Goal: Information Seeking & Learning: Check status

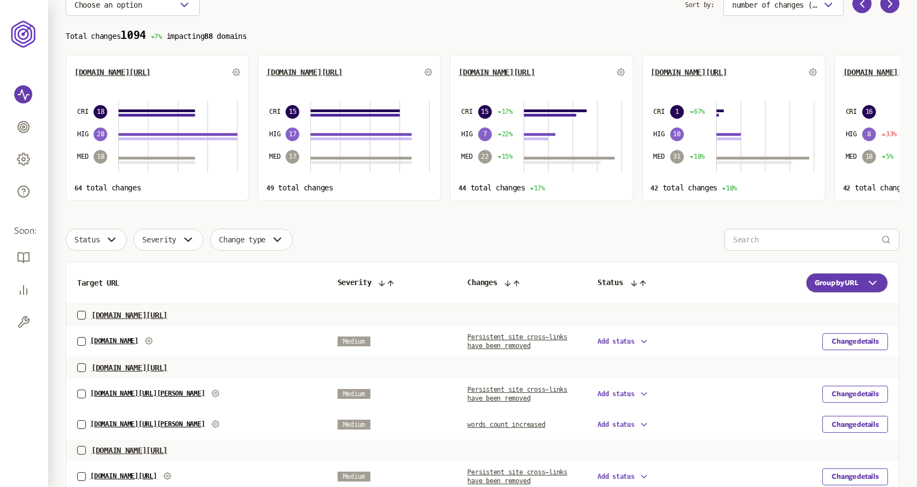
scroll to position [72, 0]
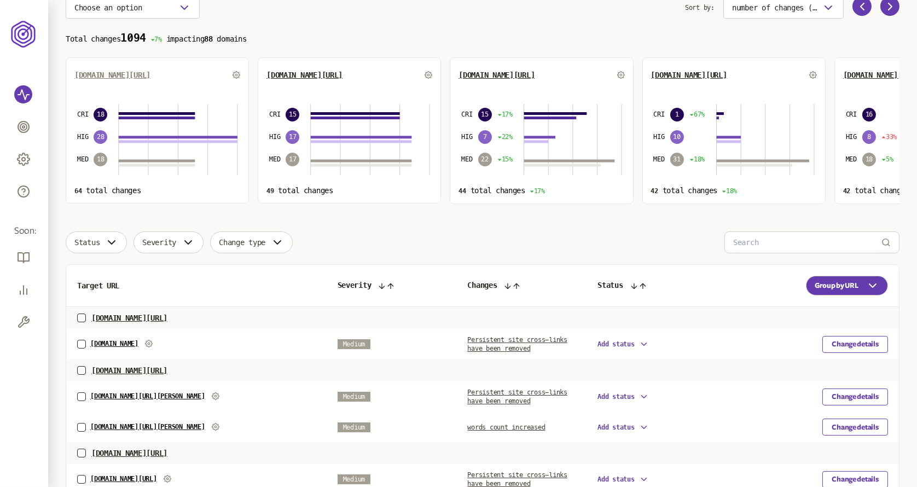
click at [90, 77] on span "[DOMAIN_NAME][URL]" at bounding box center [112, 75] width 76 height 9
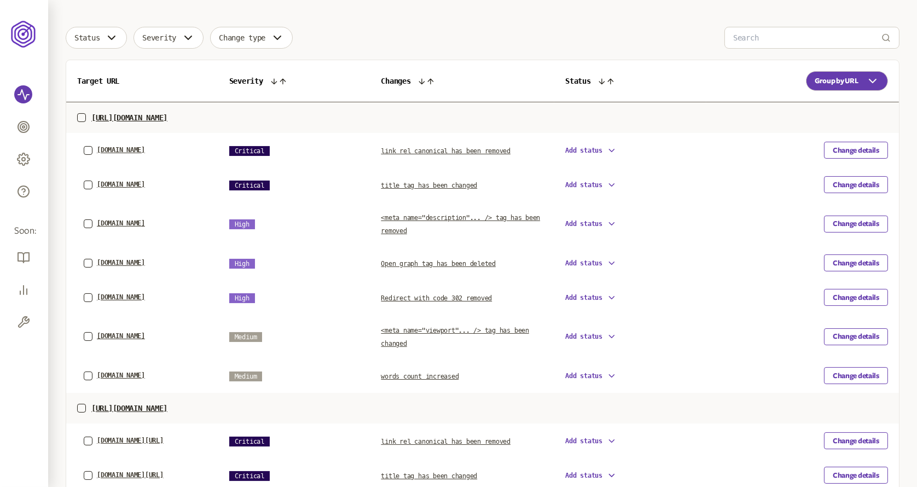
scroll to position [316, 0]
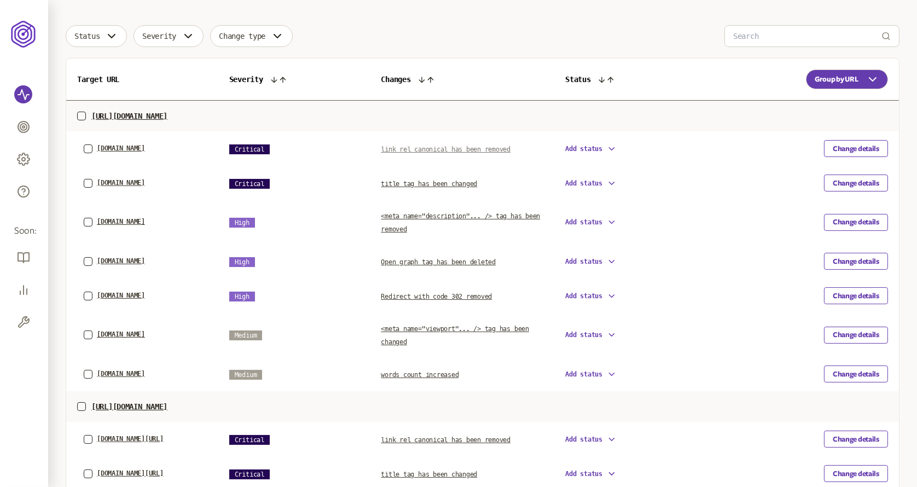
click at [442, 150] on span "link rel canonical has been removed" at bounding box center [446, 150] width 130 height 8
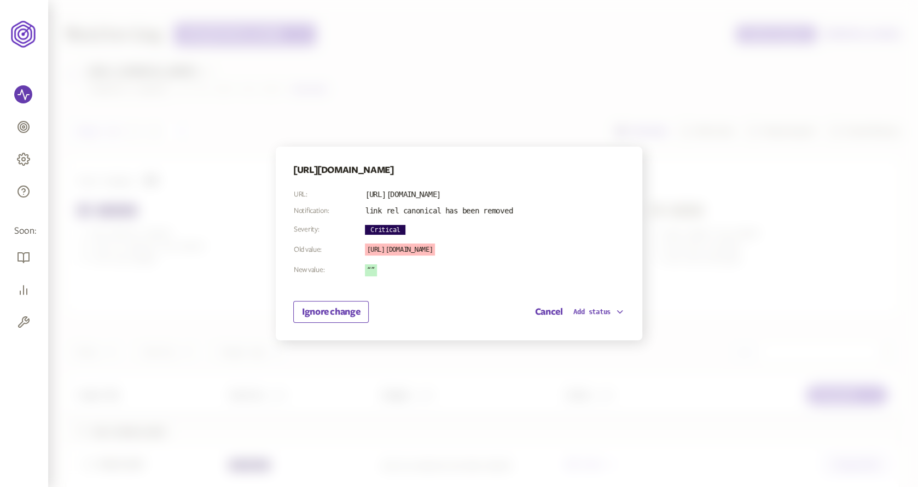
click at [676, 158] on div at bounding box center [459, 243] width 918 height 487
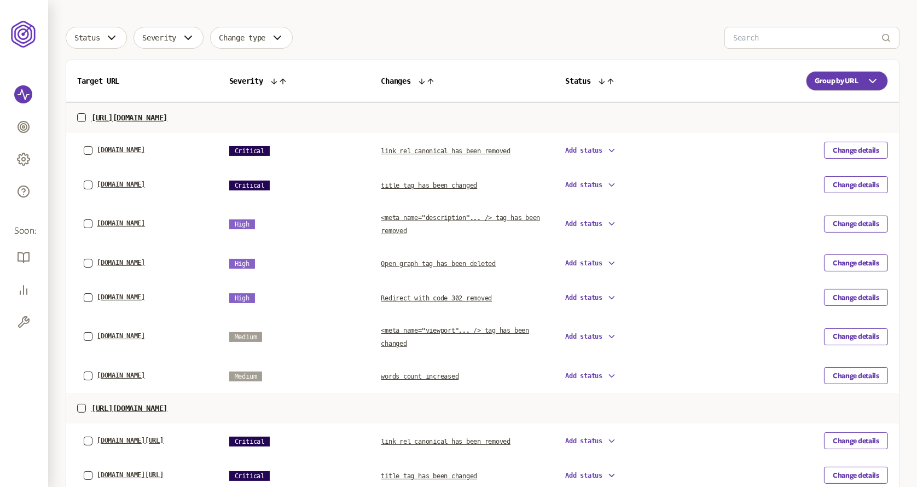
scroll to position [316, 0]
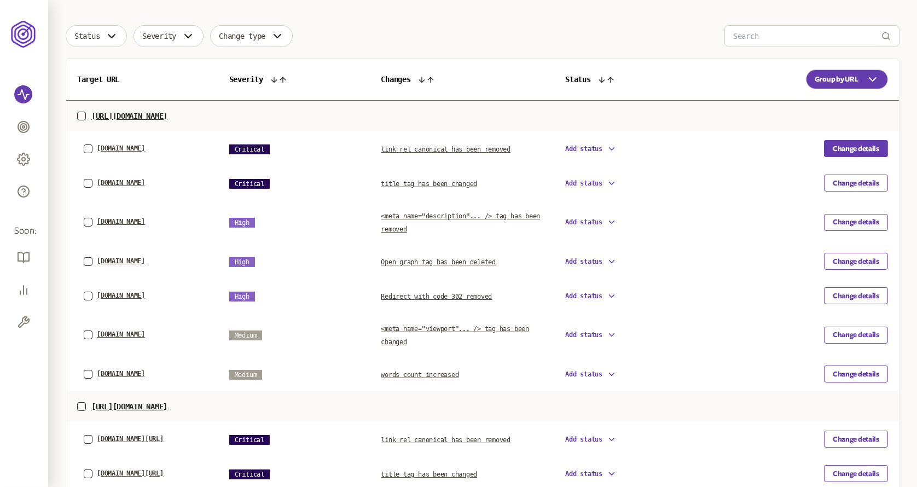
click at [843, 146] on button "Change details" at bounding box center [856, 148] width 64 height 17
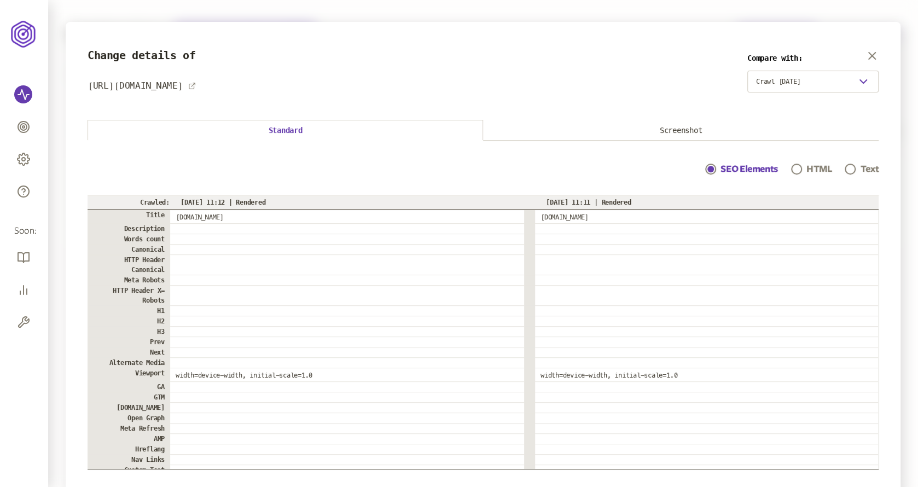
click at [698, 133] on button "Screenshot" at bounding box center [681, 130] width 396 height 20
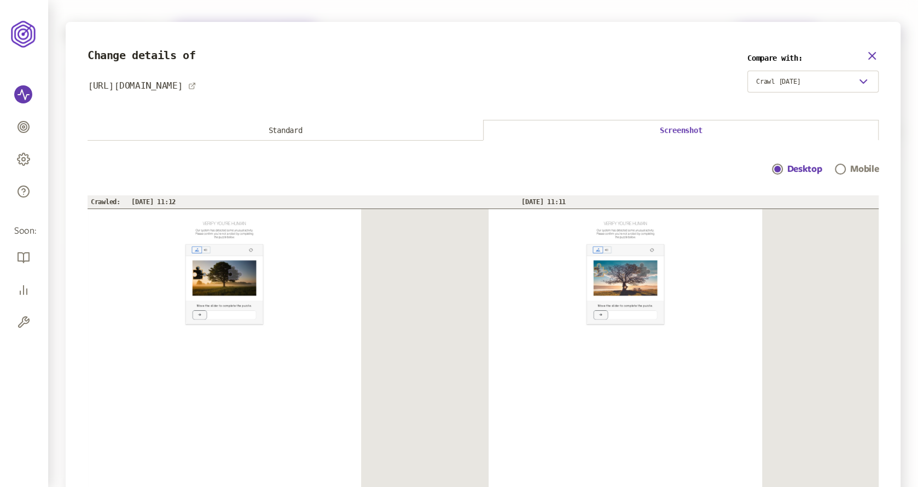
click at [870, 53] on icon "button" at bounding box center [872, 55] width 13 height 13
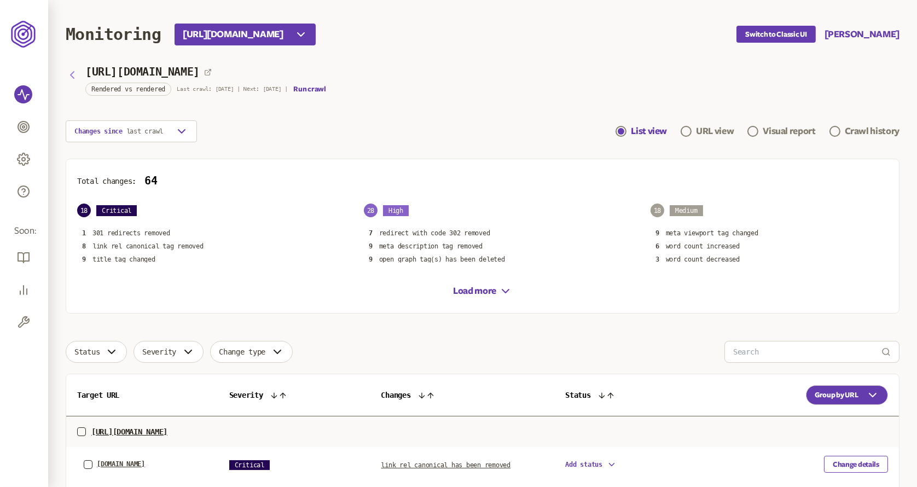
click at [71, 79] on icon "button" at bounding box center [72, 74] width 13 height 13
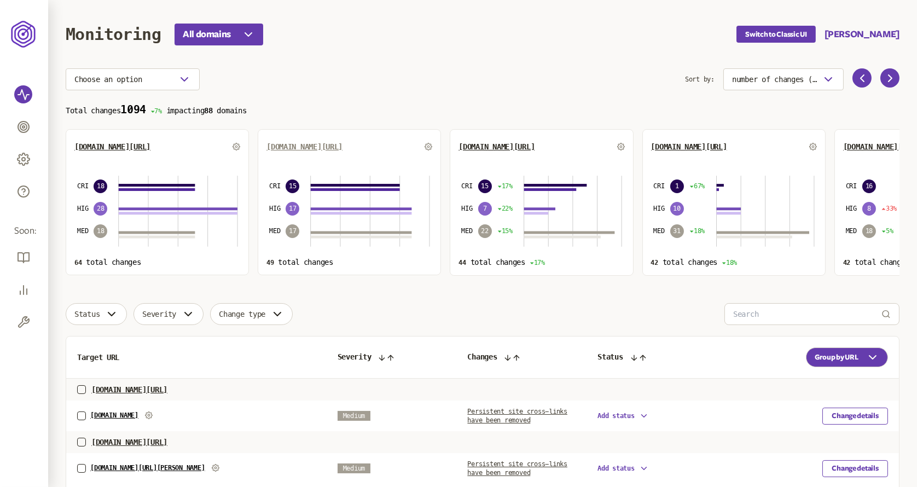
click at [297, 146] on span "[DOMAIN_NAME][URL]" at bounding box center [305, 146] width 76 height 9
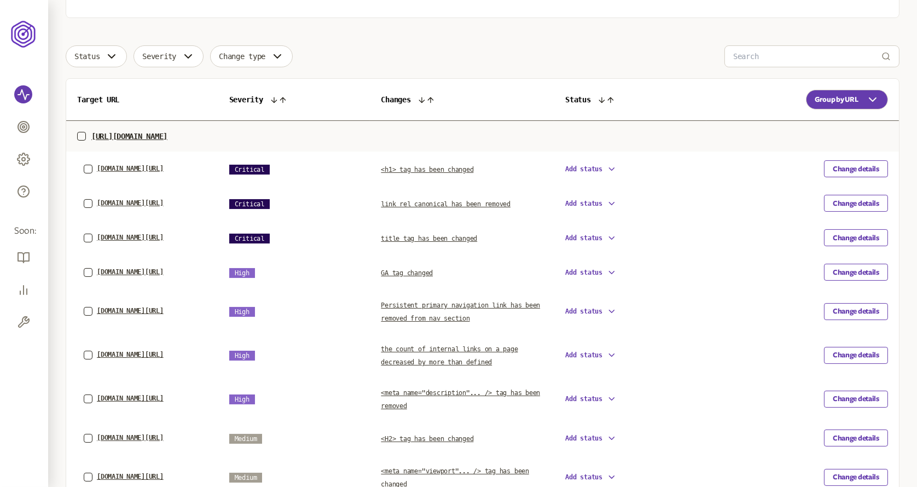
scroll to position [305, 0]
click at [443, 166] on span "<h1> tag has been changed" at bounding box center [427, 169] width 93 height 8
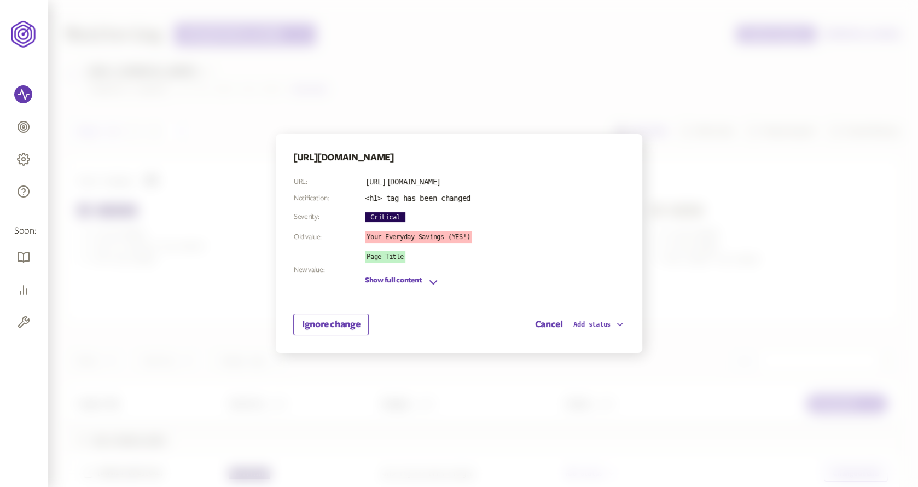
click at [686, 148] on div at bounding box center [459, 243] width 918 height 487
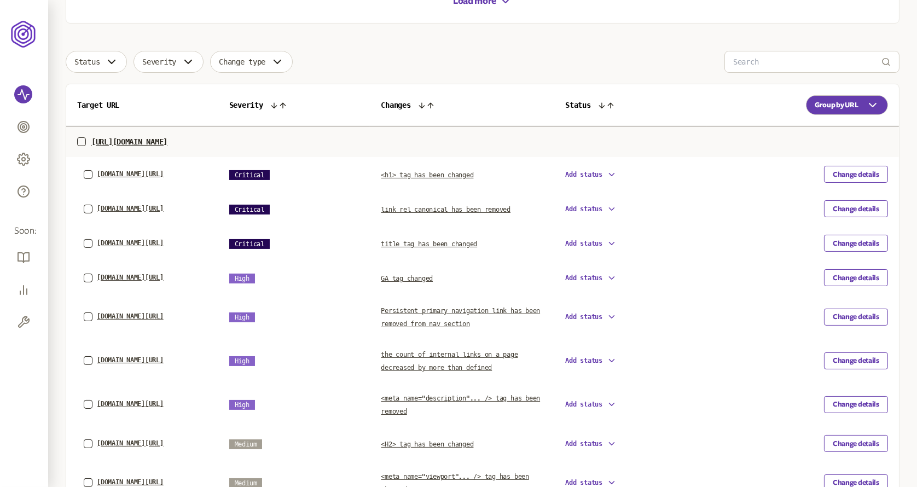
scroll to position [305, 0]
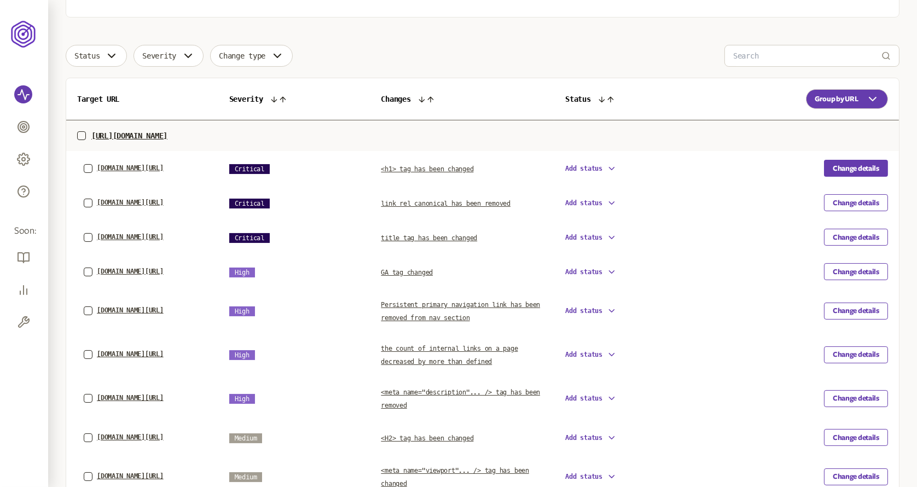
click at [848, 161] on button "Change details" at bounding box center [856, 168] width 64 height 17
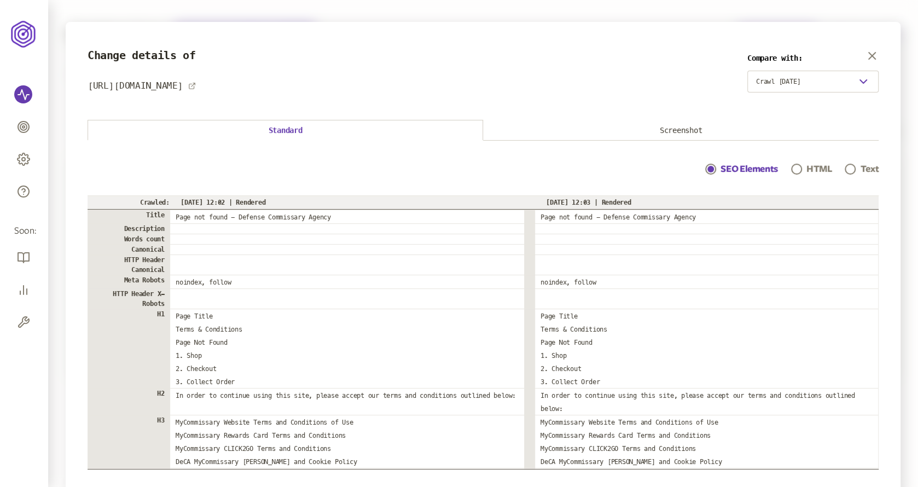
scroll to position [1, 0]
click at [669, 135] on button "Screenshot" at bounding box center [681, 130] width 396 height 20
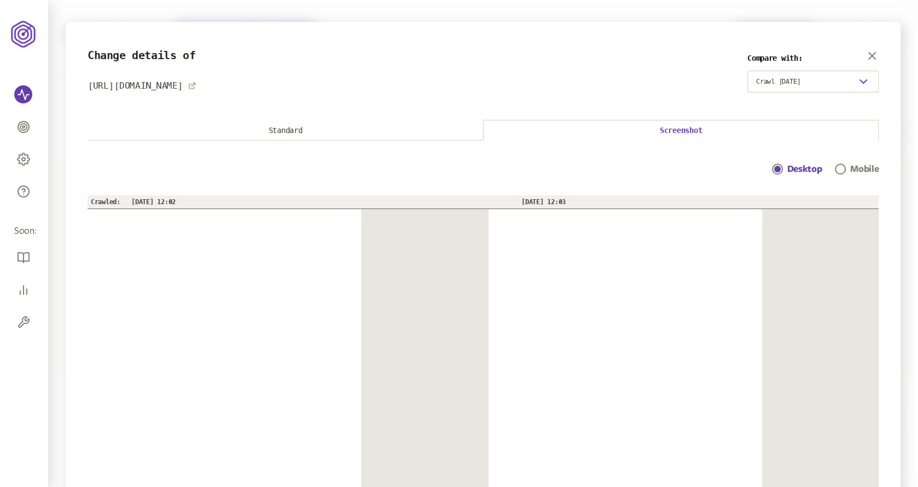
click at [311, 128] on button "Standard" at bounding box center [286, 130] width 396 height 20
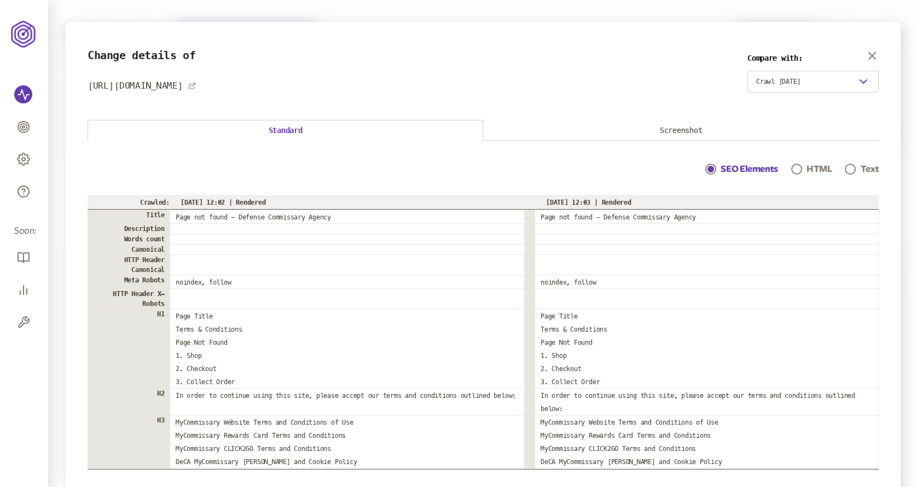
scroll to position [31, 0]
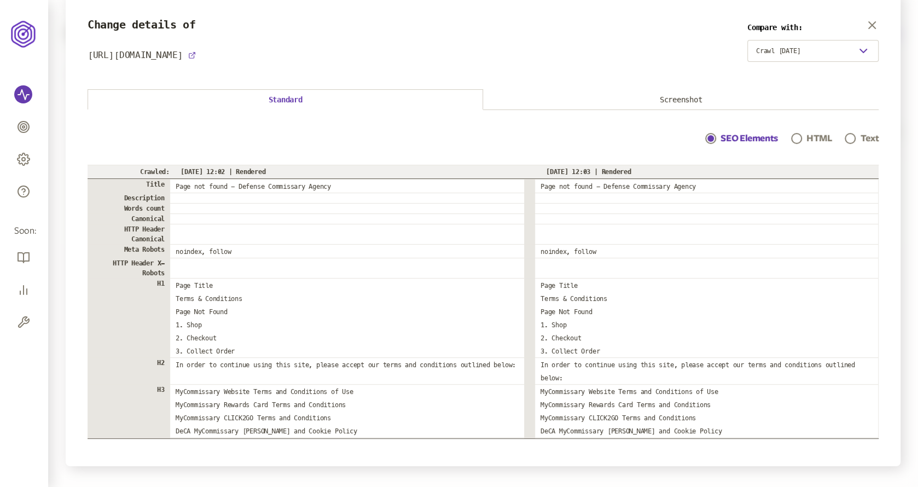
click at [196, 56] on icon at bounding box center [192, 55] width 8 height 8
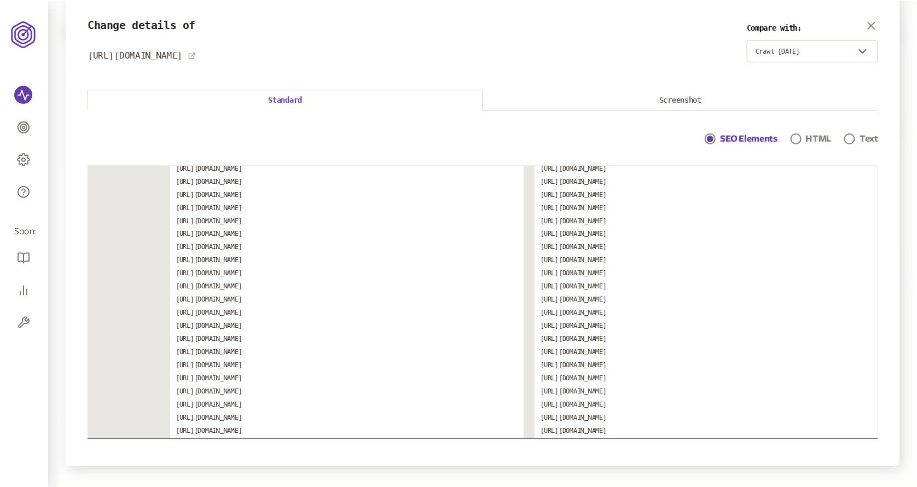
scroll to position [0, 0]
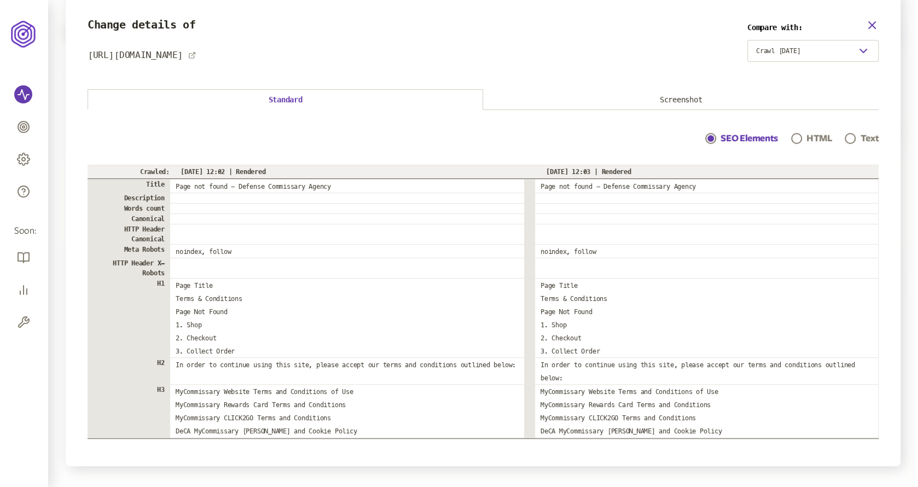
click at [872, 24] on icon "button" at bounding box center [872, 25] width 7 height 7
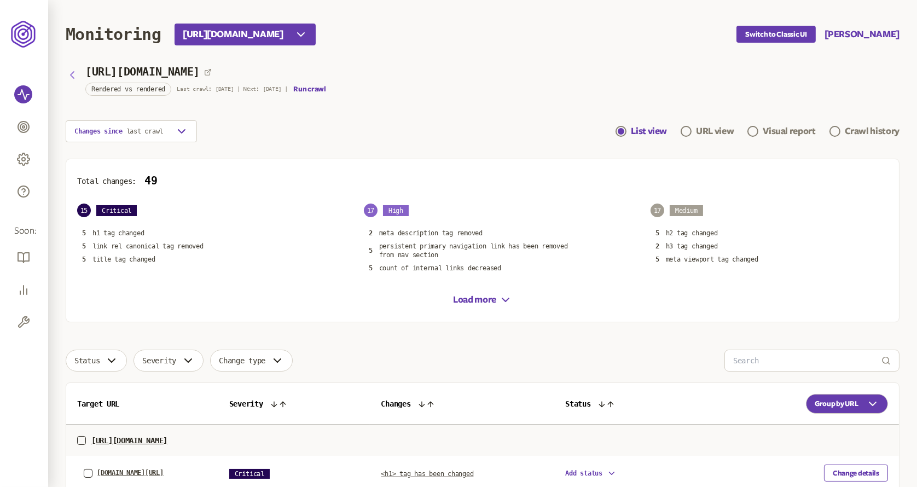
click at [72, 78] on icon "button" at bounding box center [72, 74] width 13 height 13
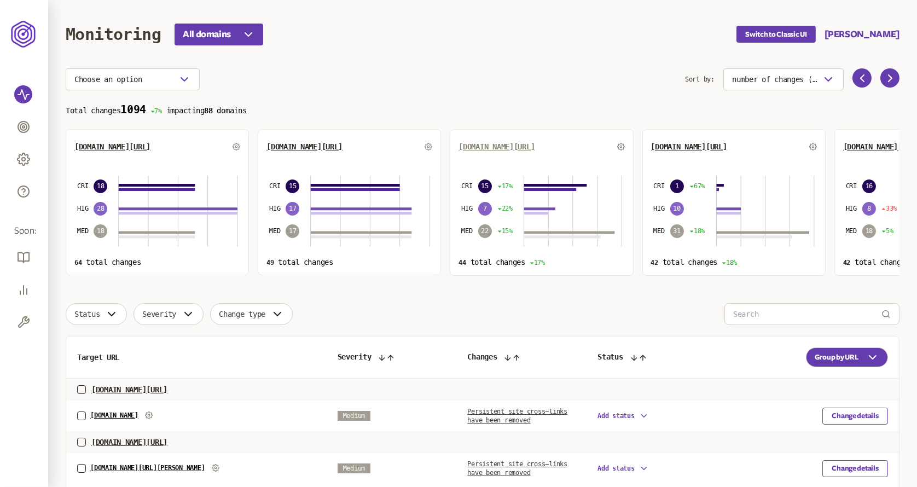
click at [517, 149] on span "[DOMAIN_NAME][URL]" at bounding box center [497, 146] width 76 height 9
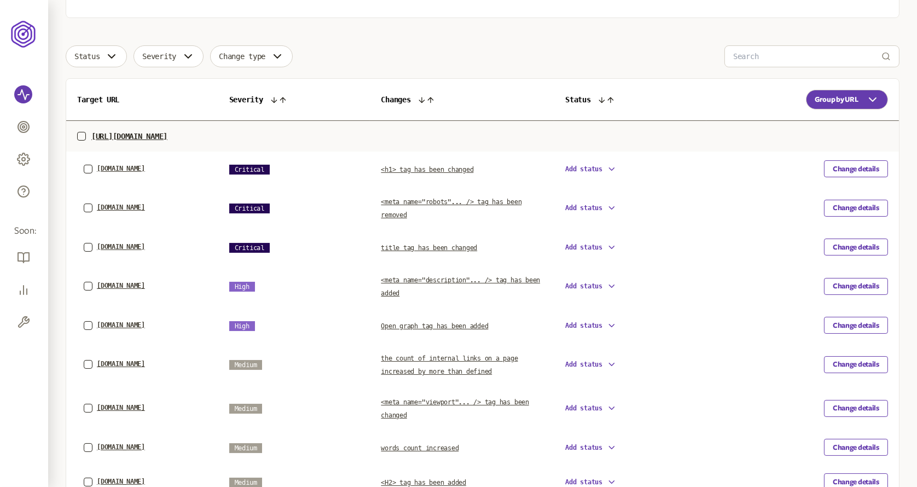
scroll to position [297, 0]
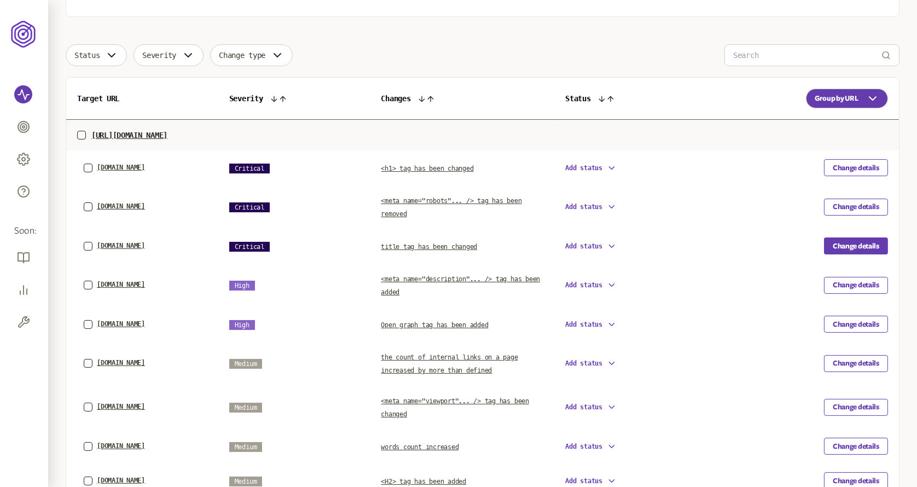
click at [845, 242] on button "Change details" at bounding box center [856, 246] width 64 height 17
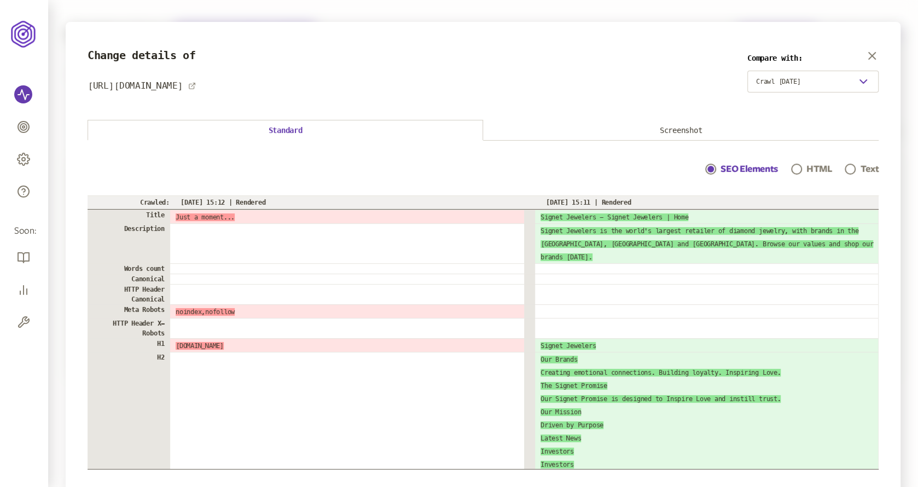
scroll to position [29, 0]
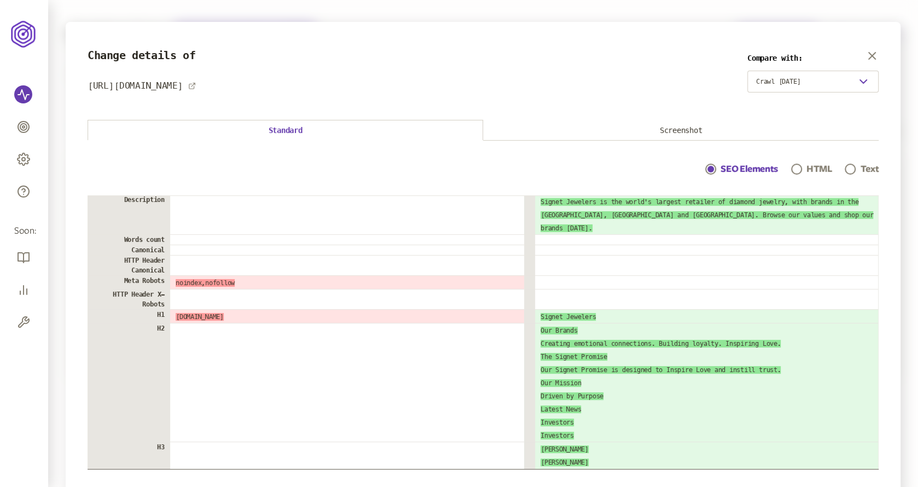
click at [682, 134] on button "Screenshot" at bounding box center [681, 130] width 396 height 20
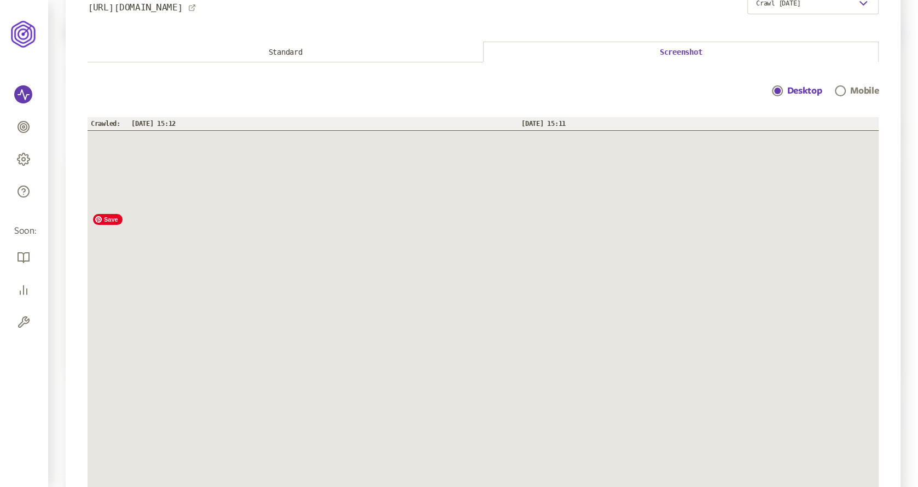
scroll to position [80, 0]
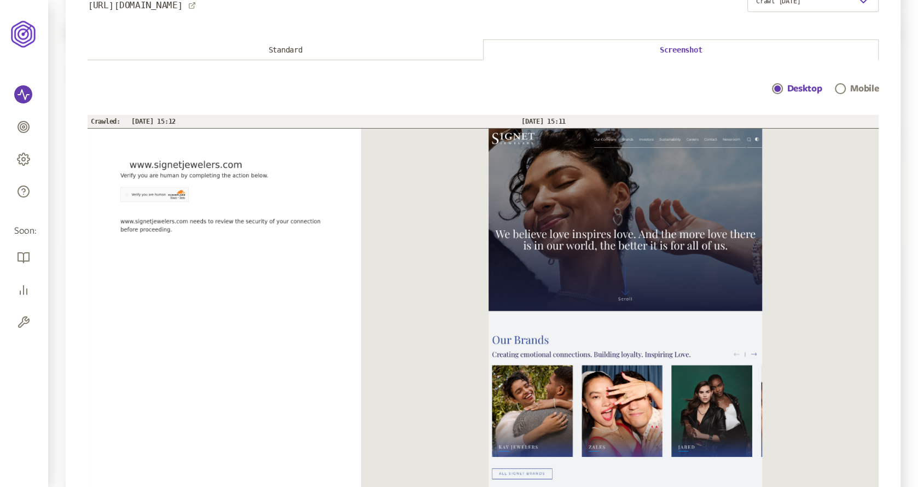
click at [313, 49] on button "Standard" at bounding box center [286, 50] width 396 height 20
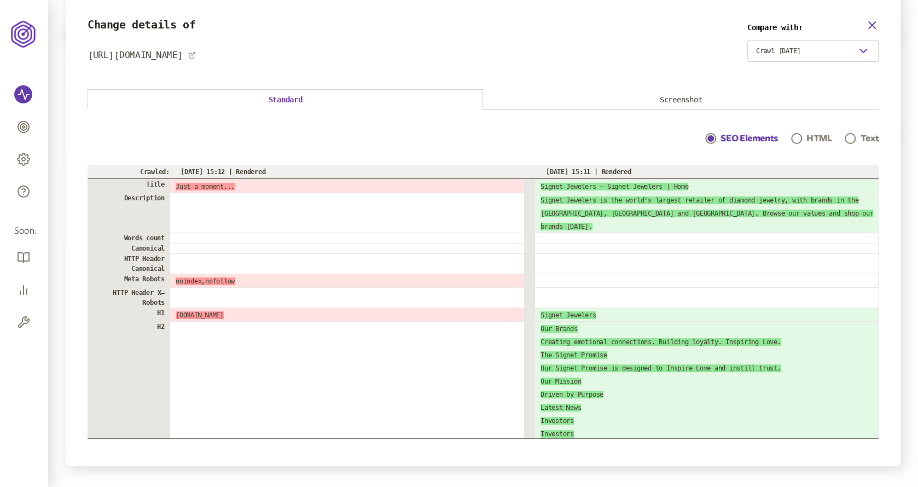
click at [875, 24] on icon "button" at bounding box center [872, 25] width 13 height 13
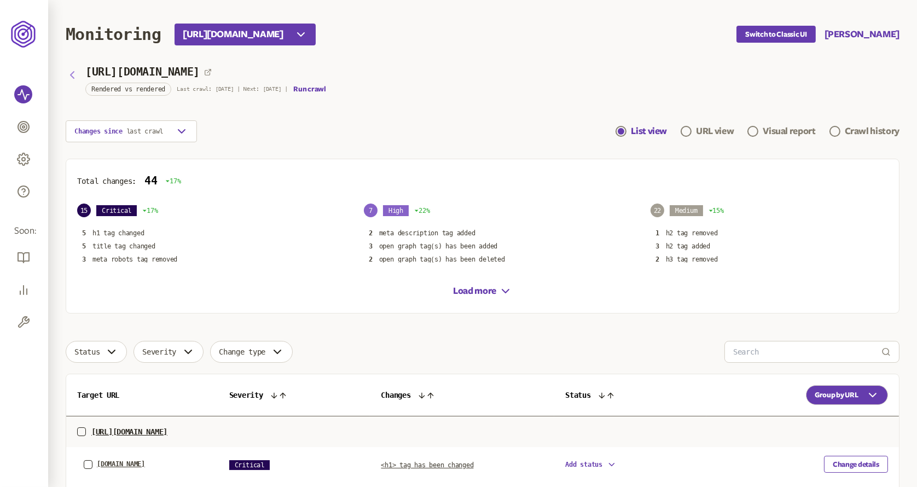
click at [74, 79] on icon "button" at bounding box center [72, 74] width 13 height 13
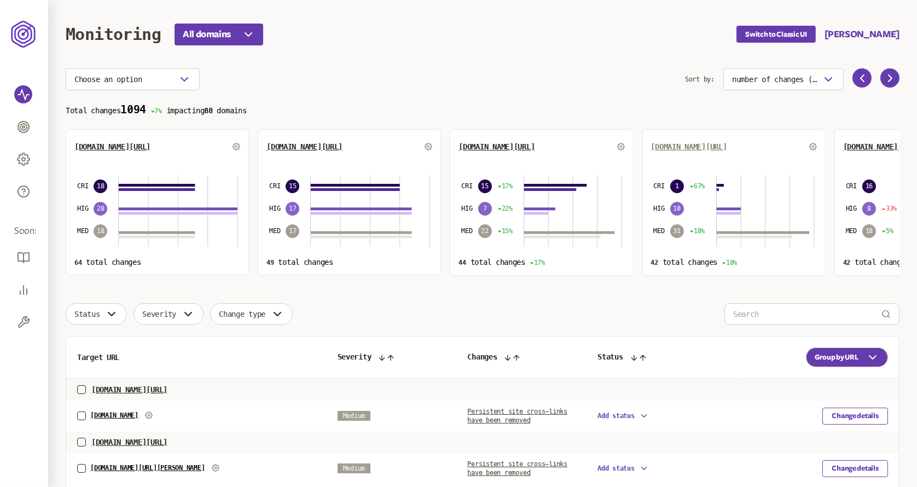
click at [687, 146] on span "[DOMAIN_NAME][URL]" at bounding box center [689, 146] width 76 height 9
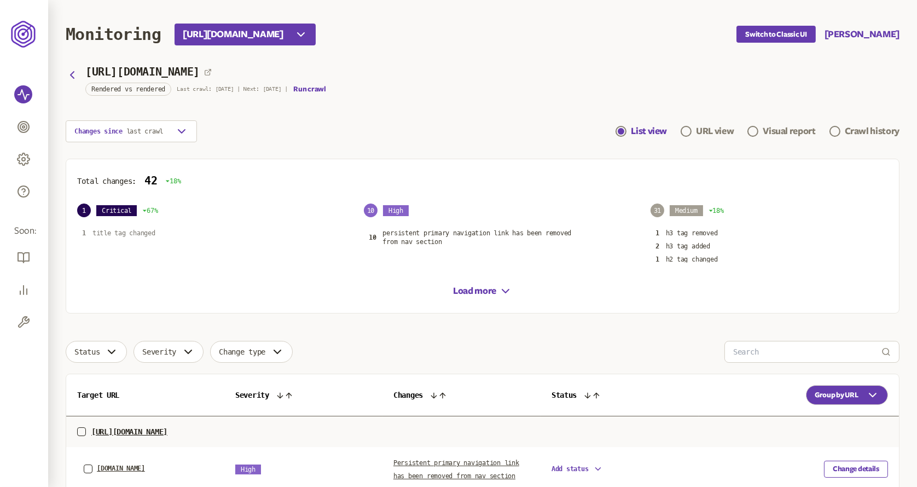
click at [146, 234] on p "title tag changed" at bounding box center [124, 233] width 63 height 9
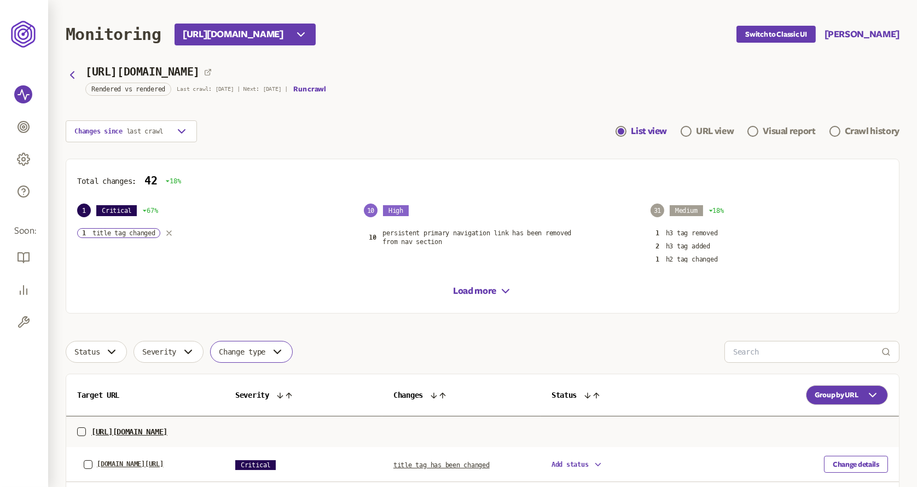
scroll to position [82, 0]
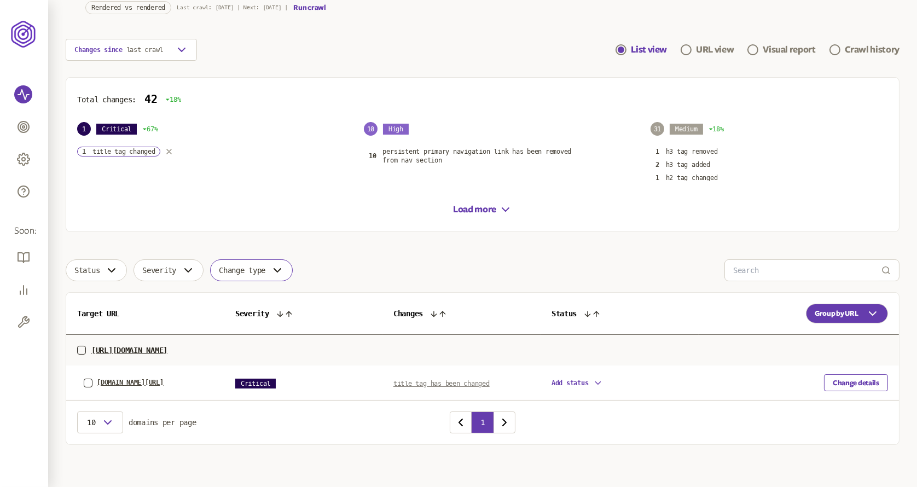
click at [437, 383] on span "title tag has been changed" at bounding box center [442, 384] width 96 height 8
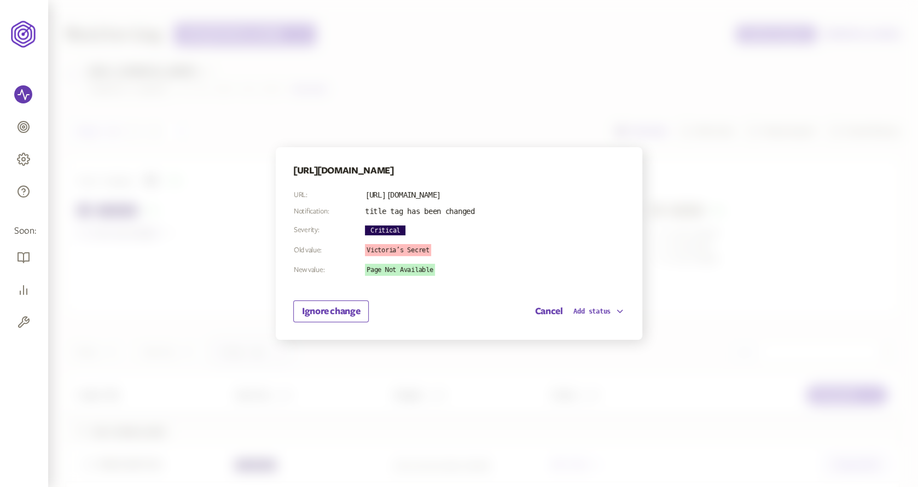
click at [667, 154] on div at bounding box center [459, 243] width 918 height 487
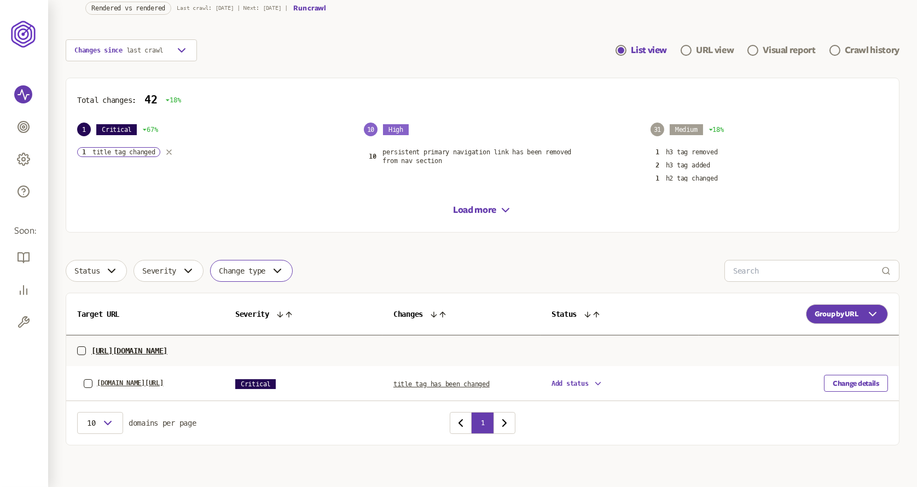
scroll to position [82, 0]
click at [847, 386] on button "Change details" at bounding box center [856, 382] width 64 height 17
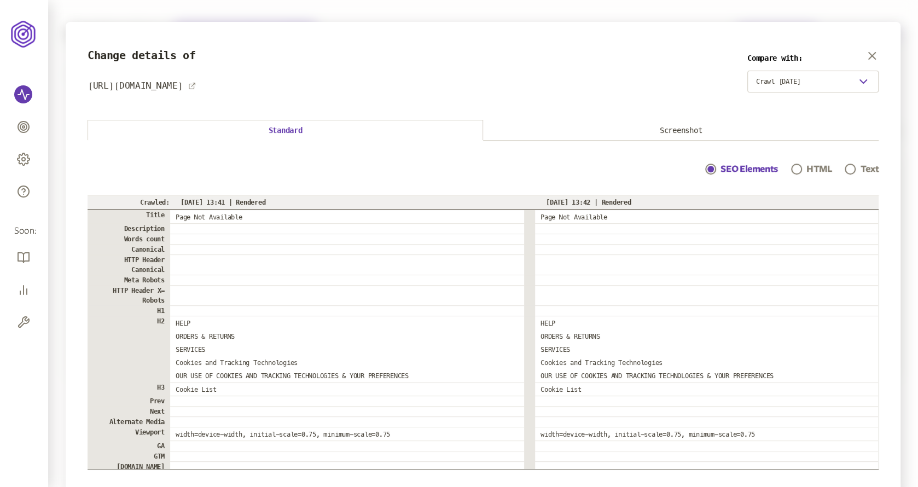
click at [646, 121] on button "Screenshot" at bounding box center [681, 130] width 396 height 20
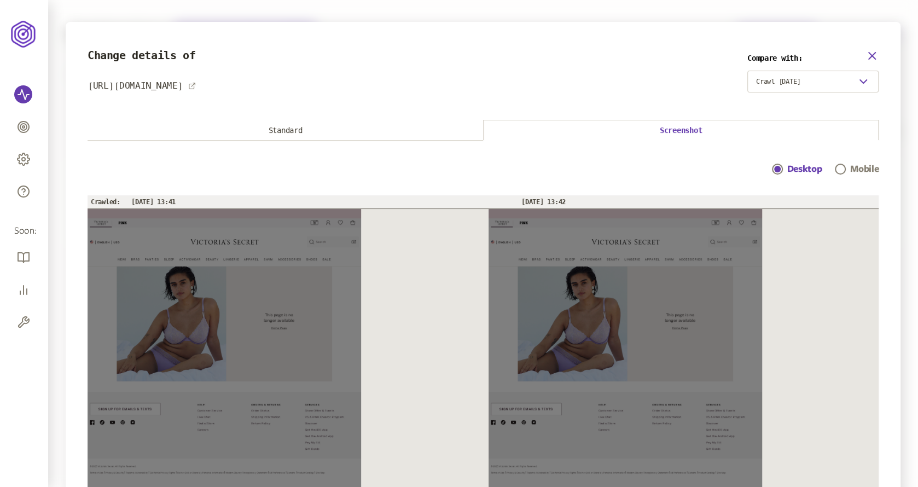
click at [871, 56] on icon "button" at bounding box center [872, 56] width 7 height 7
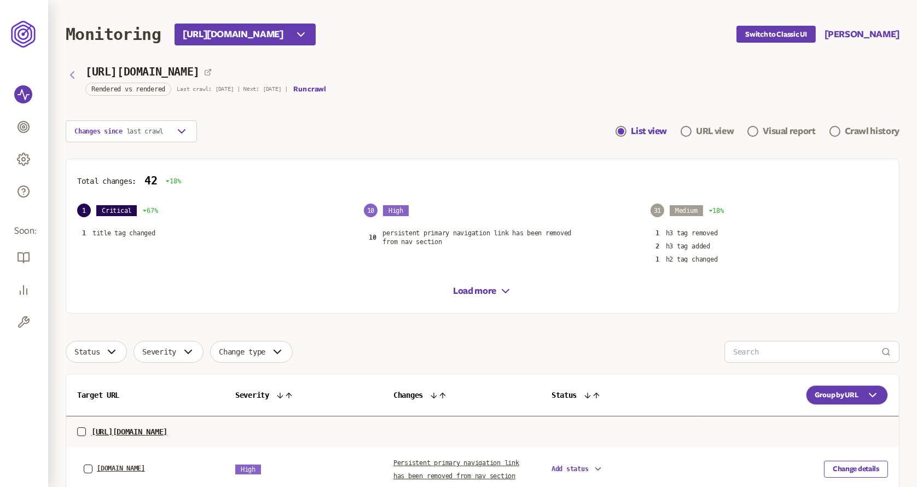
click at [71, 76] on icon "button" at bounding box center [72, 75] width 3 height 7
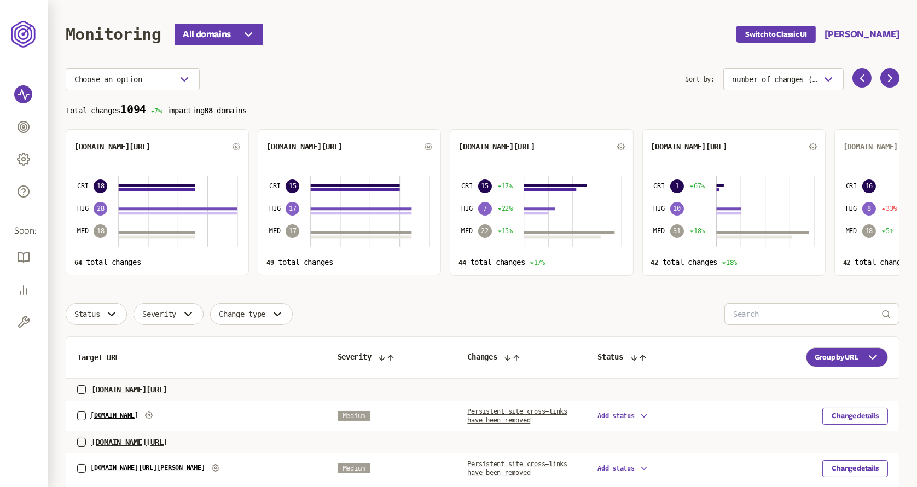
click at [875, 147] on span "[DOMAIN_NAME][URL]" at bounding box center [881, 146] width 76 height 9
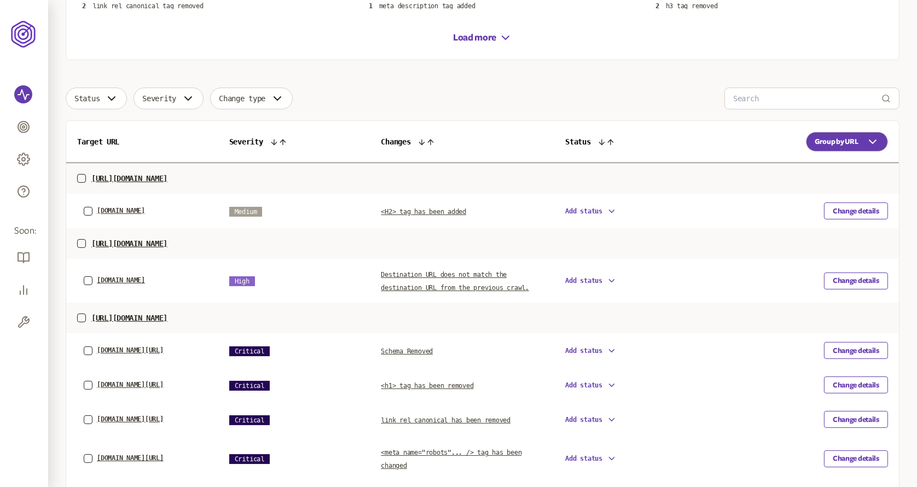
scroll to position [274, 0]
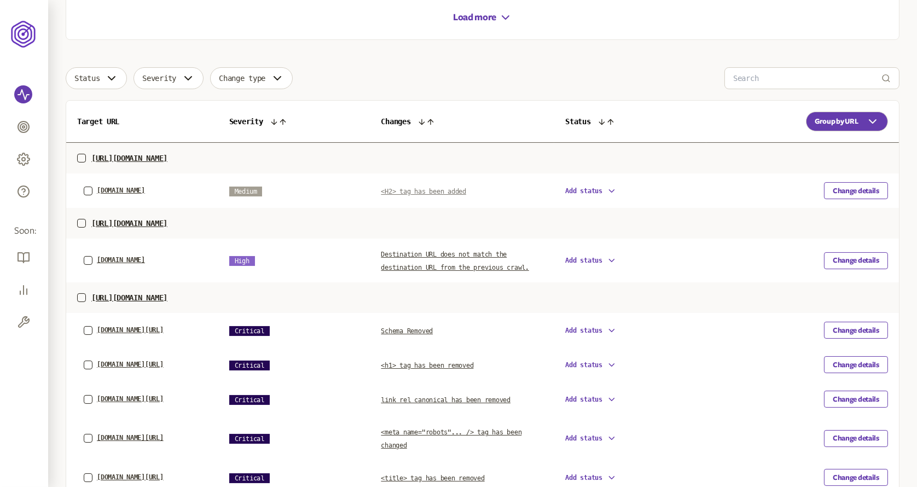
click at [434, 191] on span "<H2> tag has been added" at bounding box center [423, 192] width 85 height 8
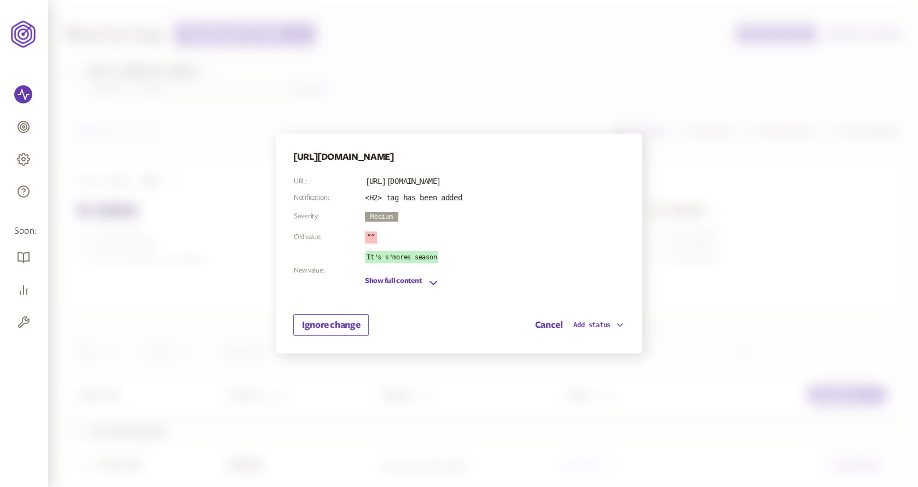
click at [691, 177] on div at bounding box center [459, 243] width 918 height 487
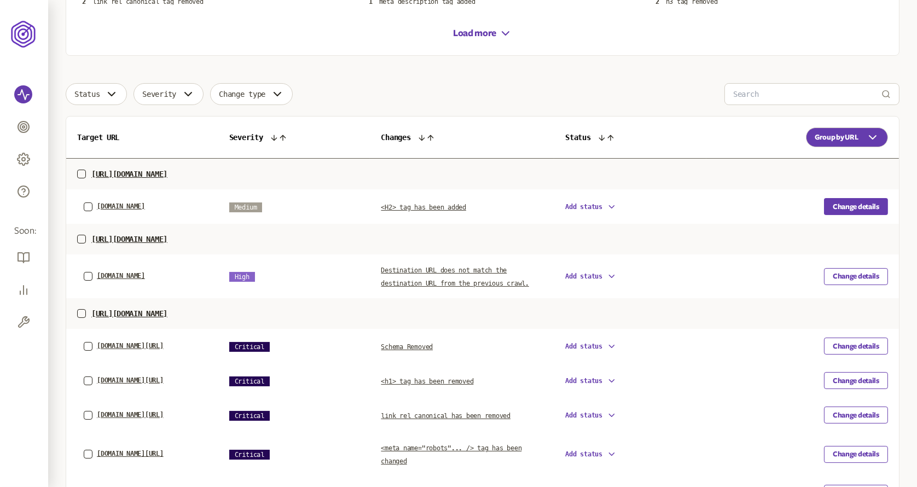
scroll to position [274, 0]
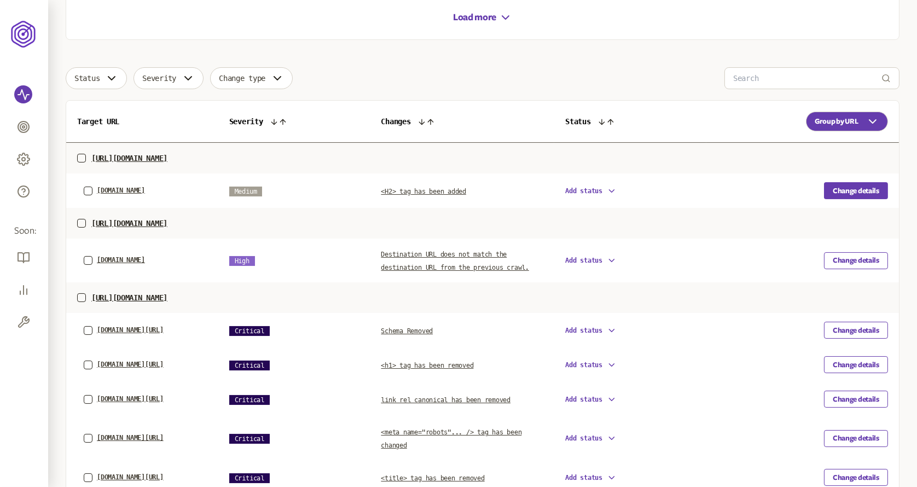
click at [847, 194] on button "Change details" at bounding box center [856, 190] width 64 height 17
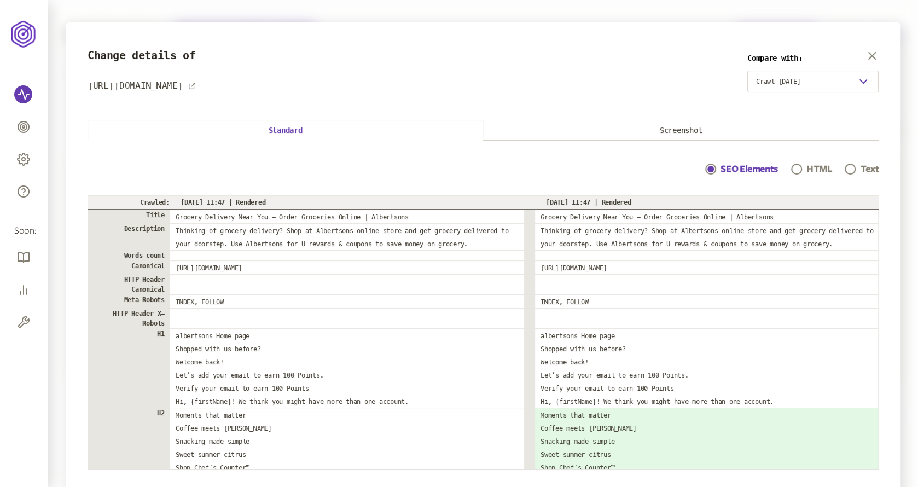
click at [671, 131] on button "Screenshot" at bounding box center [681, 130] width 396 height 20
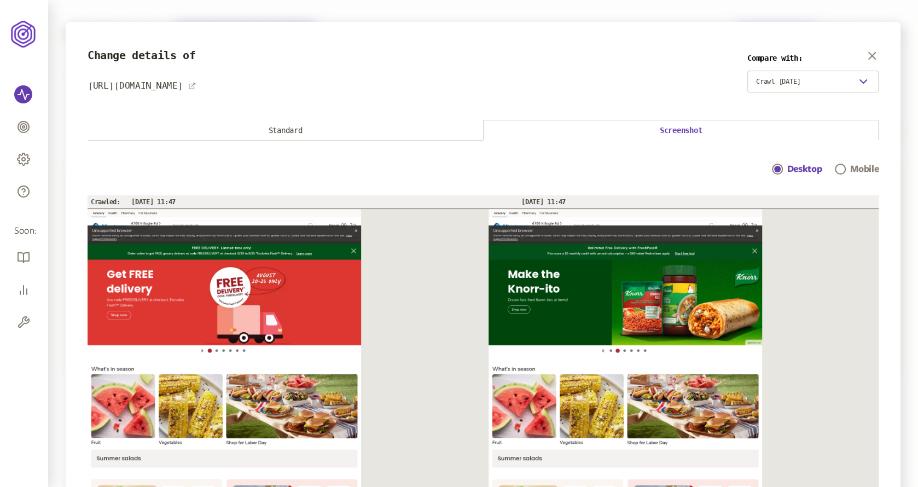
click at [403, 128] on button "Standard" at bounding box center [286, 130] width 396 height 20
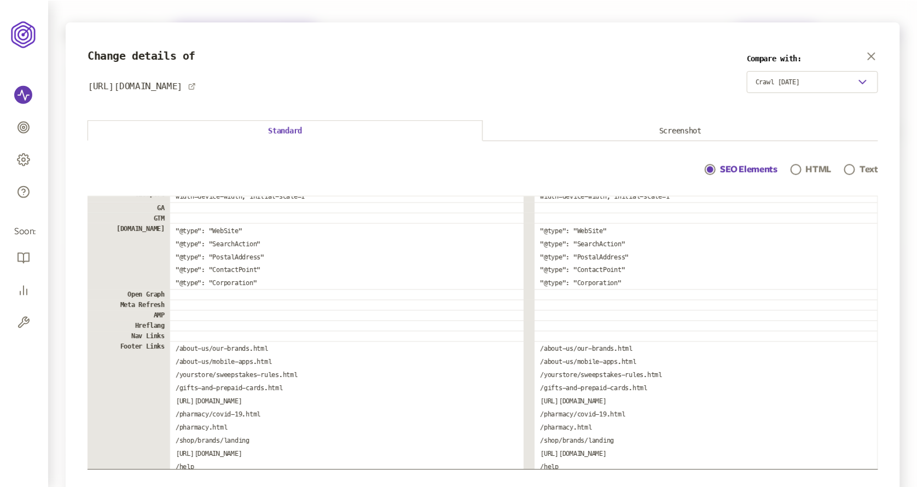
scroll to position [920, 0]
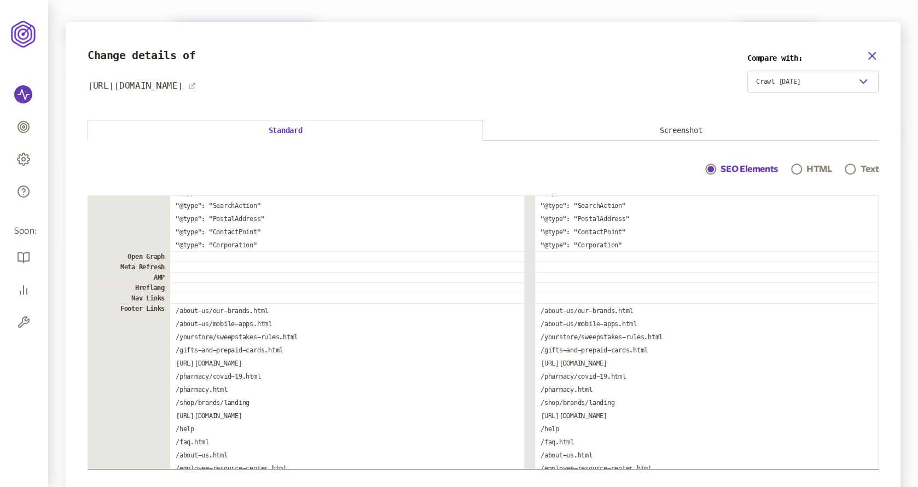
click at [872, 59] on icon "button" at bounding box center [872, 55] width 13 height 13
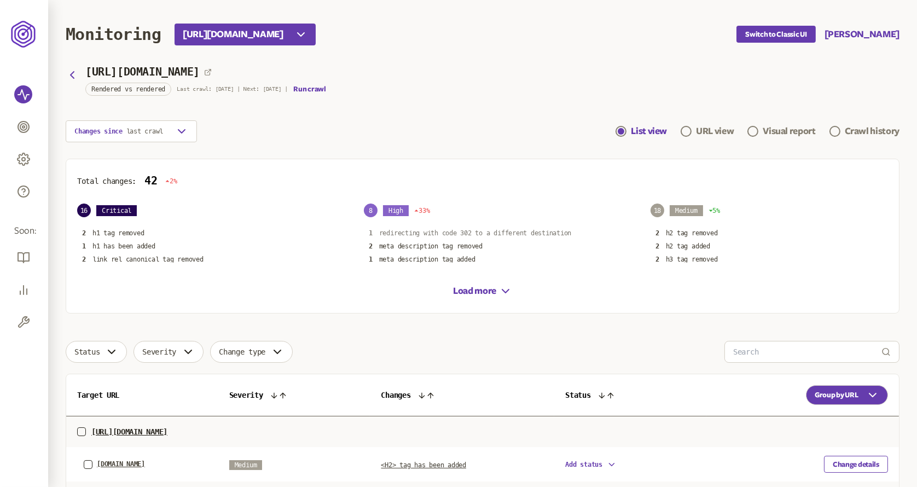
click at [403, 230] on p "redirecting with code 302 to a different destination" at bounding box center [475, 233] width 193 height 9
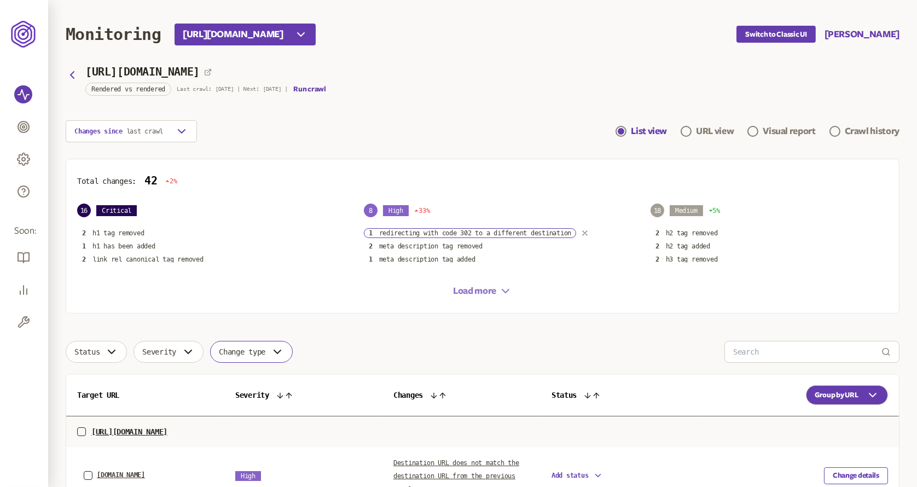
scroll to position [104, 0]
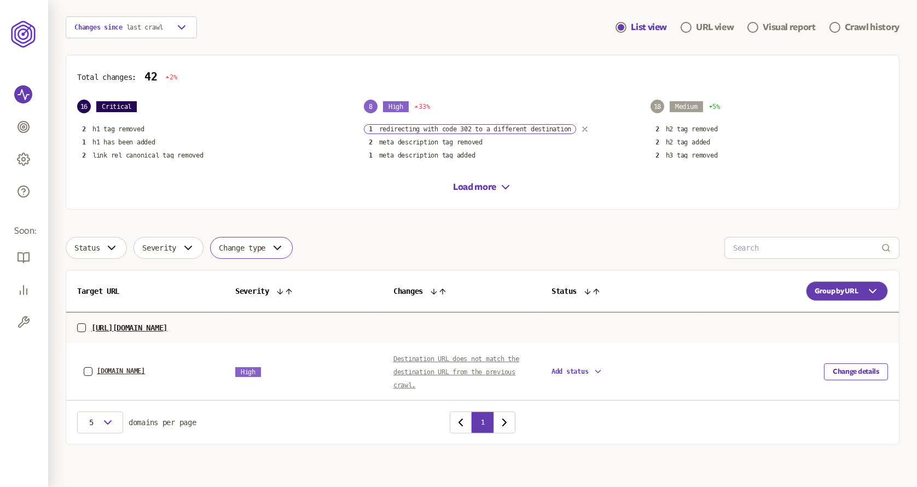
click at [466, 372] on span "Destination URL does not match the destination URL from the previous crawl." at bounding box center [457, 372] width 126 height 34
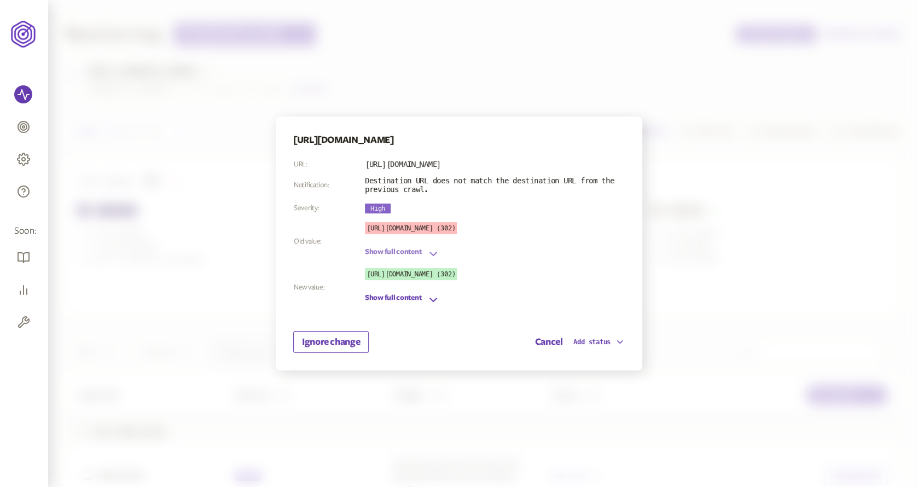
click at [433, 250] on icon "button" at bounding box center [433, 253] width 13 height 13
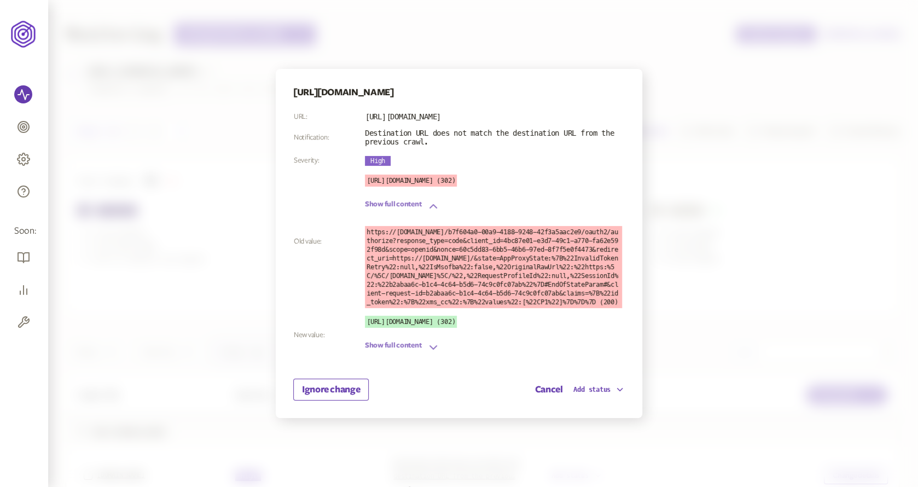
click at [425, 343] on button "Show full content" at bounding box center [402, 347] width 75 height 13
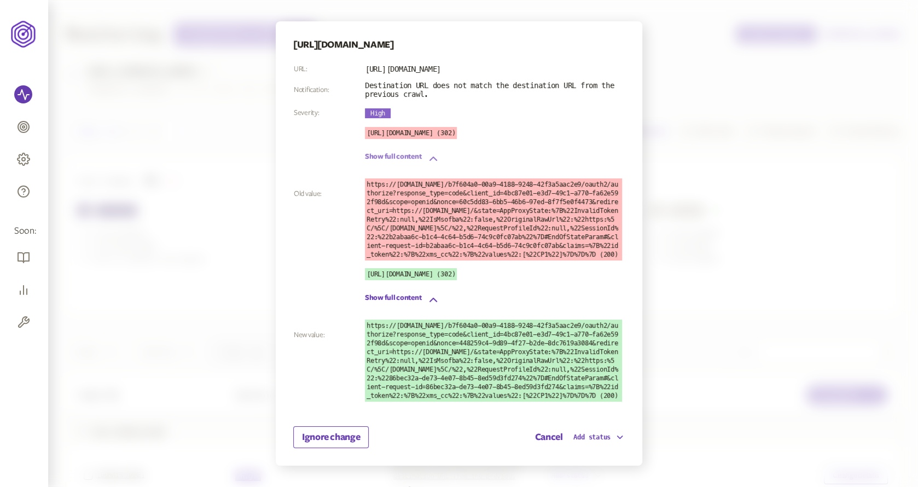
click at [685, 274] on div at bounding box center [459, 243] width 918 height 487
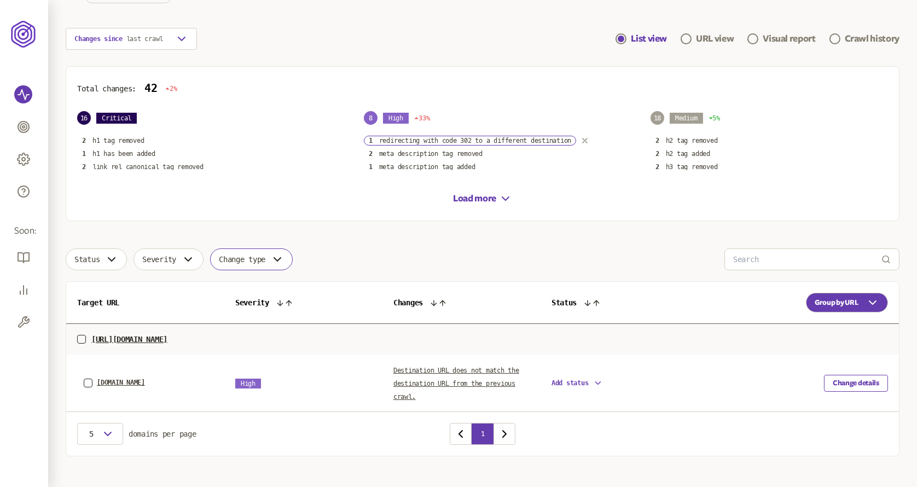
scroll to position [104, 0]
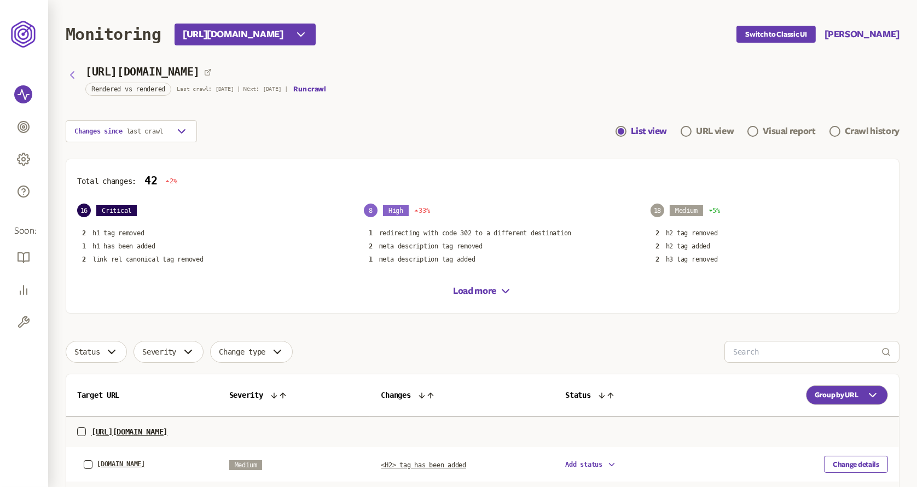
click at [78, 77] on icon "button" at bounding box center [72, 74] width 13 height 13
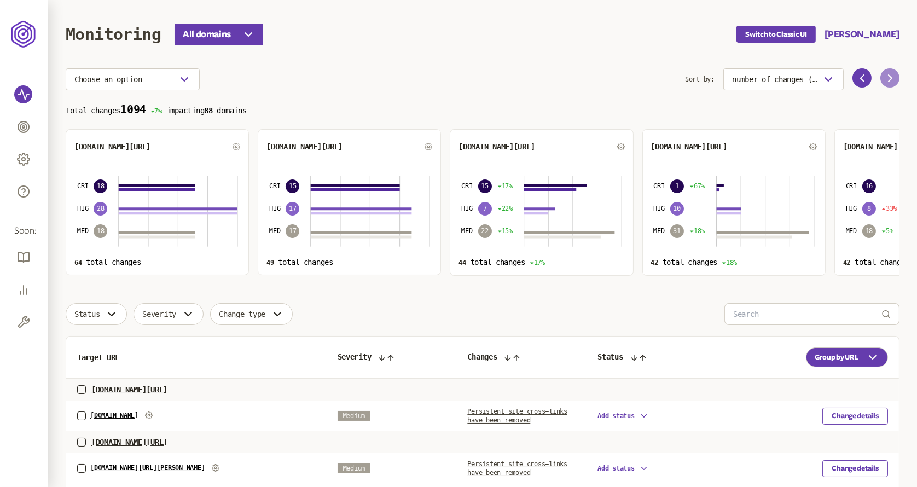
click at [890, 80] on icon at bounding box center [890, 78] width 13 height 13
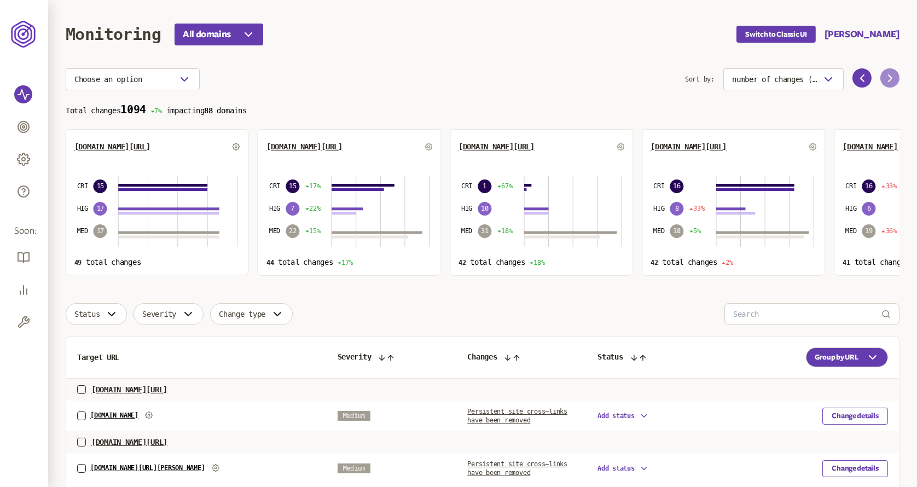
click at [890, 80] on icon at bounding box center [890, 78] width 13 height 13
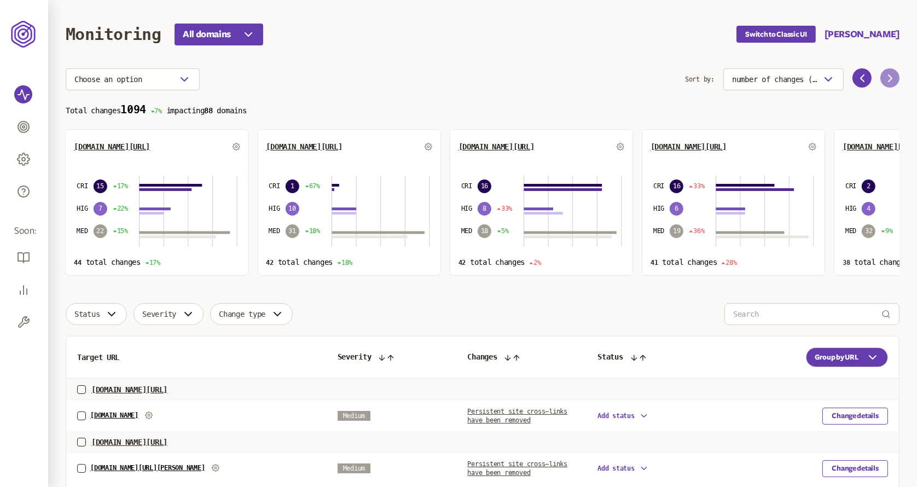
click at [890, 80] on icon at bounding box center [890, 78] width 13 height 13
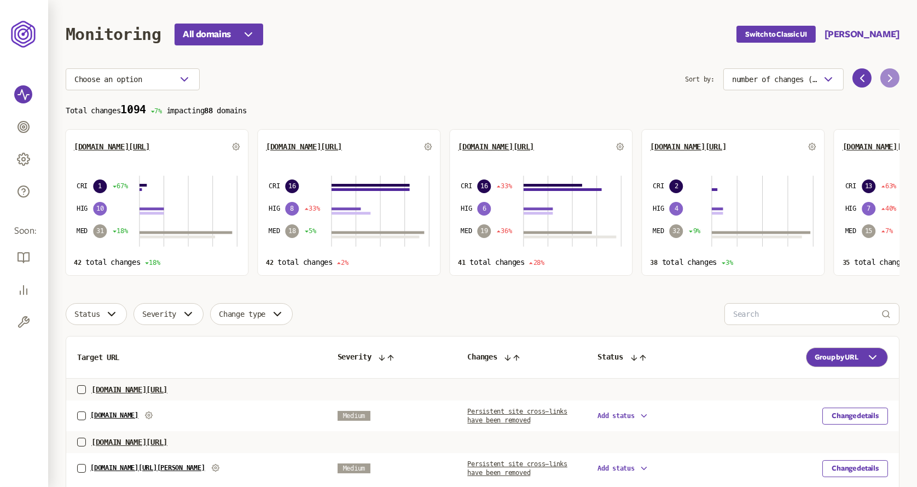
click at [890, 80] on icon at bounding box center [890, 78] width 13 height 13
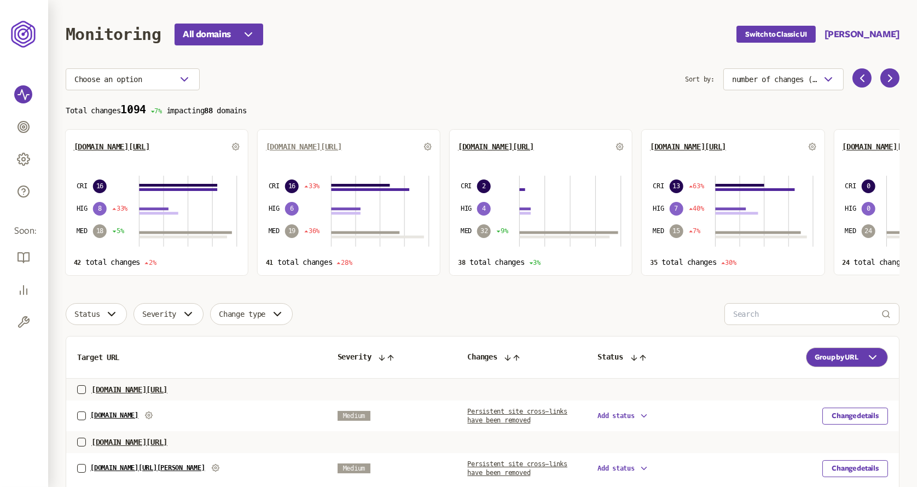
click at [301, 146] on span "[DOMAIN_NAME][URL]" at bounding box center [304, 146] width 76 height 9
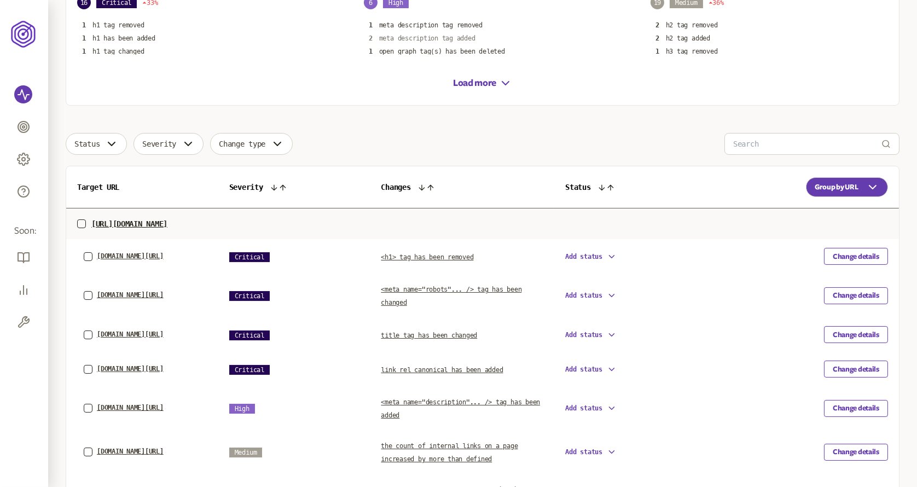
scroll to position [220, 0]
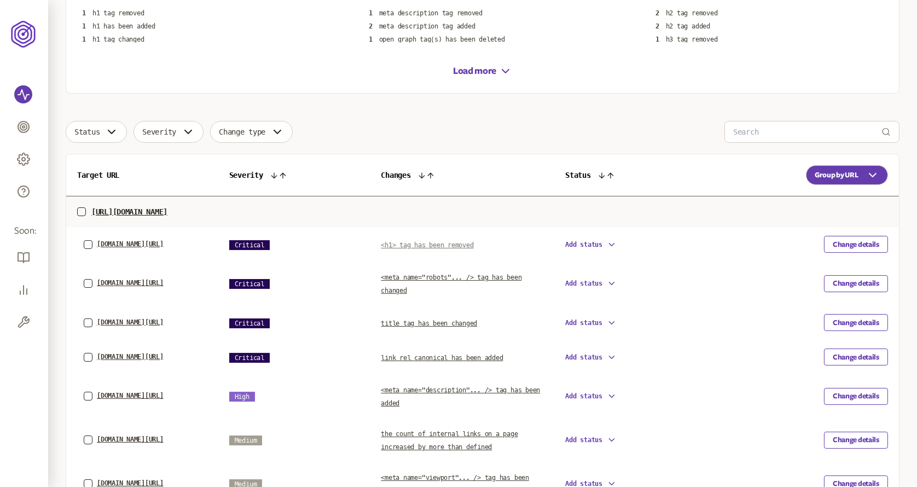
click at [456, 242] on span "<h1> tag has been removed" at bounding box center [427, 245] width 93 height 8
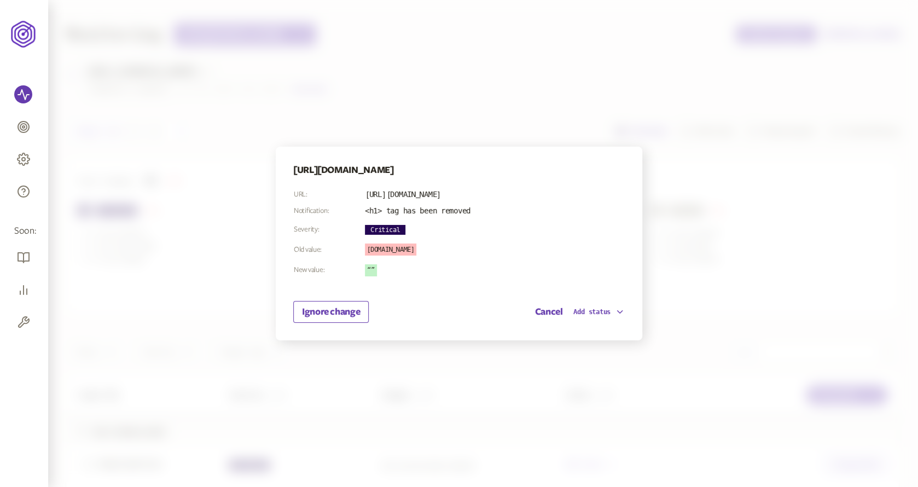
click at [658, 164] on div at bounding box center [459, 243] width 918 height 487
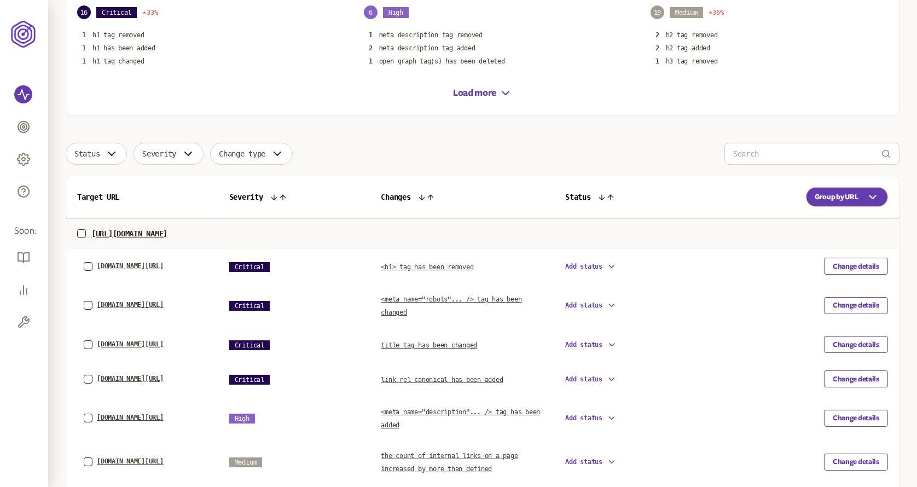
scroll to position [220, 0]
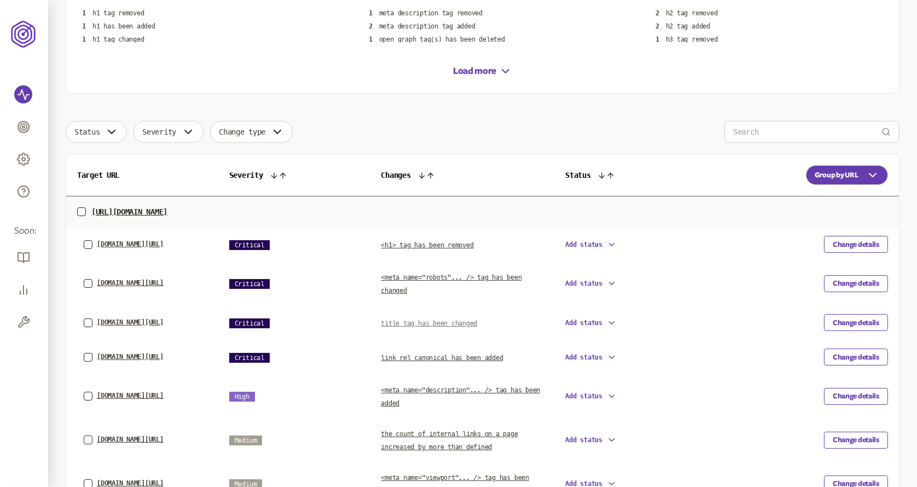
click at [451, 323] on span "title tag has been changed" at bounding box center [429, 324] width 96 height 8
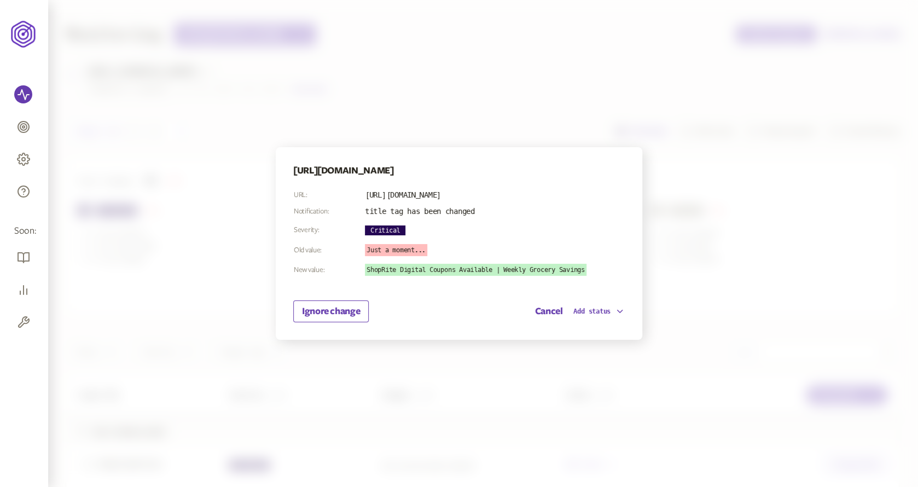
click at [665, 129] on div at bounding box center [459, 243] width 918 height 487
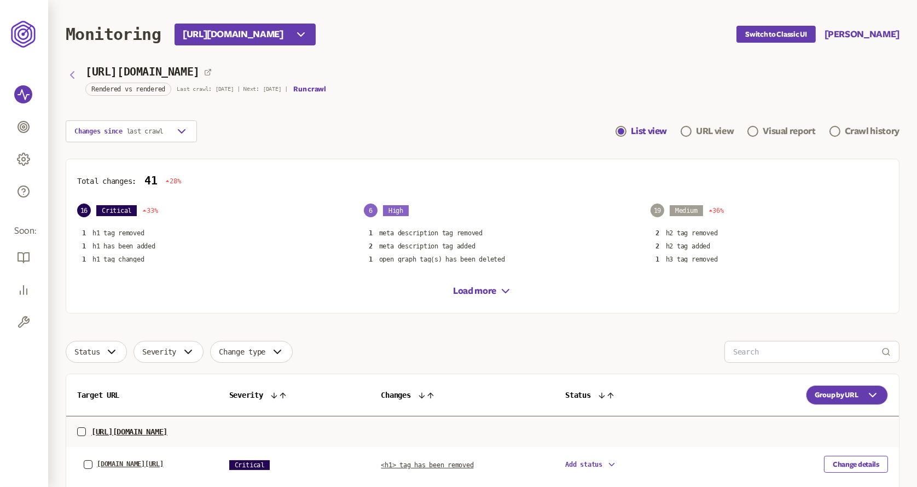
click at [74, 79] on icon "button" at bounding box center [72, 74] width 13 height 13
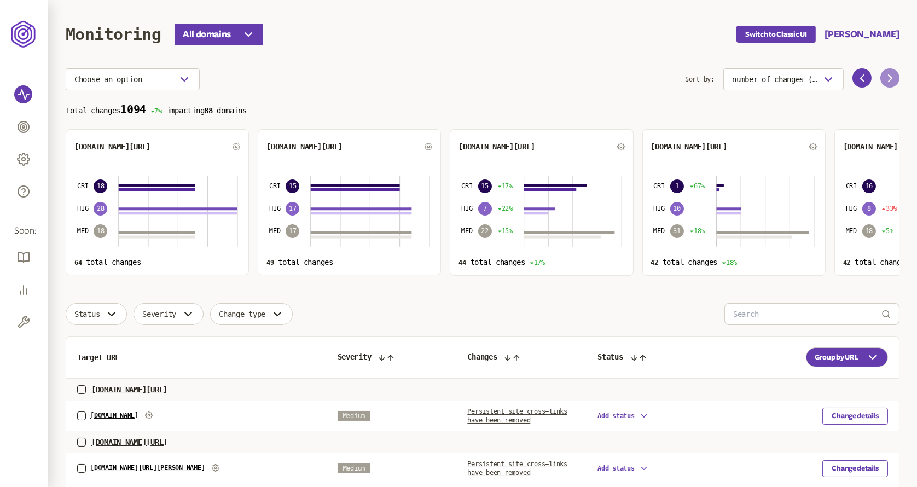
click at [886, 79] on icon at bounding box center [890, 78] width 13 height 13
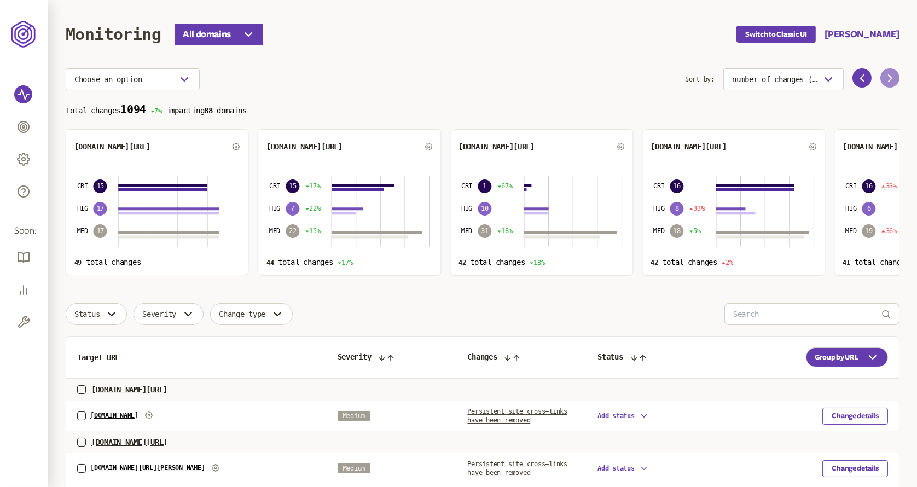
click at [886, 79] on icon at bounding box center [890, 78] width 13 height 13
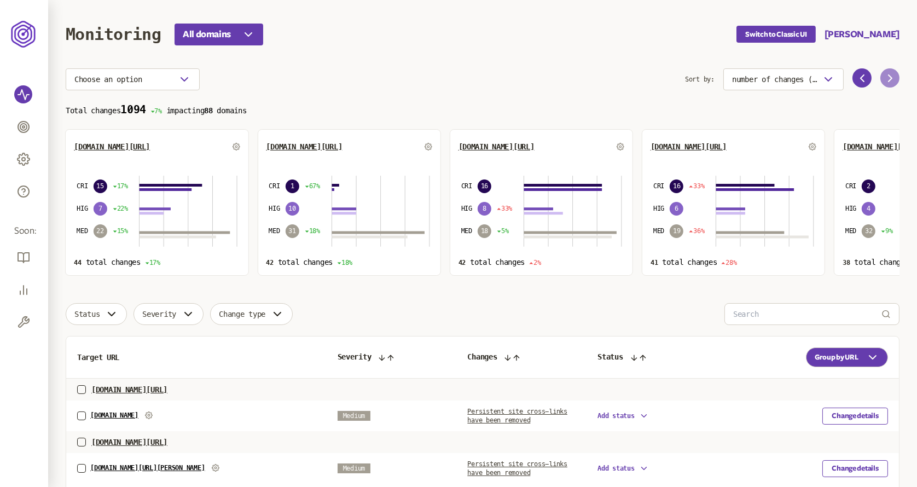
click at [886, 79] on icon at bounding box center [890, 78] width 13 height 13
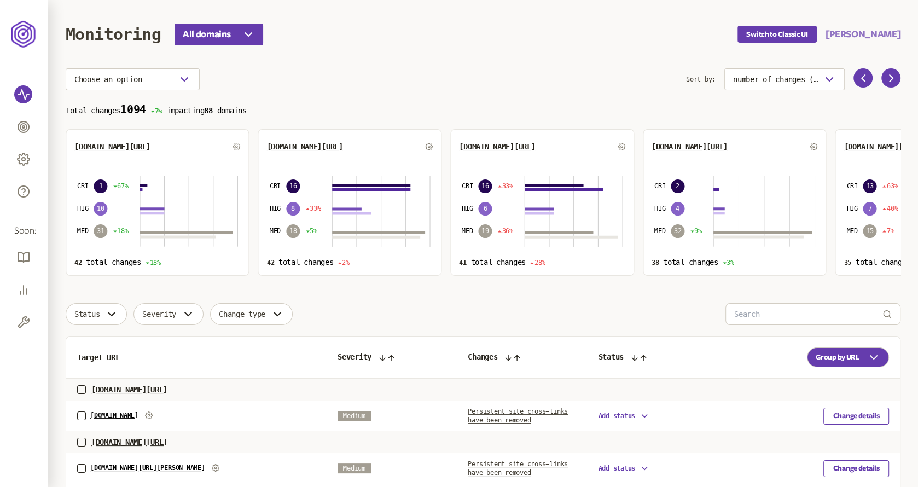
click at [866, 31] on button "[PERSON_NAME]" at bounding box center [863, 34] width 75 height 13
click at [866, 31] on button "[PERSON_NAME]" at bounding box center [862, 34] width 75 height 13
click at [690, 146] on span "[DOMAIN_NAME][URL]" at bounding box center [688, 146] width 76 height 9
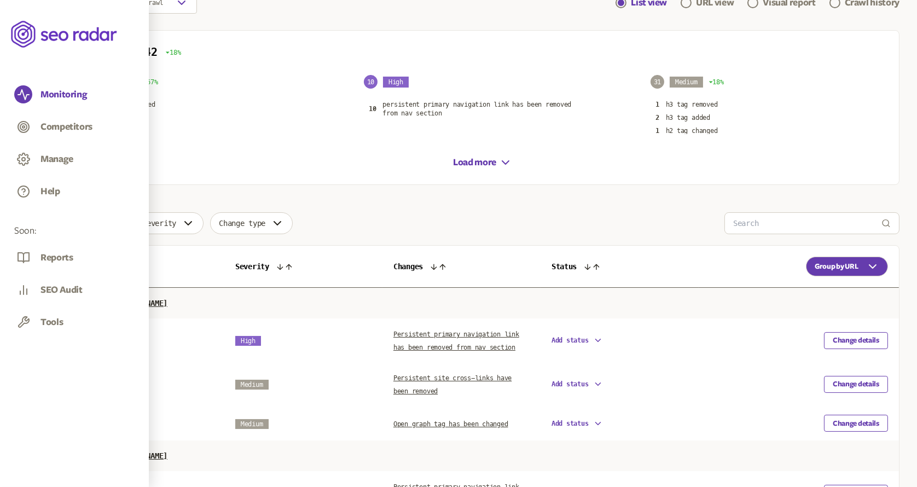
scroll to position [91, 0]
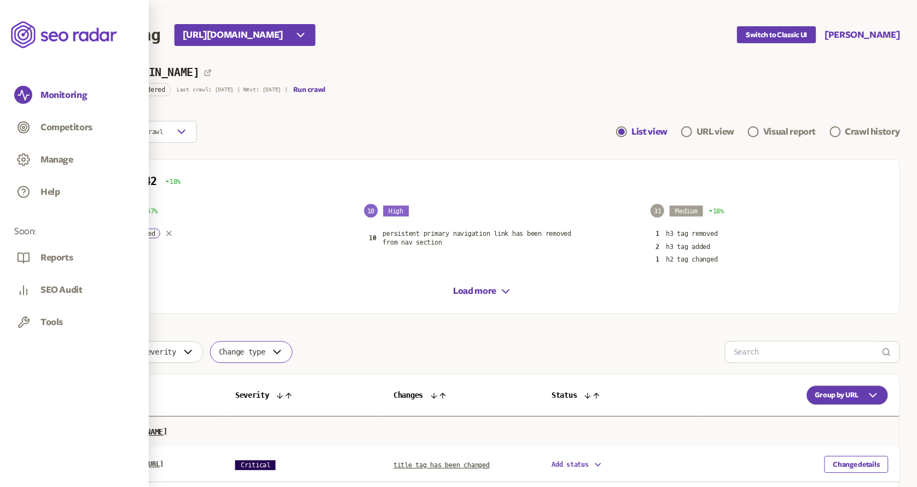
scroll to position [22, 0]
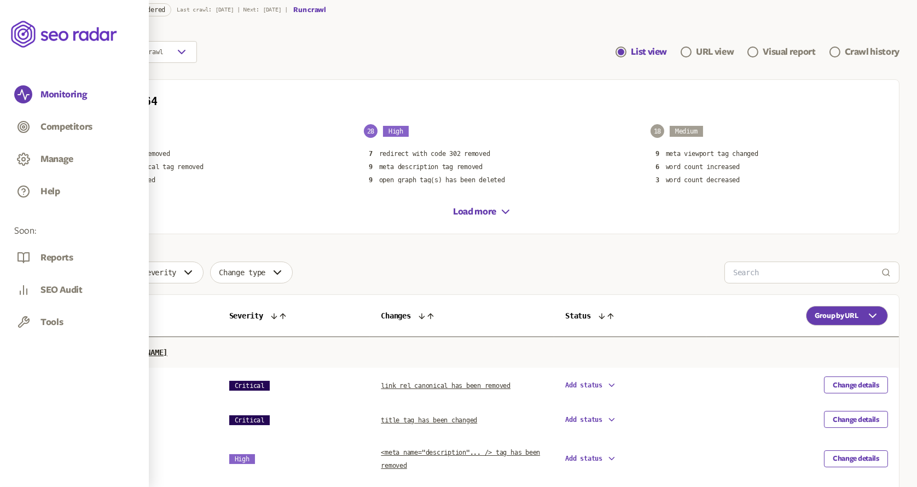
scroll to position [1, 0]
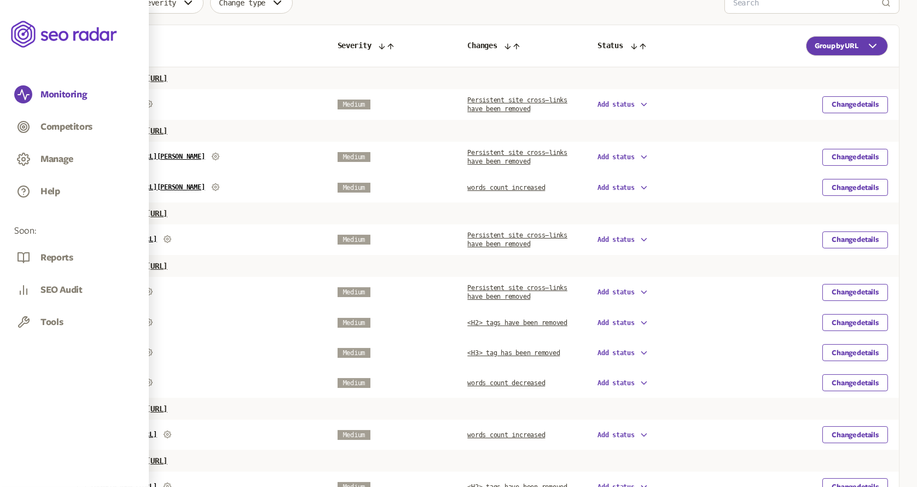
scroll to position [316, 0]
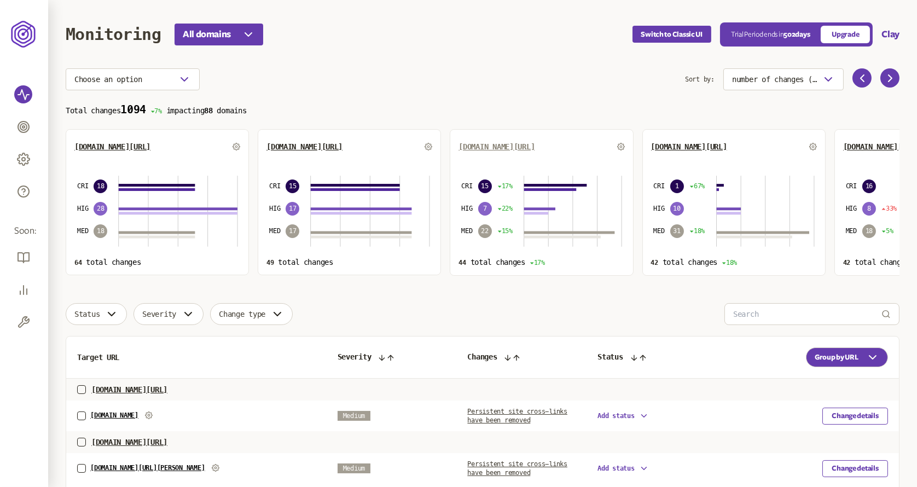
click at [506, 147] on span "[DOMAIN_NAME][URL]" at bounding box center [497, 146] width 76 height 9
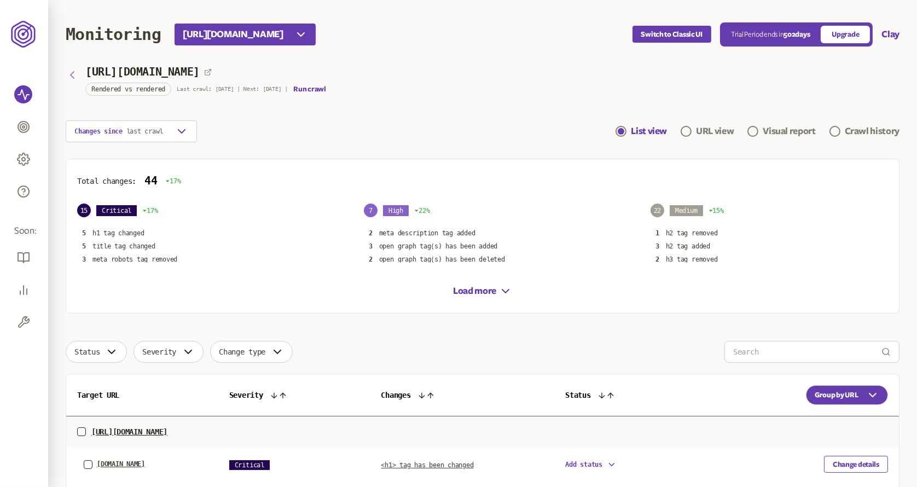
click at [70, 73] on icon "button" at bounding box center [72, 74] width 13 height 13
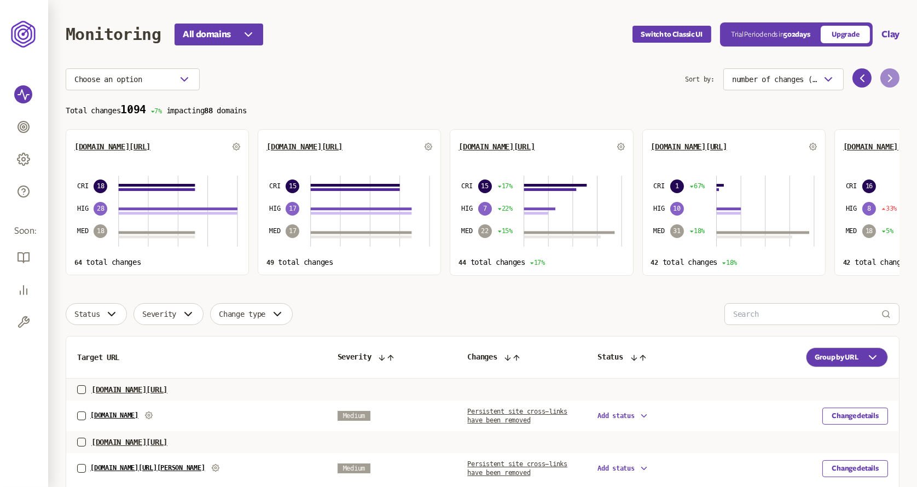
click at [889, 86] on button at bounding box center [890, 77] width 19 height 19
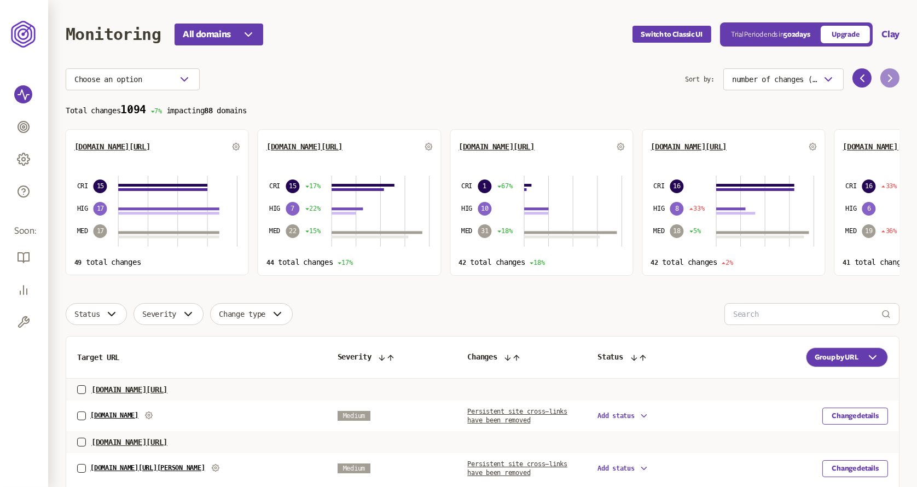
click at [889, 86] on button at bounding box center [890, 77] width 19 height 19
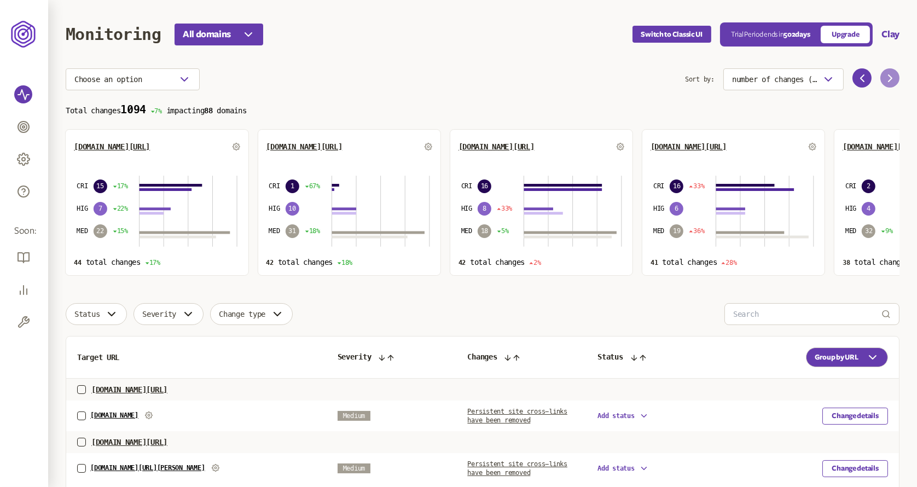
click at [889, 86] on button at bounding box center [890, 77] width 19 height 19
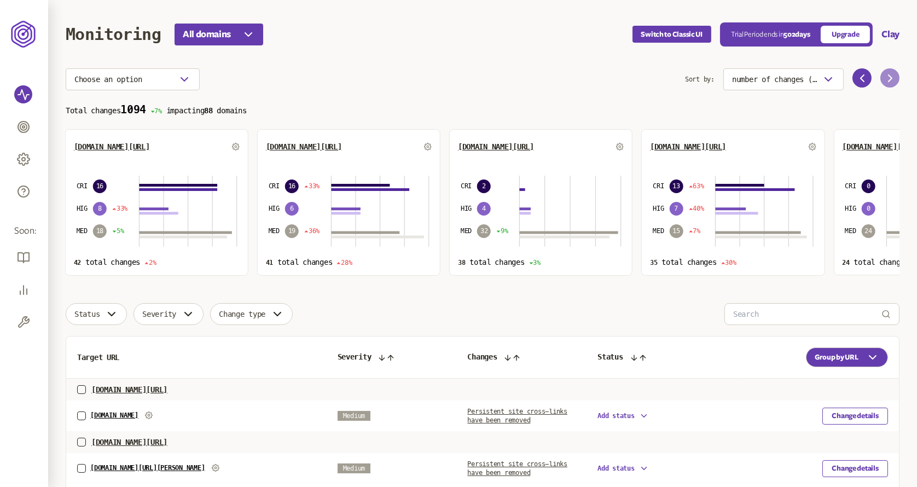
click at [889, 86] on button at bounding box center [890, 77] width 19 height 19
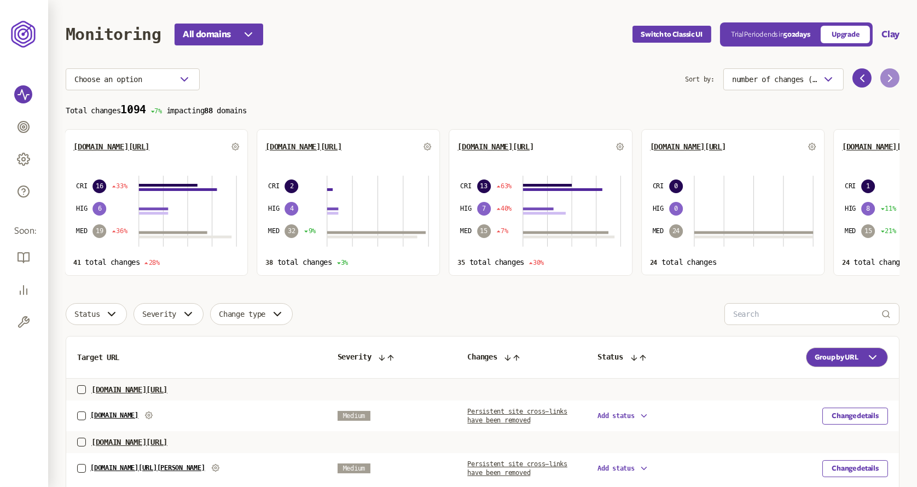
click at [889, 86] on button at bounding box center [890, 77] width 19 height 19
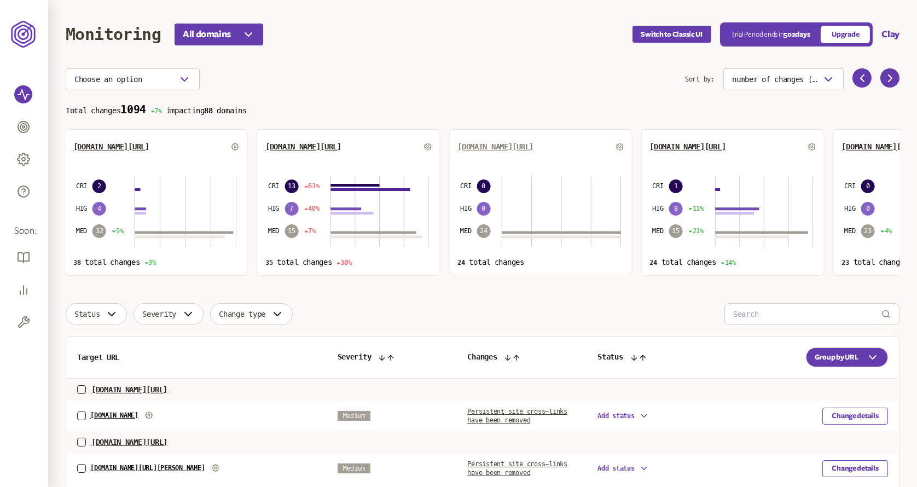
click at [521, 150] on span "[DOMAIN_NAME][URL]" at bounding box center [496, 146] width 76 height 9
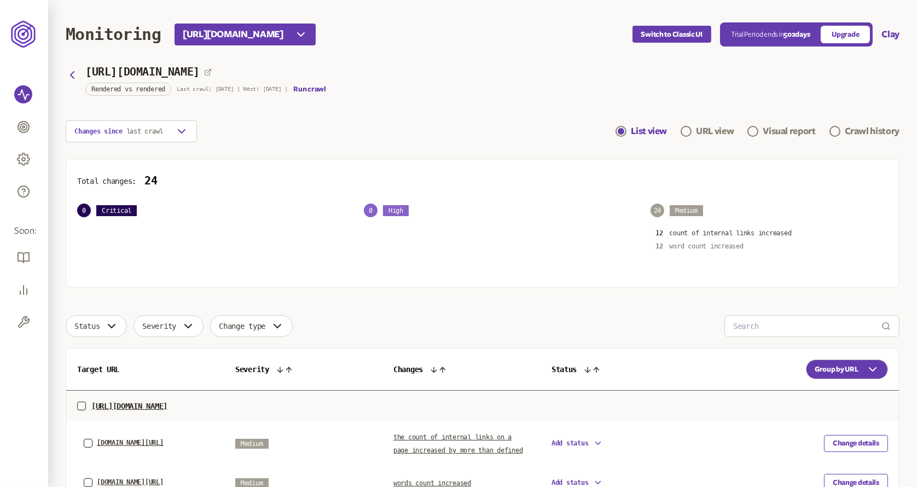
click at [691, 246] on p "word count increased" at bounding box center [707, 246] width 74 height 9
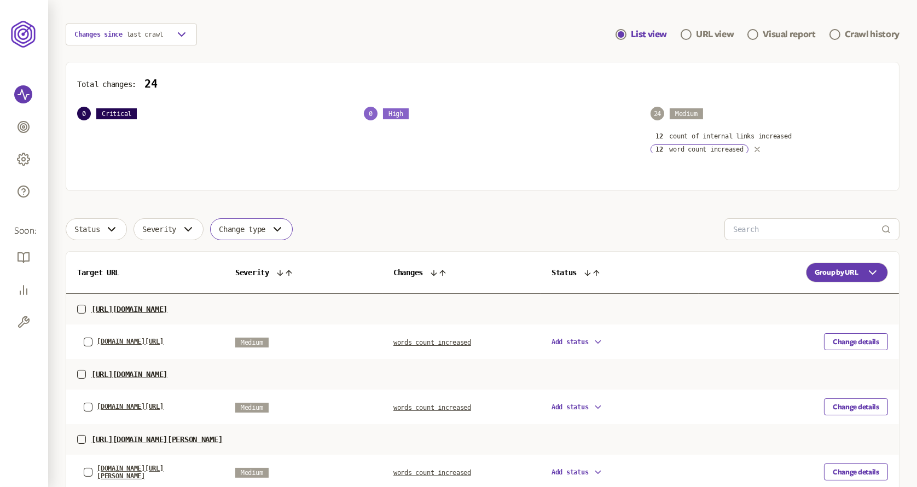
scroll to position [113, 0]
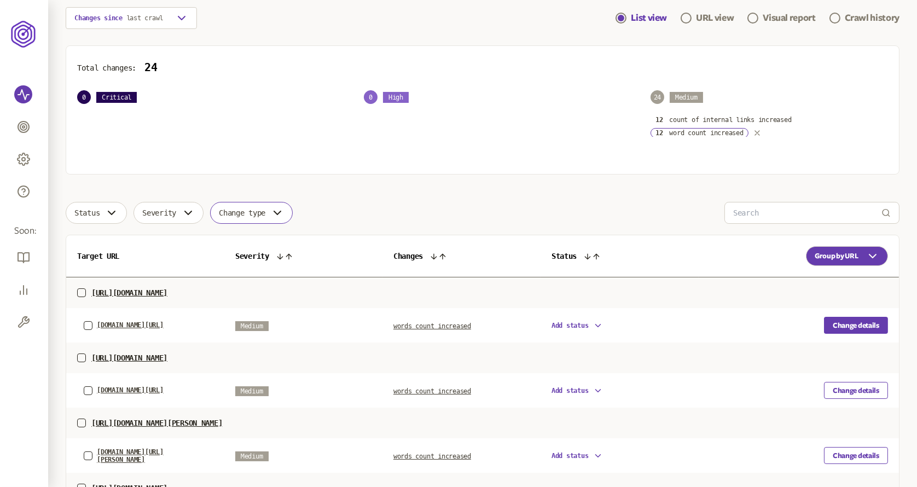
click at [874, 321] on button "Change details" at bounding box center [856, 325] width 64 height 17
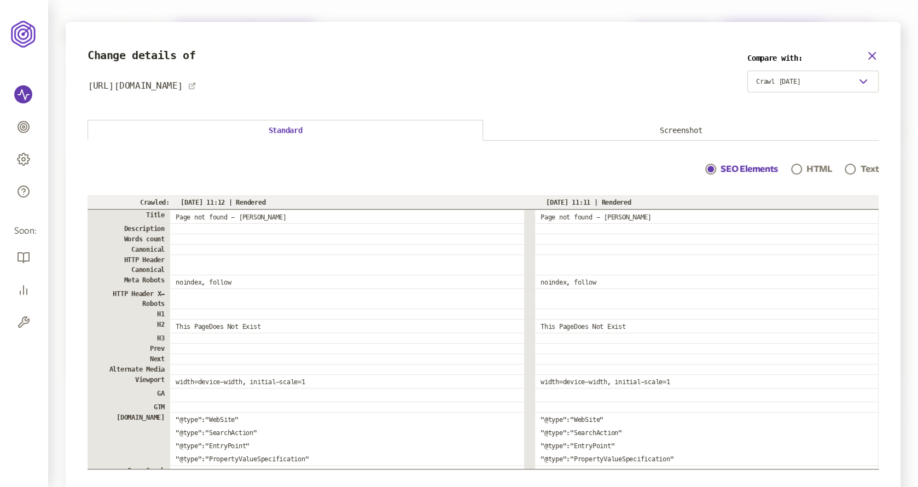
click at [871, 56] on icon "button" at bounding box center [872, 56] width 7 height 7
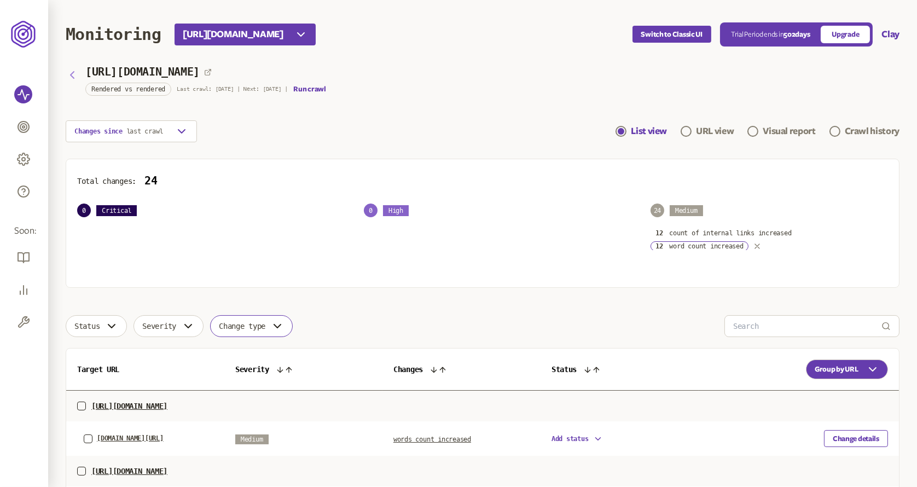
click at [73, 77] on icon "button" at bounding box center [72, 74] width 13 height 13
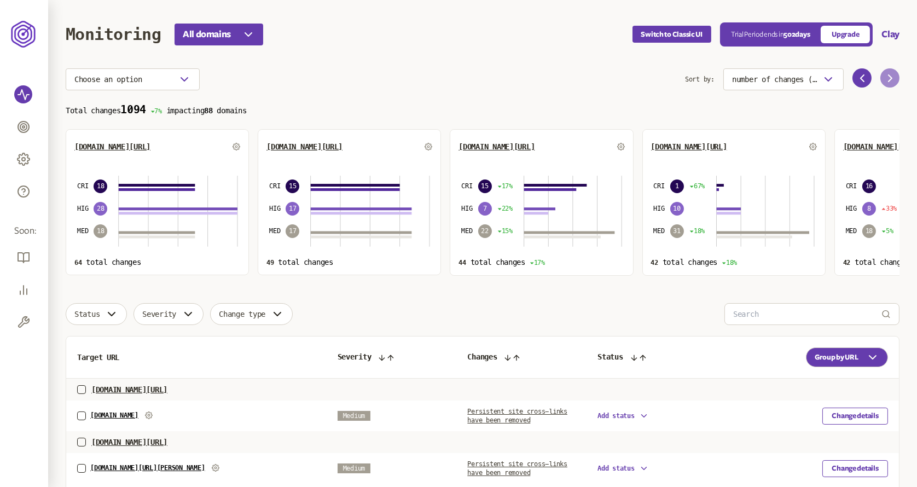
click at [887, 84] on button at bounding box center [890, 77] width 19 height 19
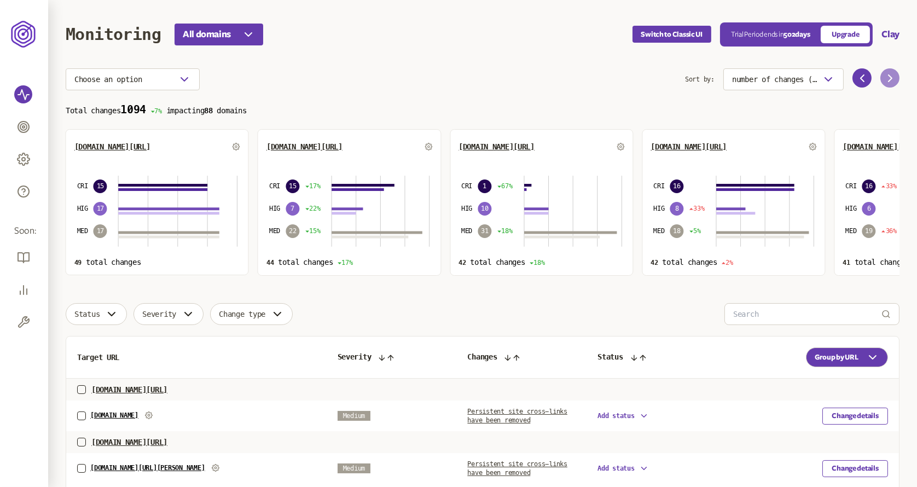
click at [887, 84] on button at bounding box center [890, 77] width 19 height 19
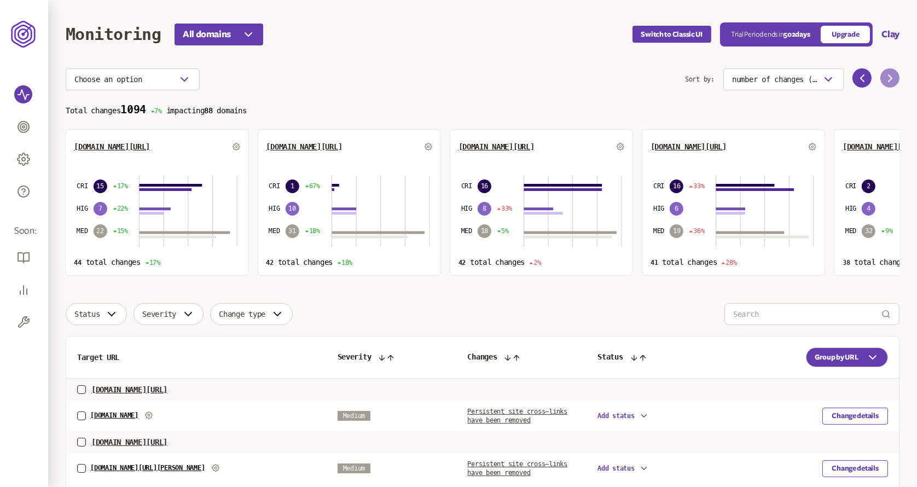
click at [887, 84] on button at bounding box center [890, 77] width 19 height 19
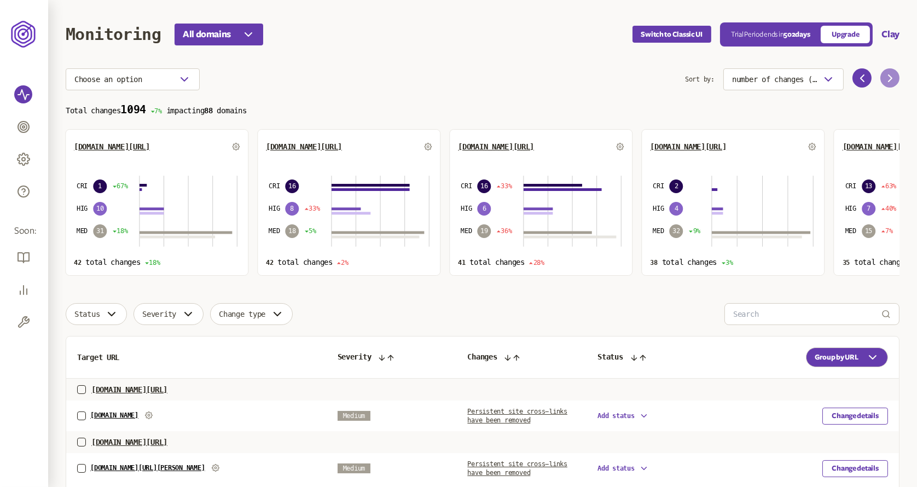
click at [887, 84] on button at bounding box center [890, 77] width 19 height 19
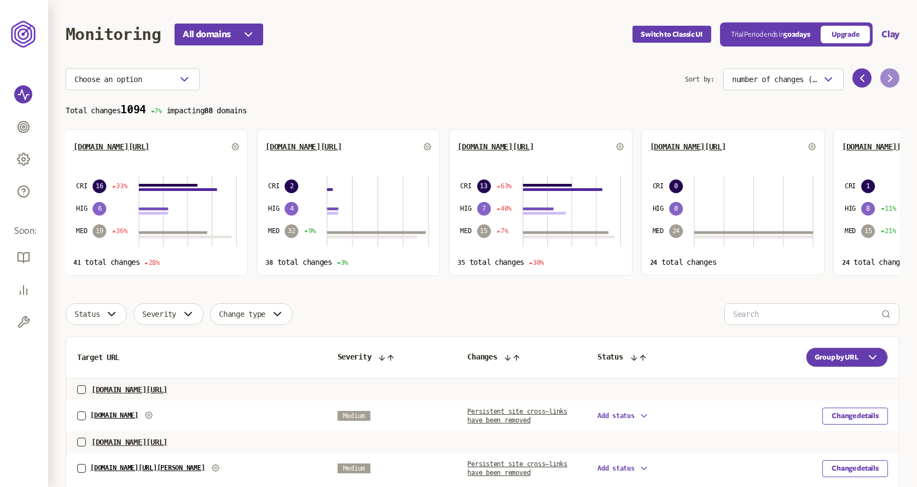
click at [887, 84] on button at bounding box center [890, 77] width 19 height 19
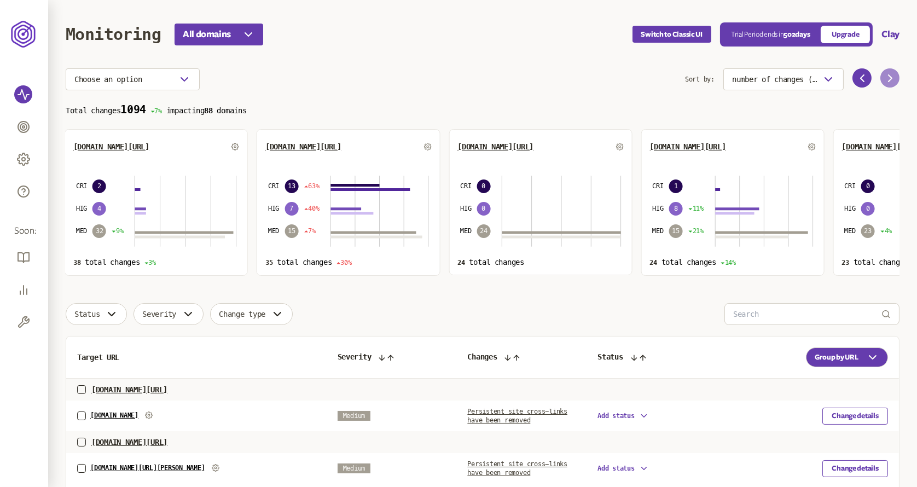
click at [887, 84] on button at bounding box center [890, 77] width 19 height 19
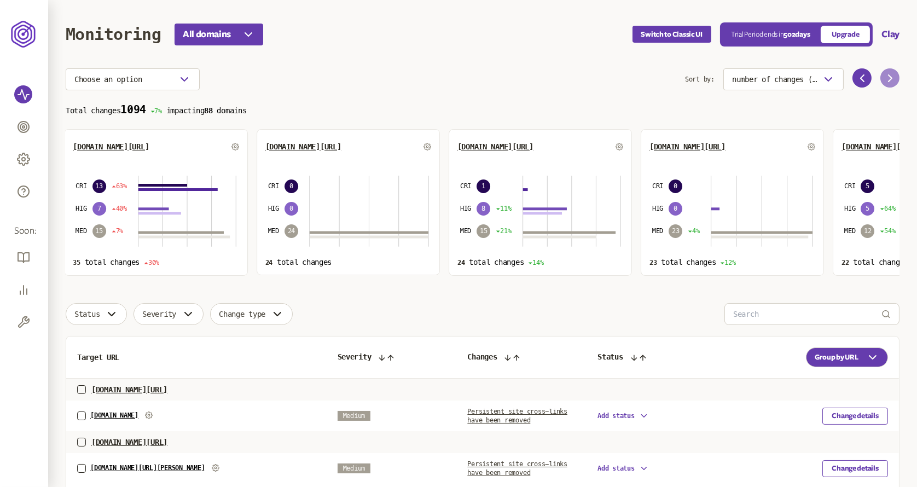
click at [887, 84] on button at bounding box center [890, 77] width 19 height 19
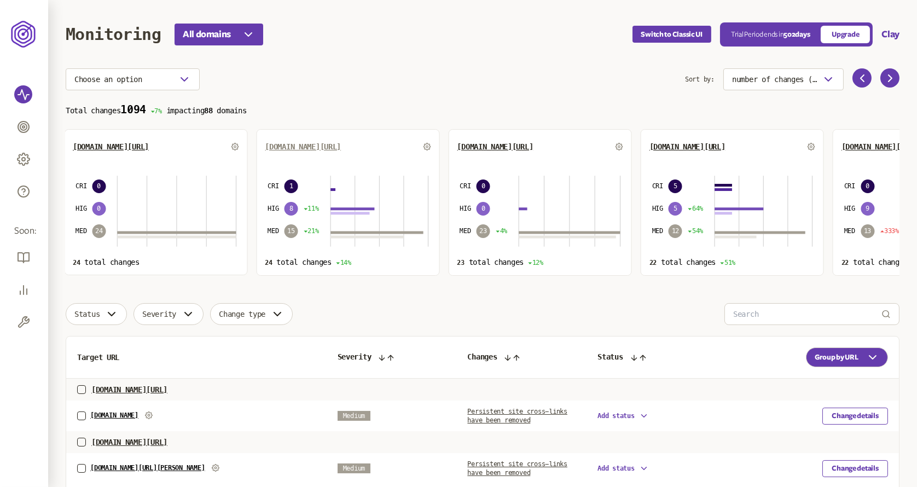
click at [302, 147] on span "[DOMAIN_NAME][URL]" at bounding box center [303, 146] width 76 height 9
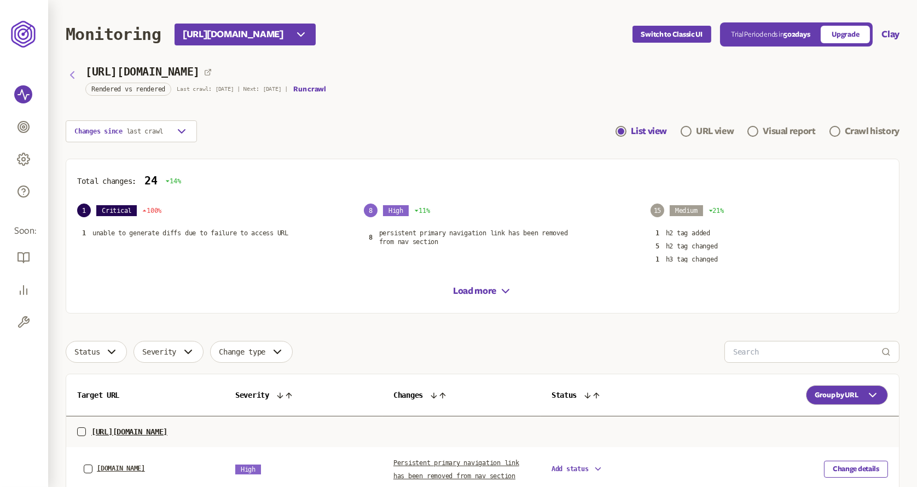
click at [72, 78] on icon "button" at bounding box center [72, 75] width 3 height 7
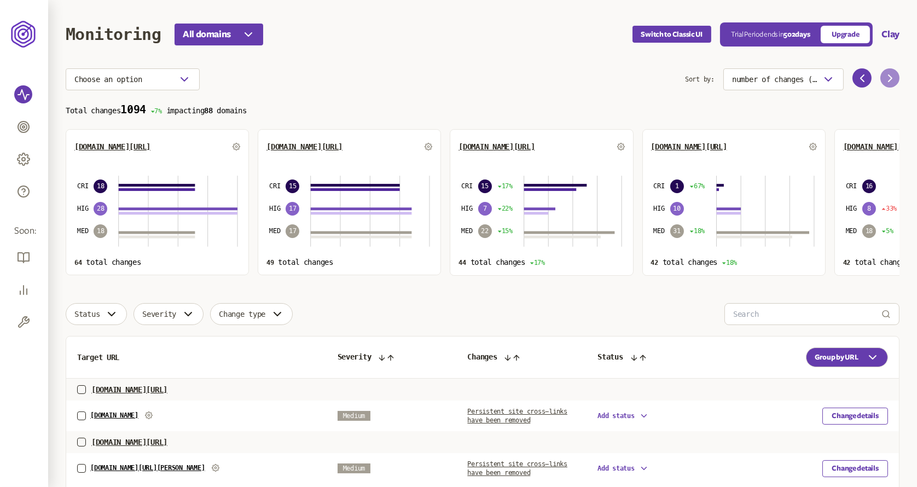
click at [893, 80] on icon at bounding box center [890, 78] width 13 height 13
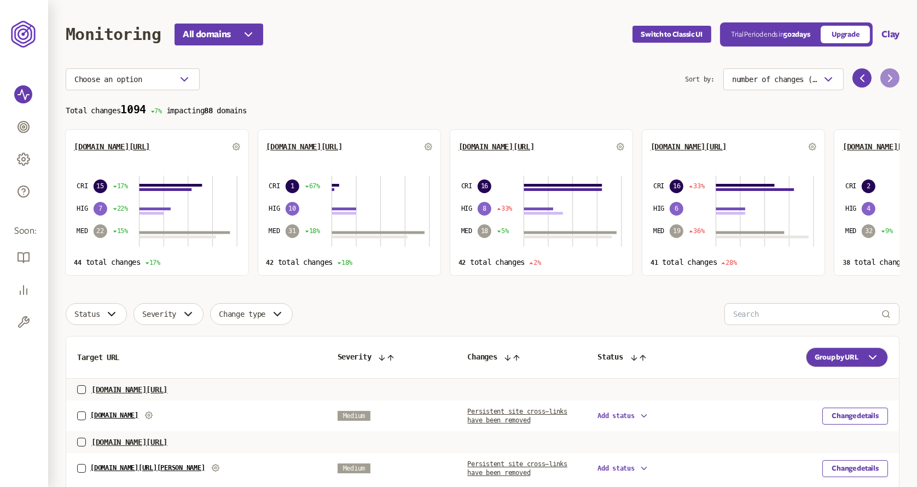
click at [893, 80] on icon at bounding box center [890, 78] width 13 height 13
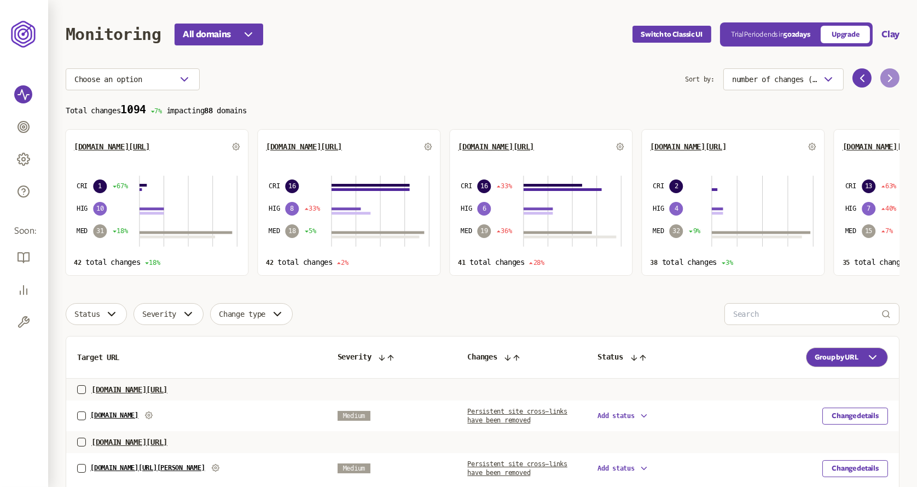
click at [893, 80] on icon at bounding box center [890, 78] width 13 height 13
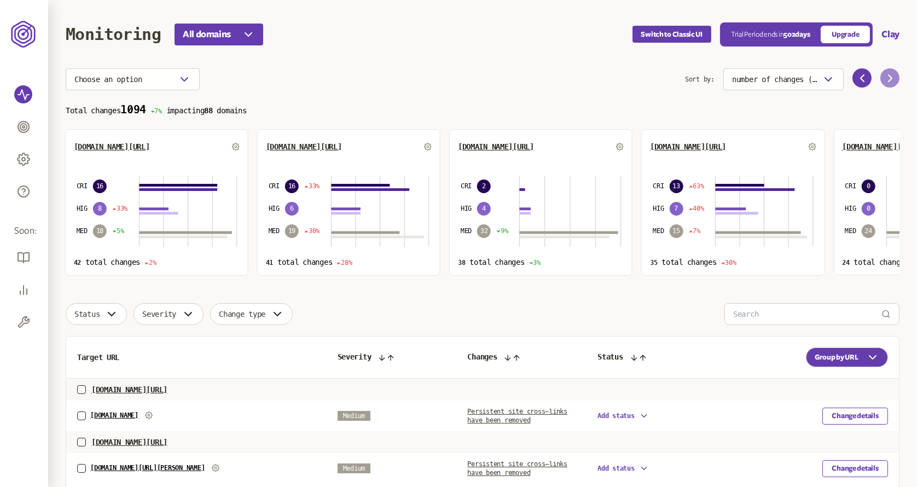
click at [893, 80] on icon at bounding box center [890, 78] width 13 height 13
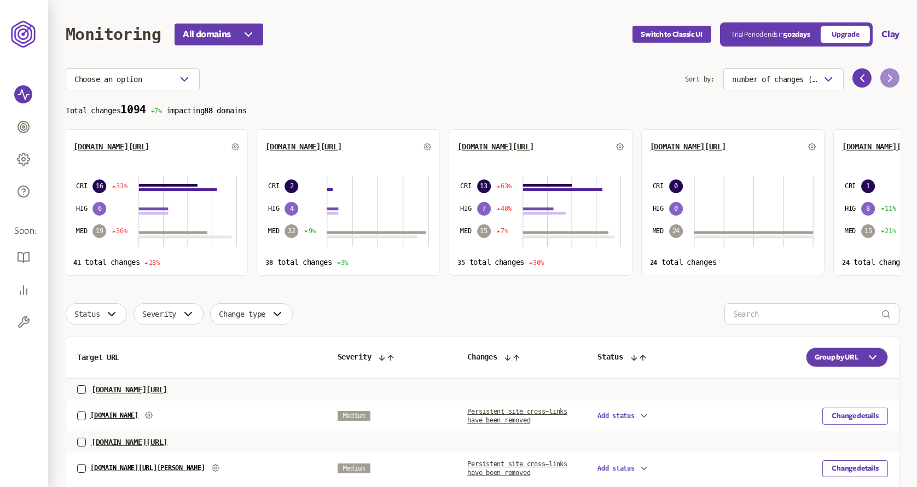
click at [894, 82] on icon at bounding box center [890, 78] width 13 height 13
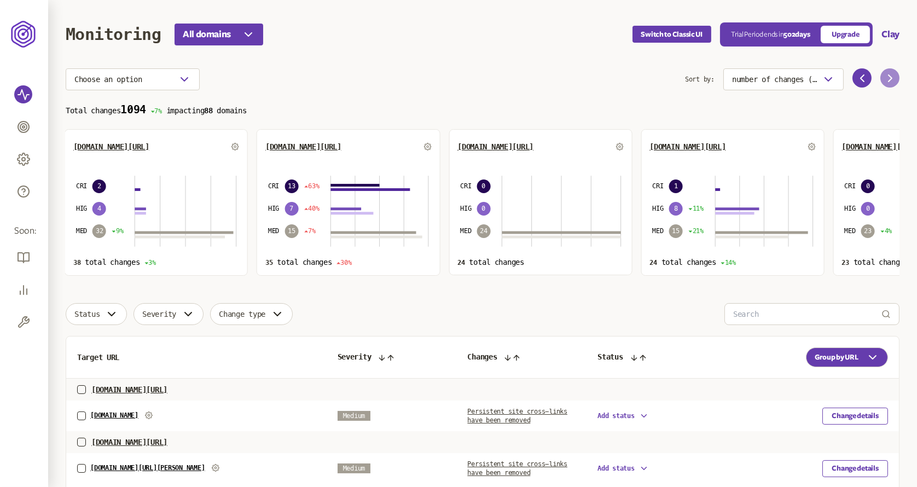
click at [894, 82] on icon at bounding box center [890, 78] width 13 height 13
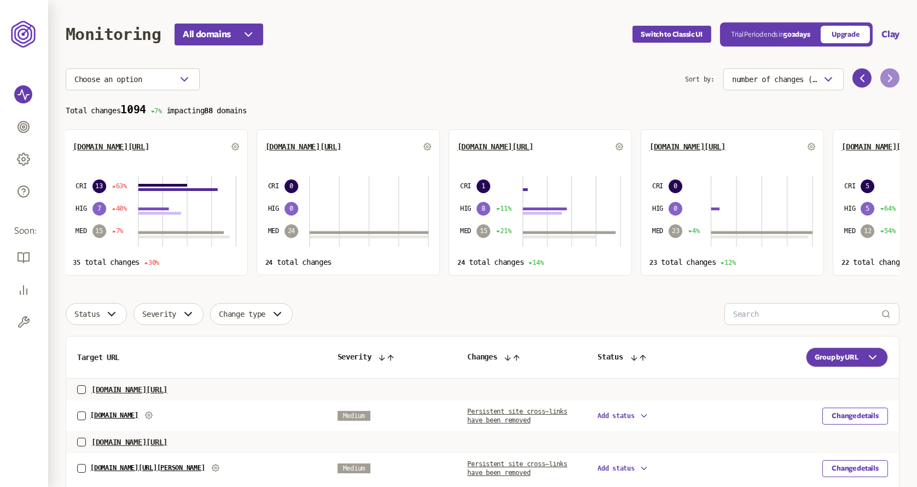
click at [894, 82] on icon at bounding box center [890, 78] width 13 height 13
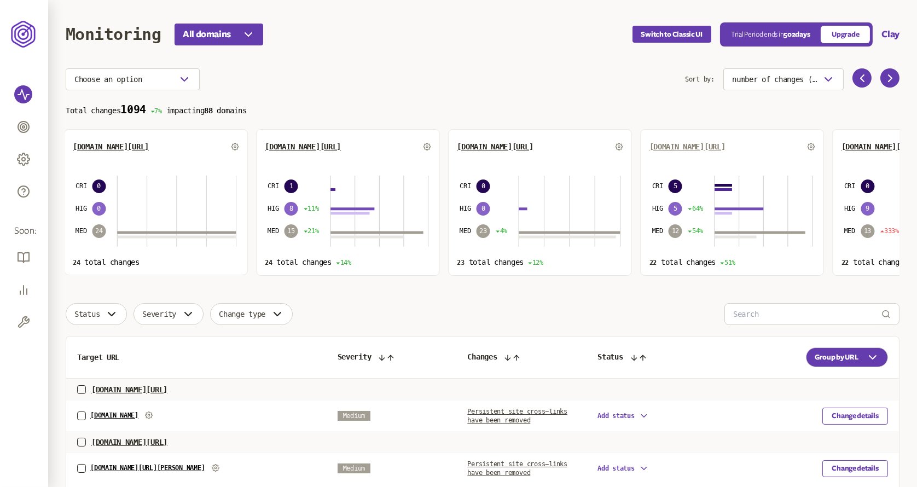
click at [687, 148] on span "[DOMAIN_NAME][URL]" at bounding box center [688, 146] width 76 height 9
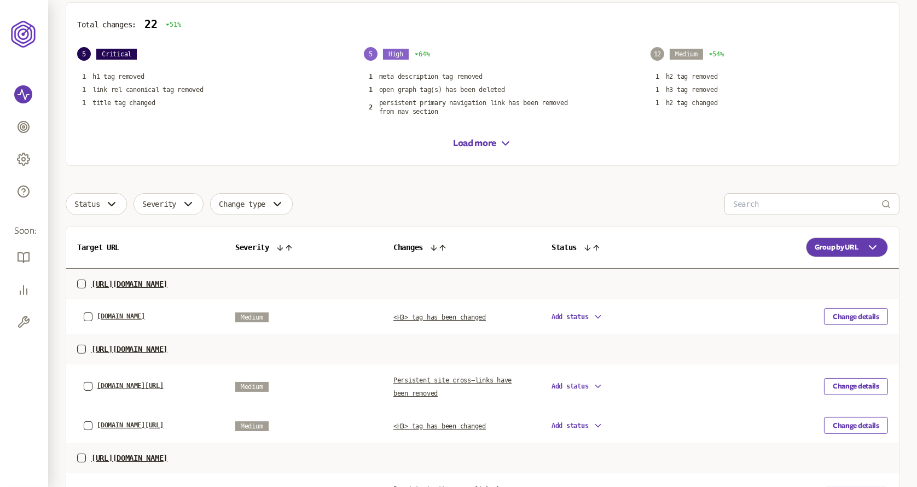
scroll to position [250, 0]
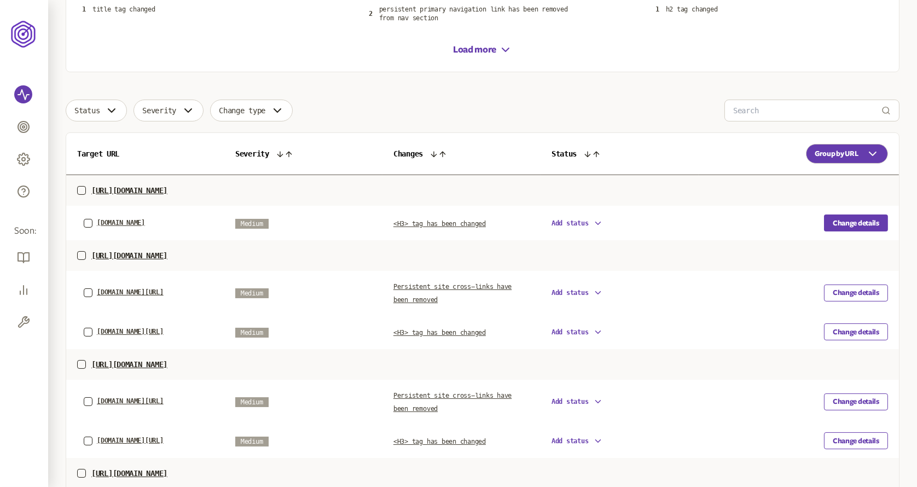
click at [842, 216] on button "Change details" at bounding box center [856, 223] width 64 height 17
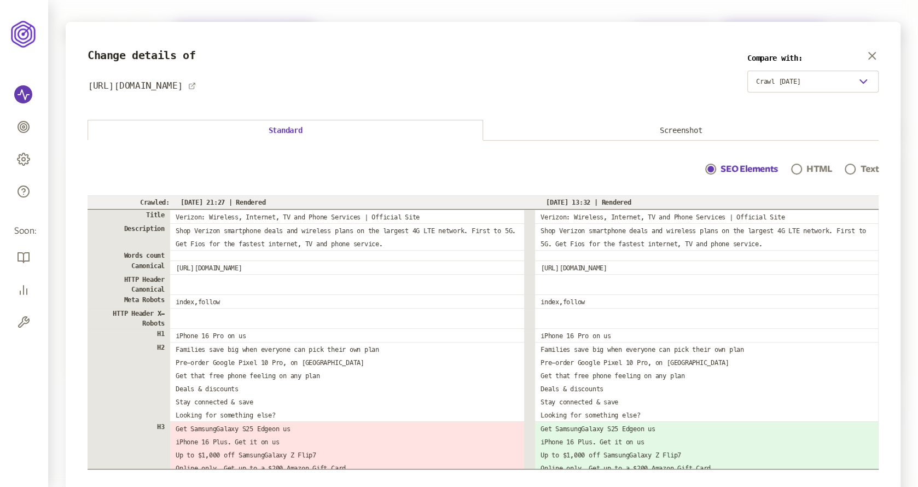
click at [688, 132] on button "Screenshot" at bounding box center [681, 130] width 396 height 20
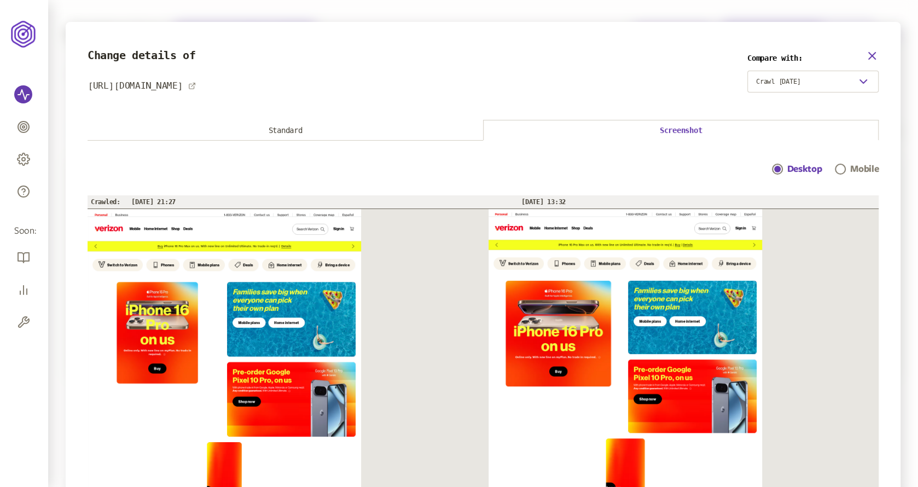
click at [877, 55] on icon "button" at bounding box center [872, 55] width 13 height 13
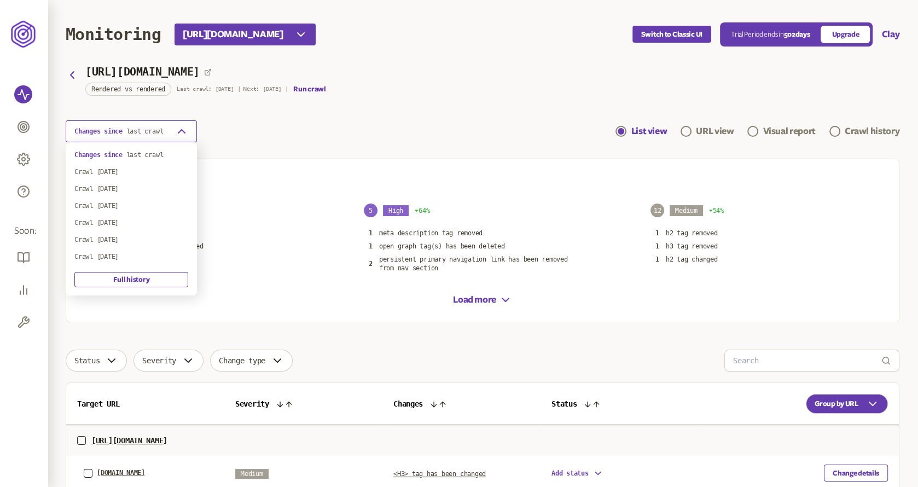
click at [170, 136] on button "Changes since last crawl" at bounding box center [131, 131] width 131 height 22
click at [313, 130] on div "Changes since last crawl List view URL view Visual report Crawl history" at bounding box center [483, 131] width 834 height 22
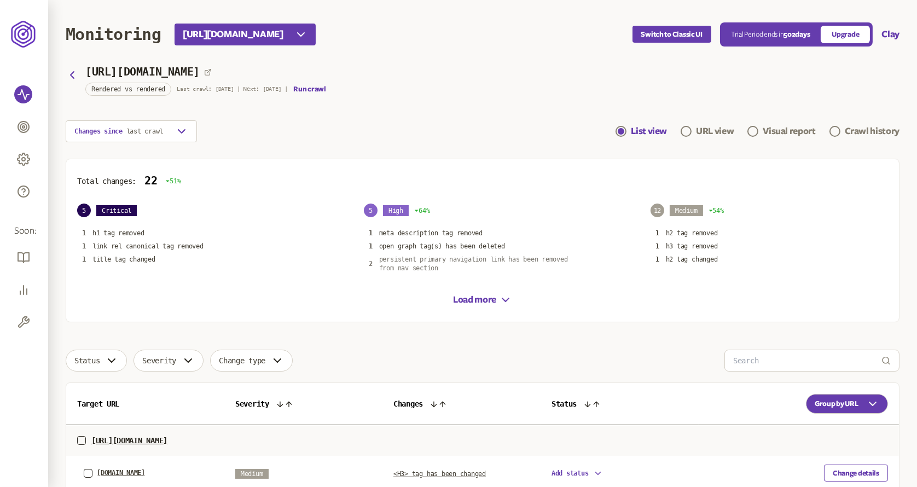
click at [407, 261] on p "persistent primary navigation link has been removed from nav section" at bounding box center [481, 264] width 204 height 18
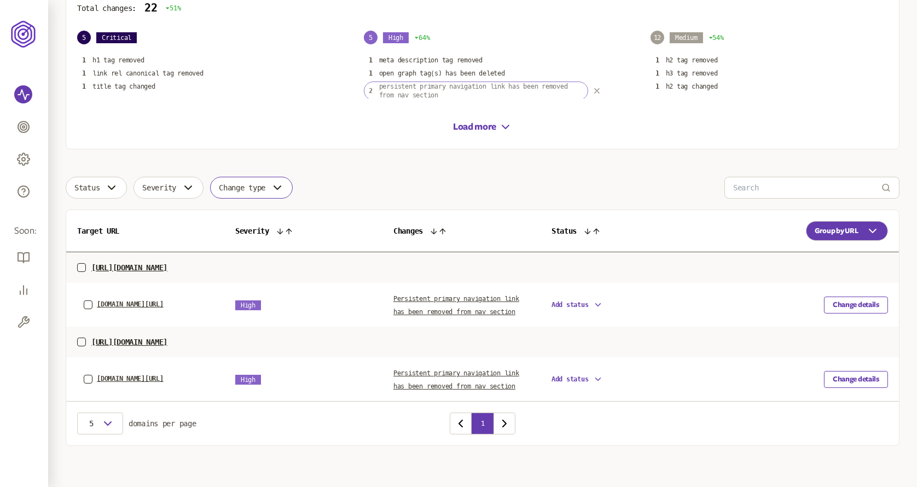
scroll to position [174, 0]
click at [440, 303] on td "Persistent primary navigation link has been removed from nav section" at bounding box center [462, 304] width 158 height 44
click at [444, 297] on span "Persistent primary navigation link has been removed from nav section" at bounding box center [457, 304] width 126 height 21
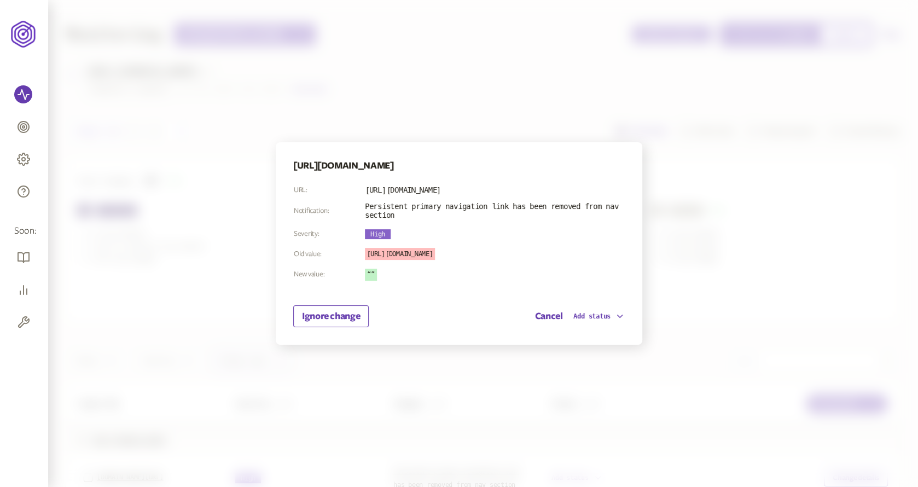
click at [676, 235] on div at bounding box center [459, 243] width 918 height 487
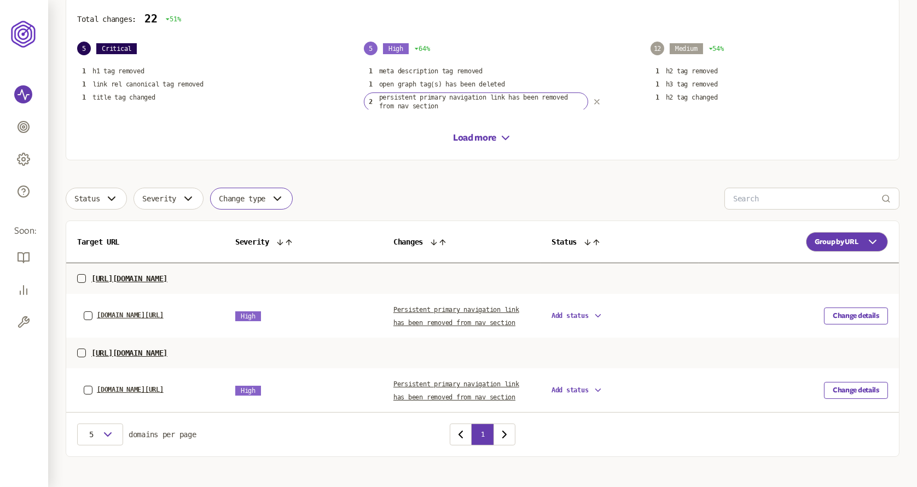
scroll to position [174, 0]
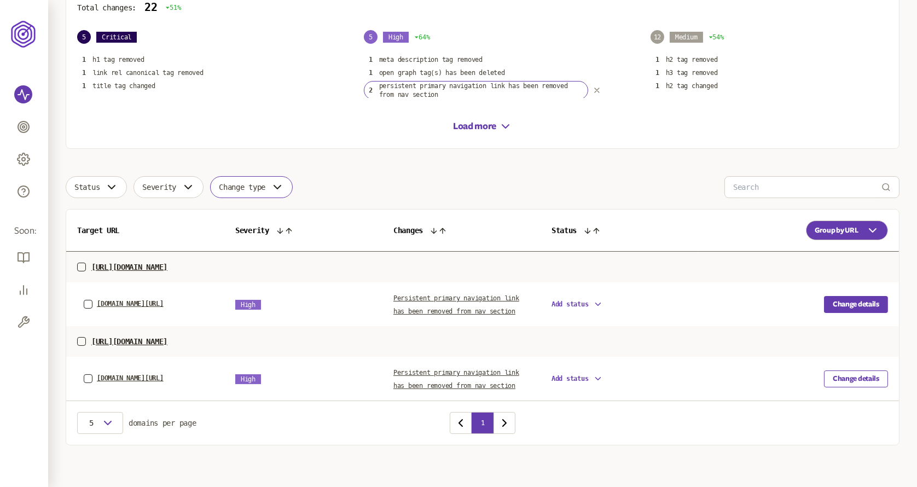
click at [859, 298] on button "Change details" at bounding box center [856, 304] width 64 height 17
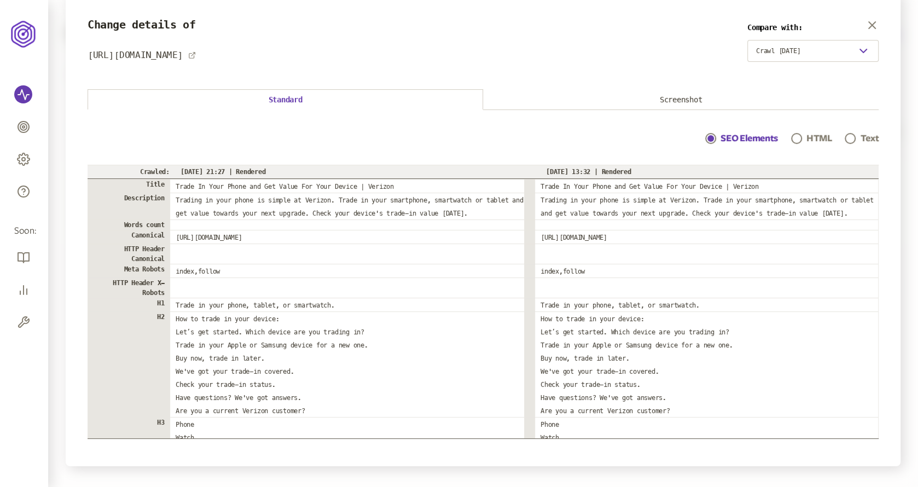
click at [643, 95] on button "Screenshot" at bounding box center [681, 100] width 396 height 20
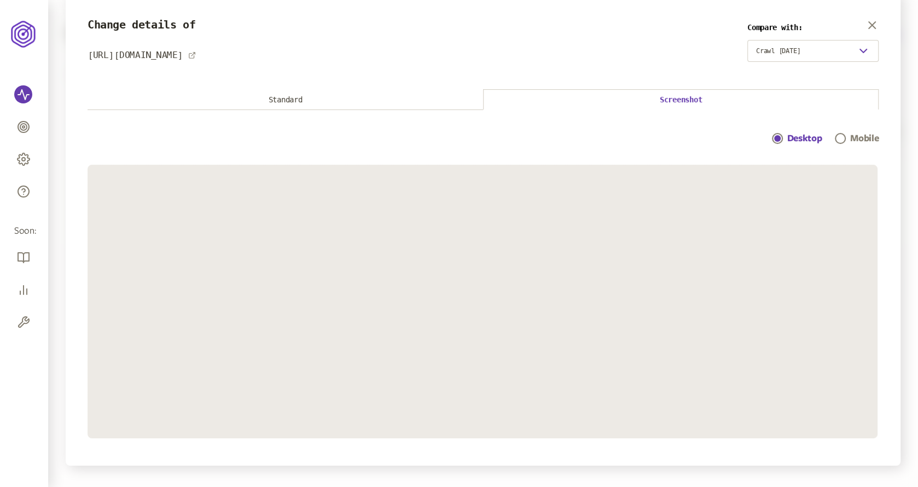
scroll to position [31, 0]
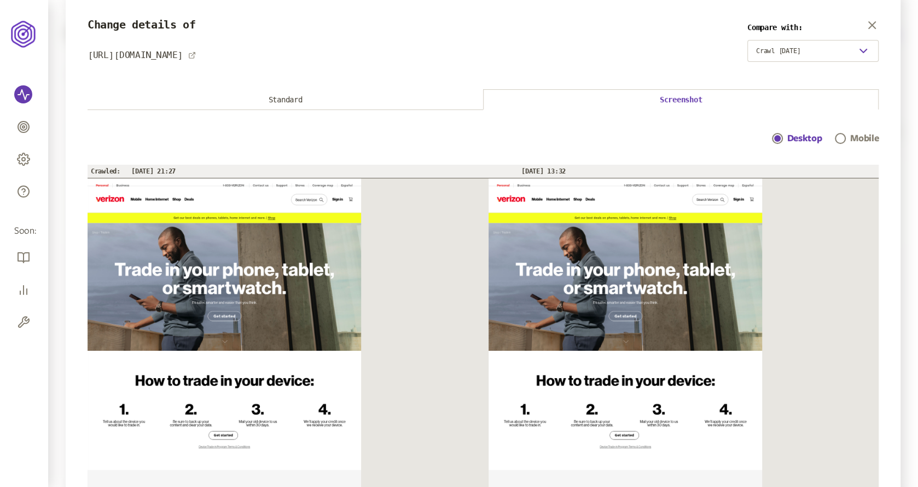
click at [365, 108] on button "Standard" at bounding box center [286, 100] width 396 height 20
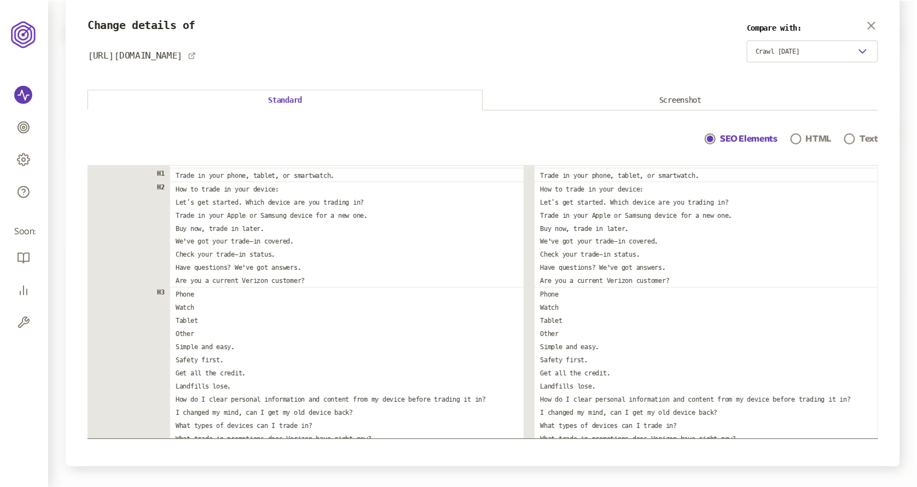
scroll to position [131, 0]
click at [874, 29] on icon "button" at bounding box center [872, 25] width 13 height 13
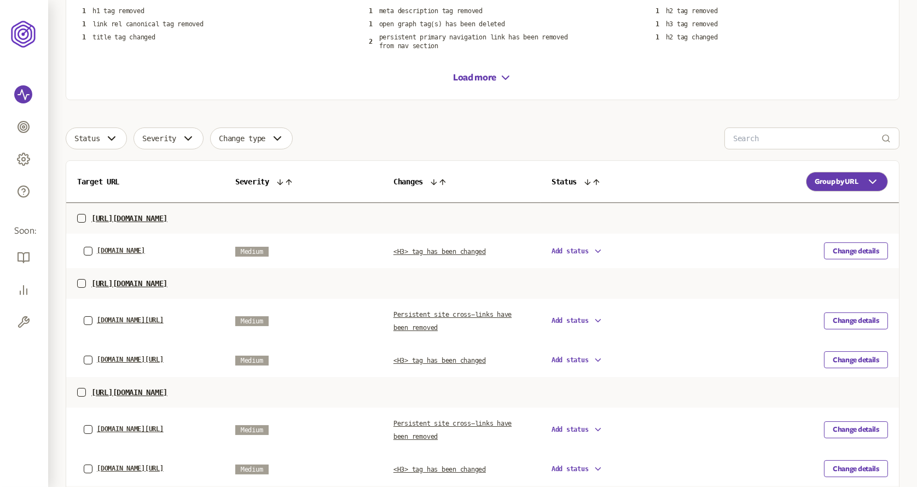
scroll to position [237, 0]
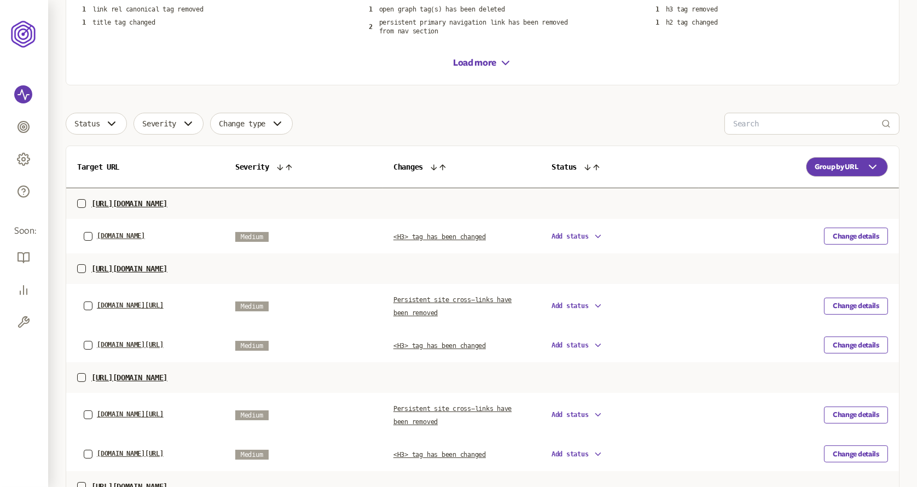
click at [429, 304] on td "Persistent site cross-links have been removed" at bounding box center [462, 306] width 158 height 44
click at [498, 18] on p "persistent primary navigation link has been removed from nav section" at bounding box center [481, 27] width 204 height 18
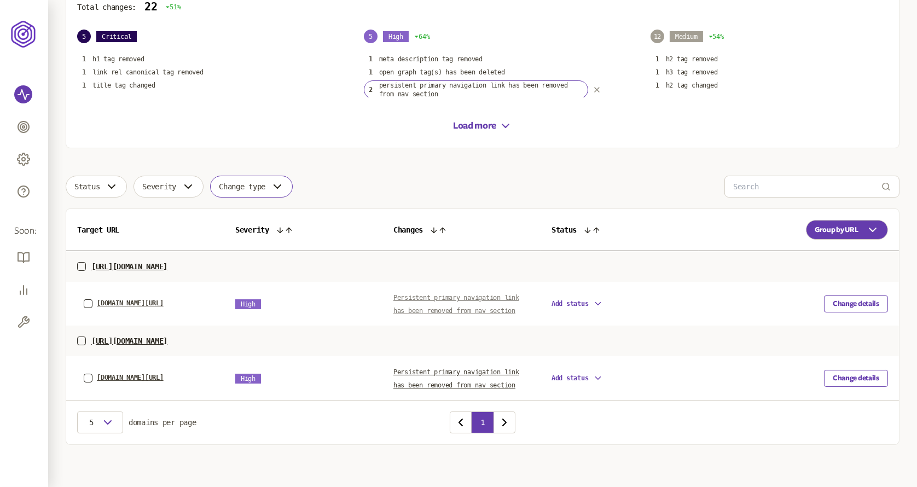
click at [455, 310] on span "Persistent primary navigation link has been removed from nav section" at bounding box center [457, 304] width 126 height 21
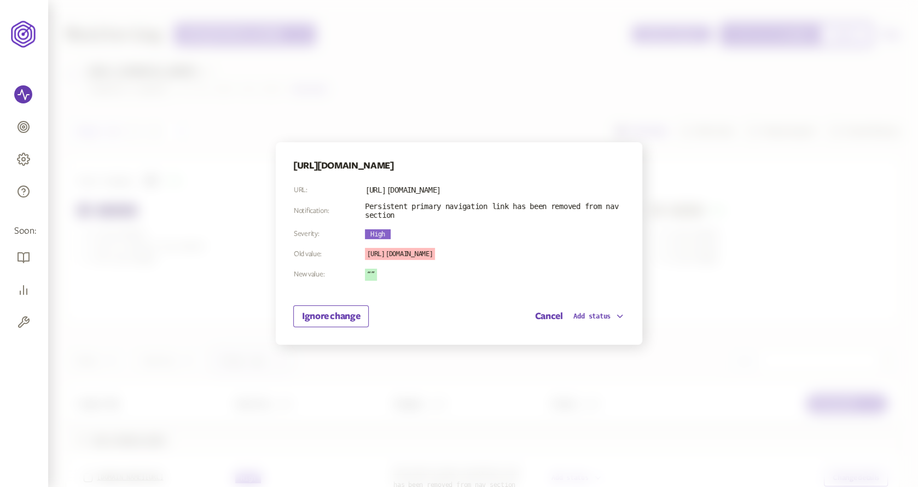
click at [715, 264] on div at bounding box center [459, 243] width 918 height 487
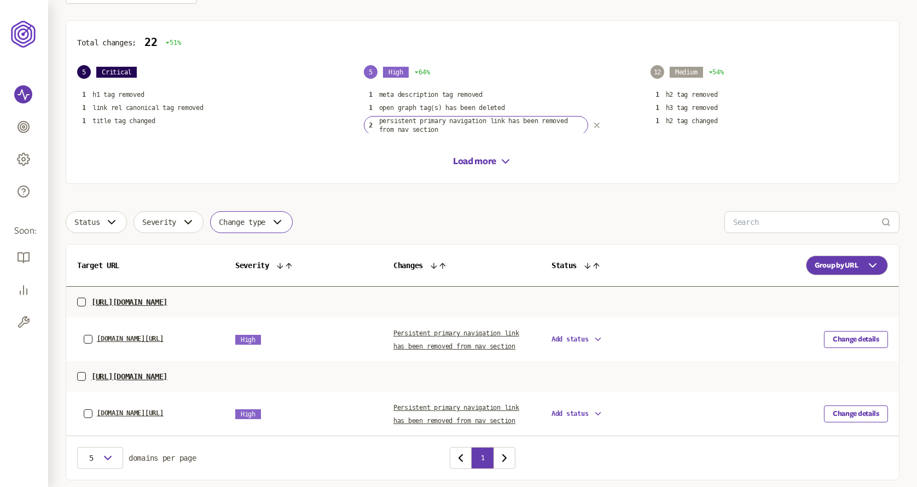
scroll to position [174, 0]
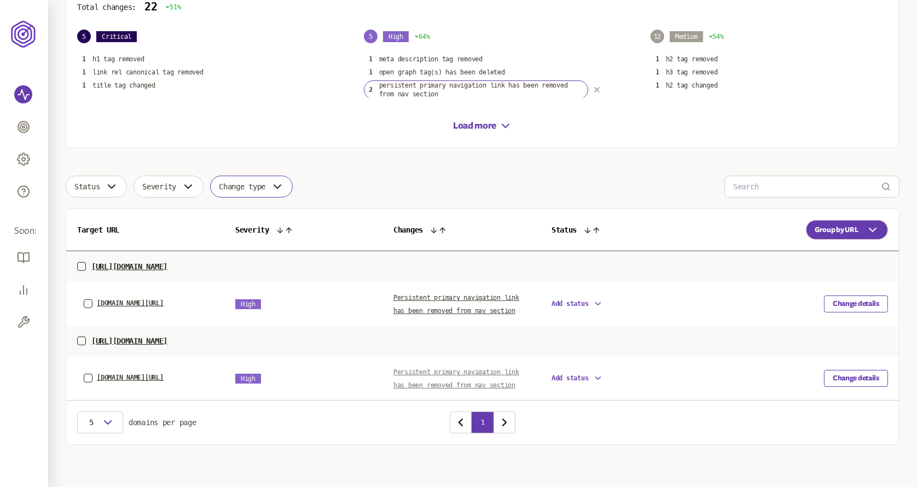
click at [463, 382] on span "Persistent primary navigation link has been removed from nav section" at bounding box center [457, 378] width 126 height 21
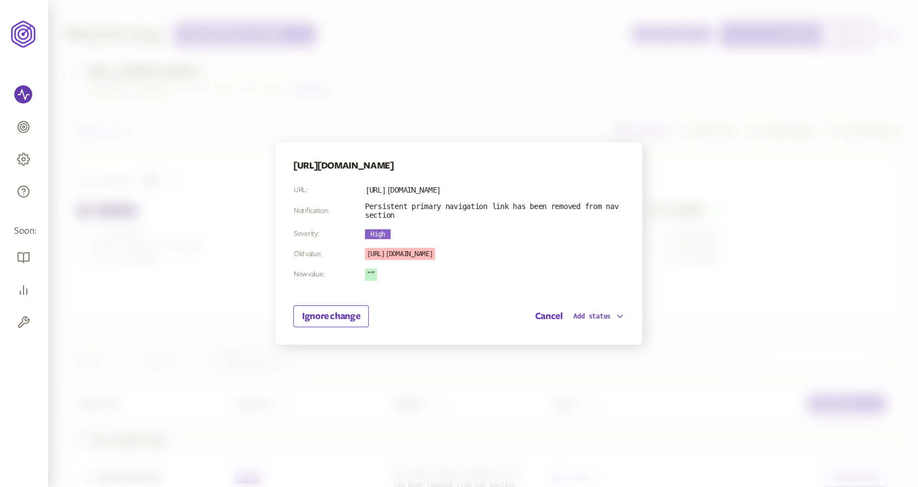
click at [686, 226] on div at bounding box center [459, 243] width 918 height 487
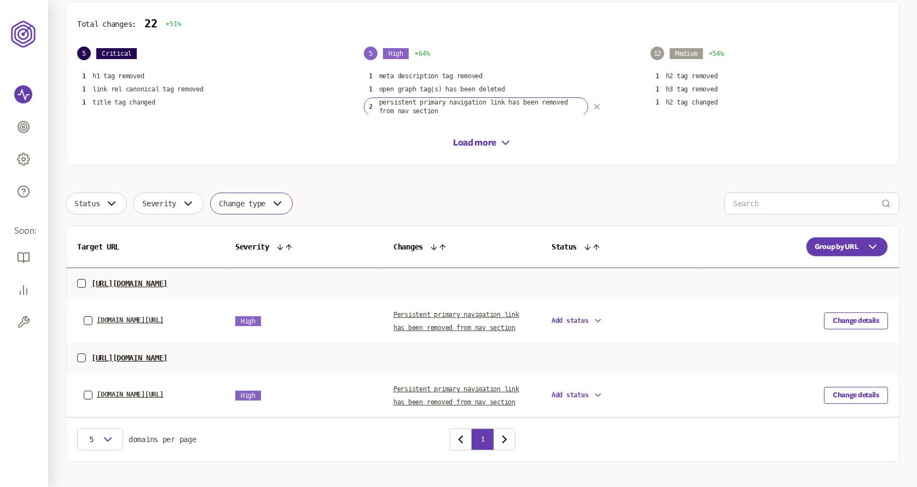
scroll to position [174, 0]
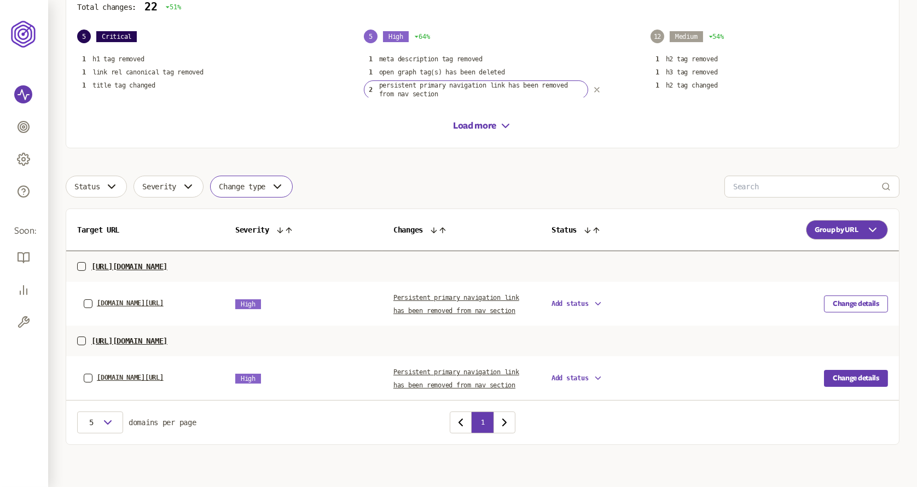
click at [845, 382] on button "Change details" at bounding box center [856, 378] width 64 height 17
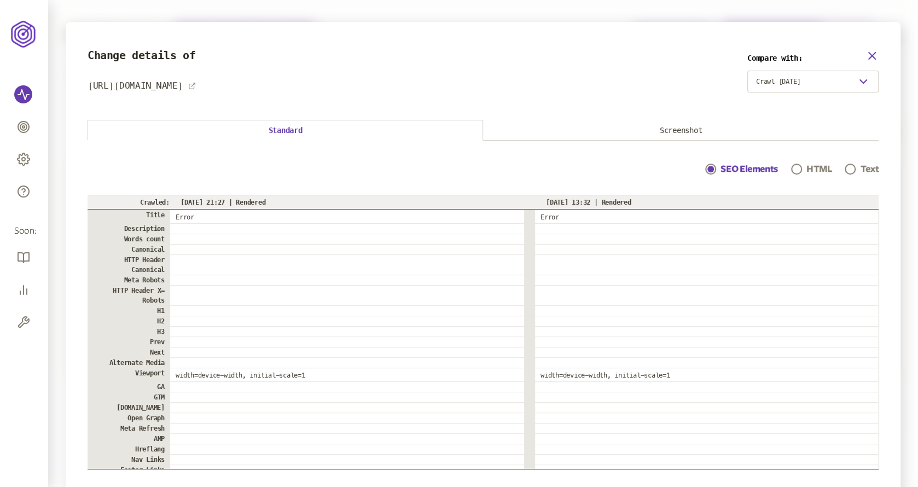
click at [876, 53] on icon "button" at bounding box center [872, 55] width 13 height 13
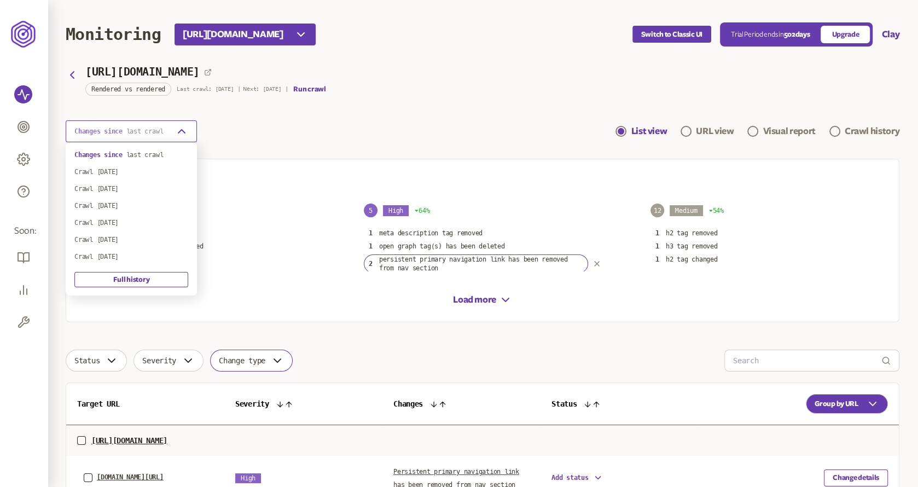
click at [150, 131] on span "last crawl" at bounding box center [144, 132] width 37 height 8
click at [135, 189] on div "Crawl 16th Aug 2025" at bounding box center [131, 188] width 114 height 9
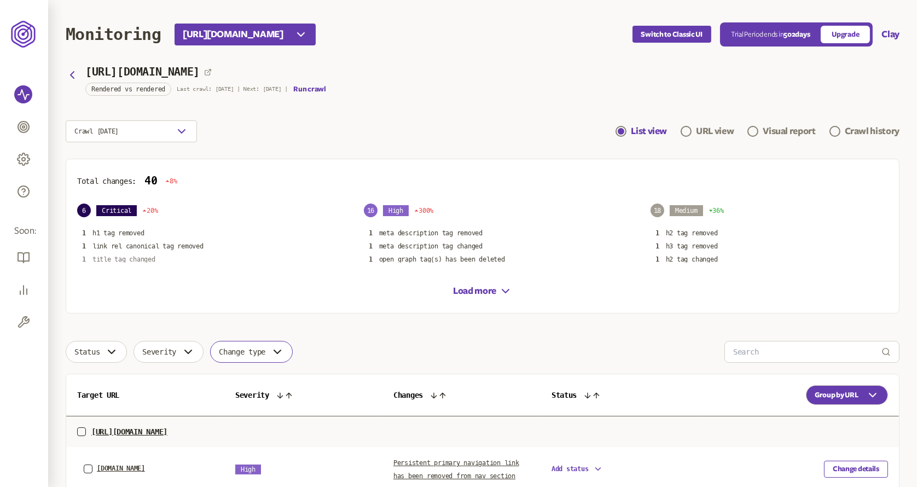
click at [137, 257] on p "title tag changed" at bounding box center [124, 259] width 63 height 9
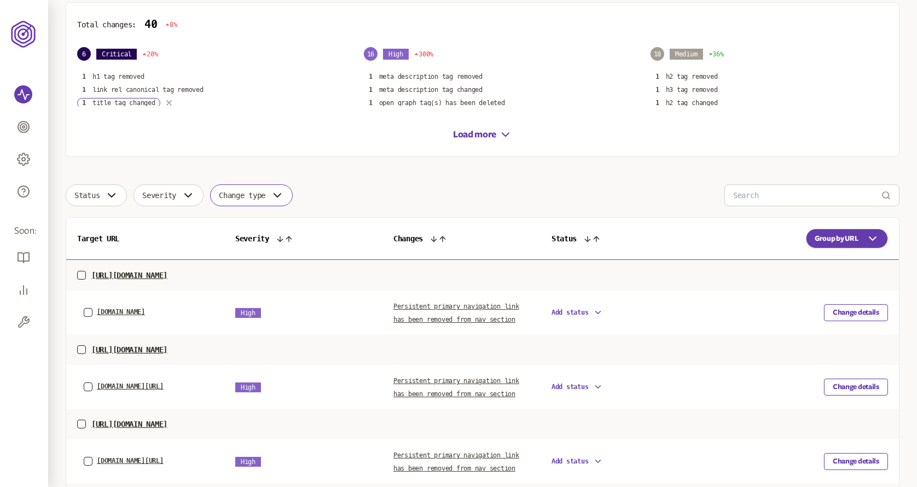
scroll to position [176, 0]
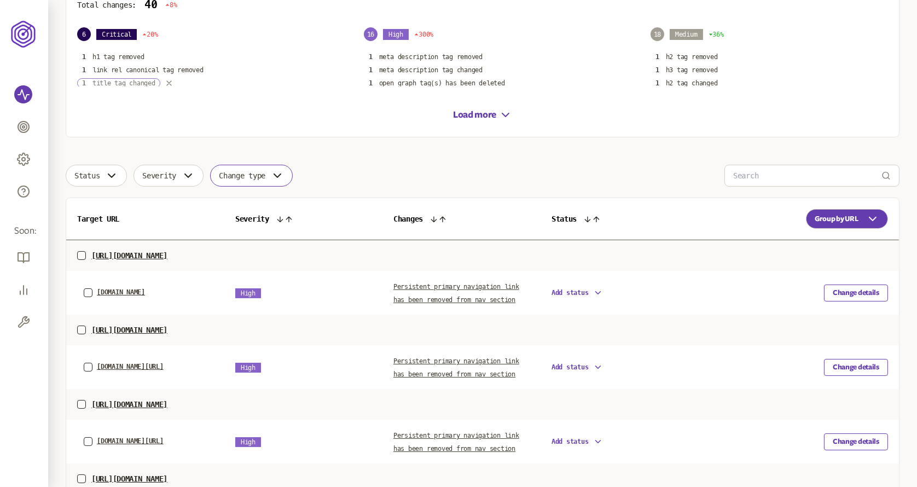
click at [142, 79] on p "title tag changed" at bounding box center [124, 83] width 63 height 9
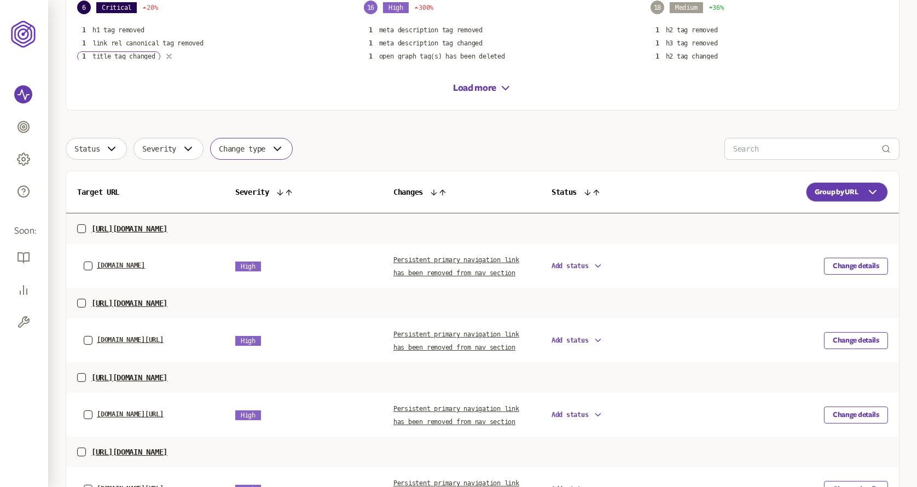
scroll to position [0, 0]
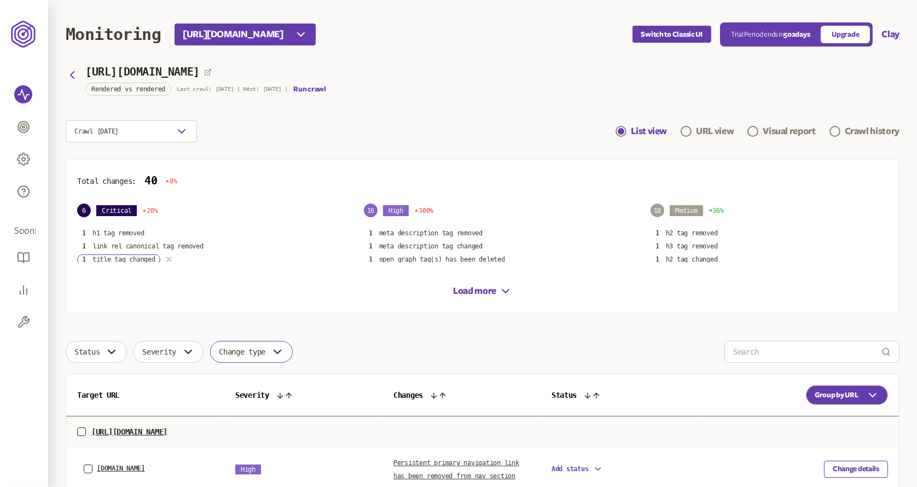
click at [172, 258] on icon "button" at bounding box center [169, 259] width 9 height 9
click at [146, 257] on p "title tag changed" at bounding box center [124, 259] width 63 height 9
click at [172, 257] on icon "button" at bounding box center [169, 259] width 9 height 9
click at [256, 348] on span "Change type" at bounding box center [242, 352] width 47 height 9
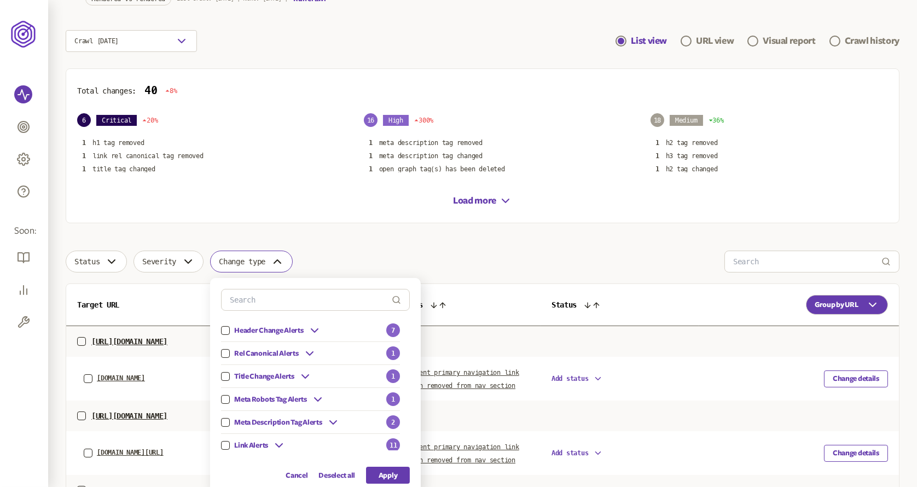
scroll to position [91, 0]
click at [235, 377] on div "Title Change Alerts" at bounding box center [266, 376] width 91 height 14
click at [228, 374] on button "button" at bounding box center [225, 376] width 9 height 9
click at [398, 477] on button "Apply" at bounding box center [388, 474] width 44 height 17
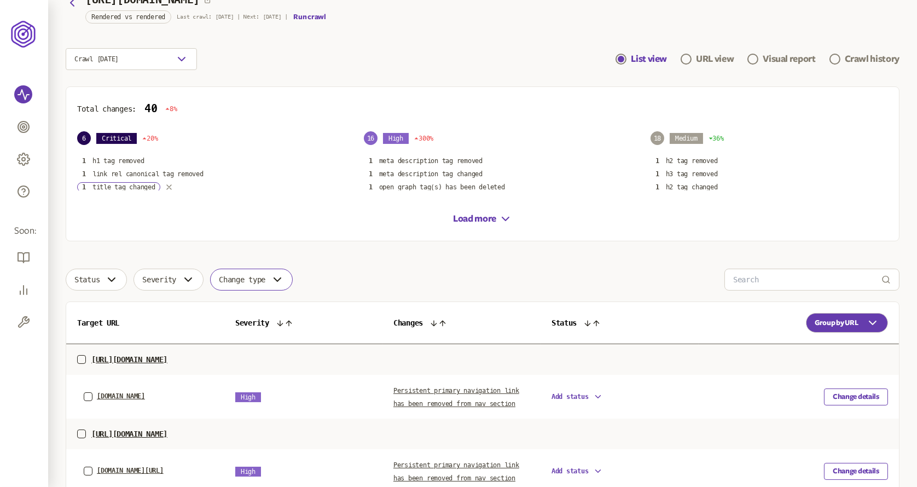
scroll to position [73, 0]
click at [166, 187] on icon "button" at bounding box center [169, 186] width 9 height 9
click at [172, 187] on icon "button" at bounding box center [169, 186] width 9 height 9
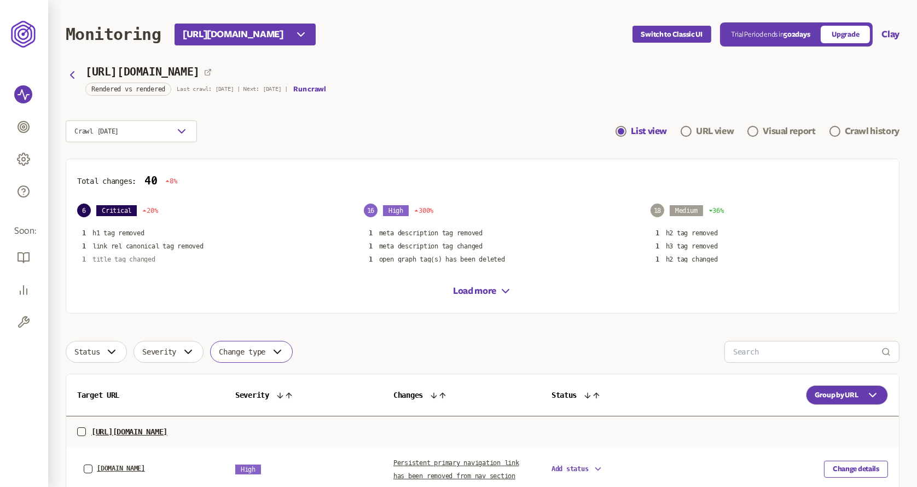
click at [143, 258] on p "title tag changed" at bounding box center [124, 259] width 63 height 9
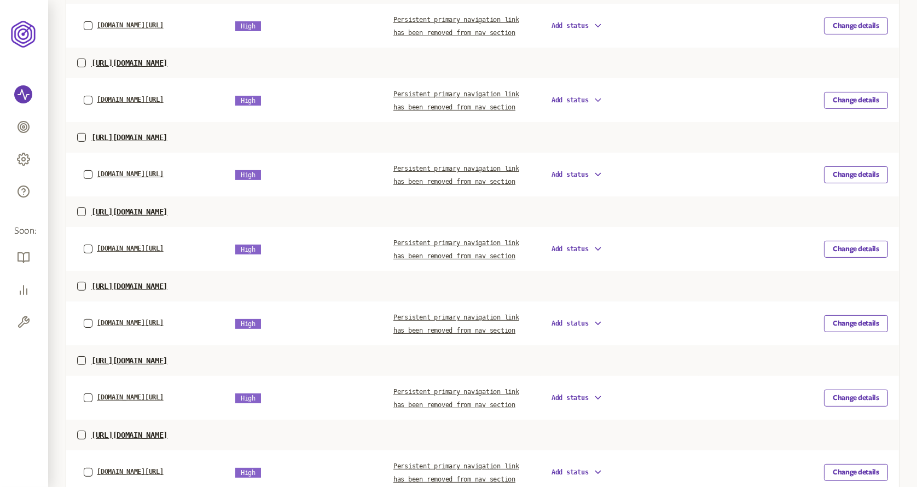
scroll to position [761, 0]
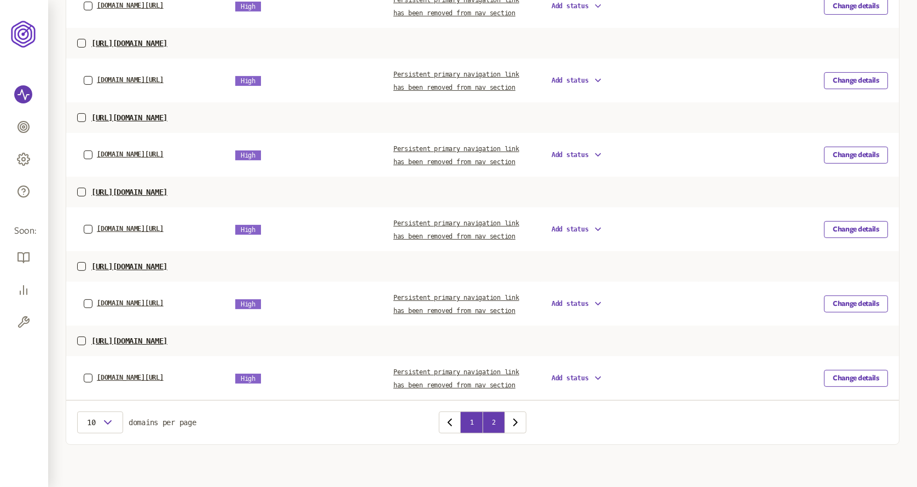
click at [495, 429] on button "2" at bounding box center [494, 423] width 22 height 22
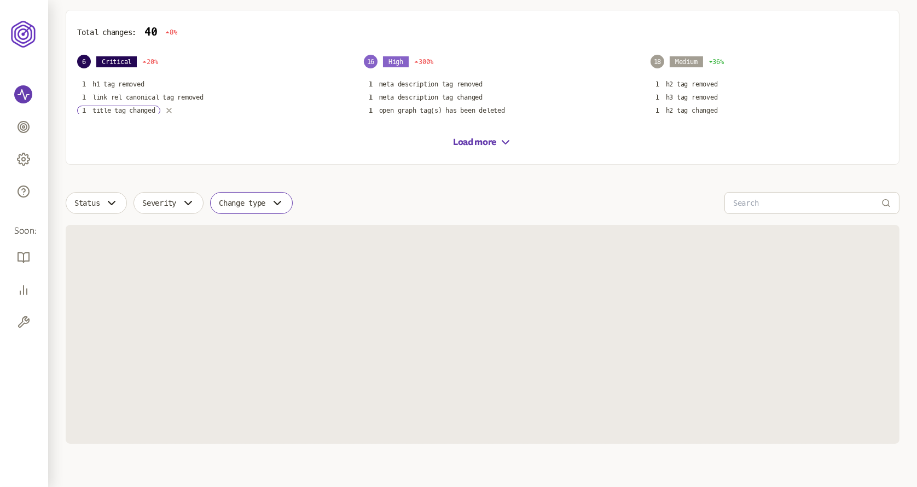
scroll to position [200, 0]
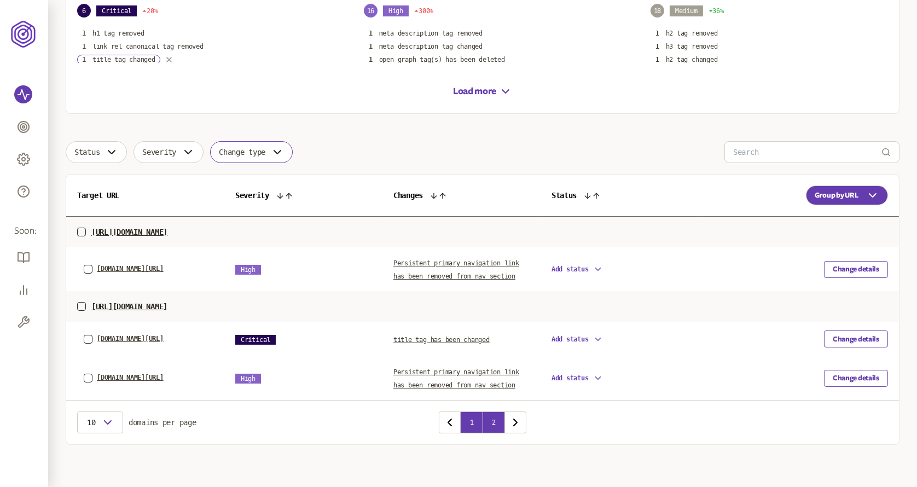
click at [464, 418] on button "1" at bounding box center [472, 423] width 22 height 22
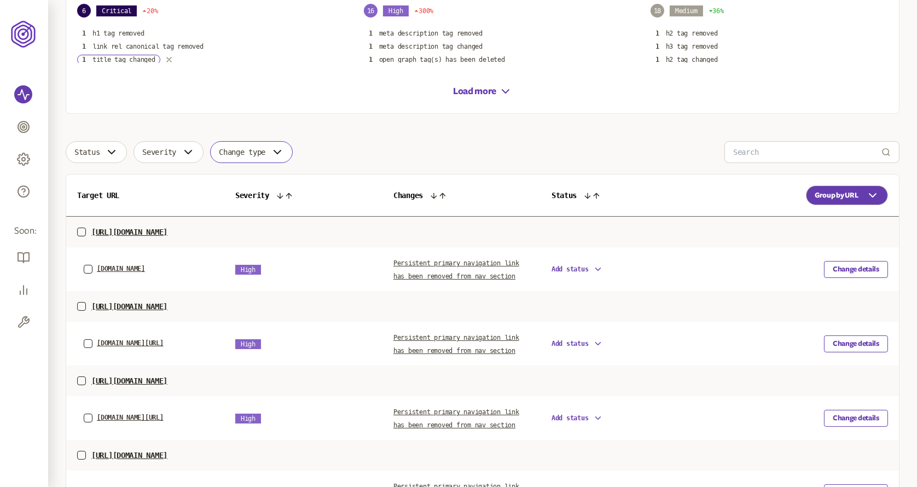
scroll to position [166, 0]
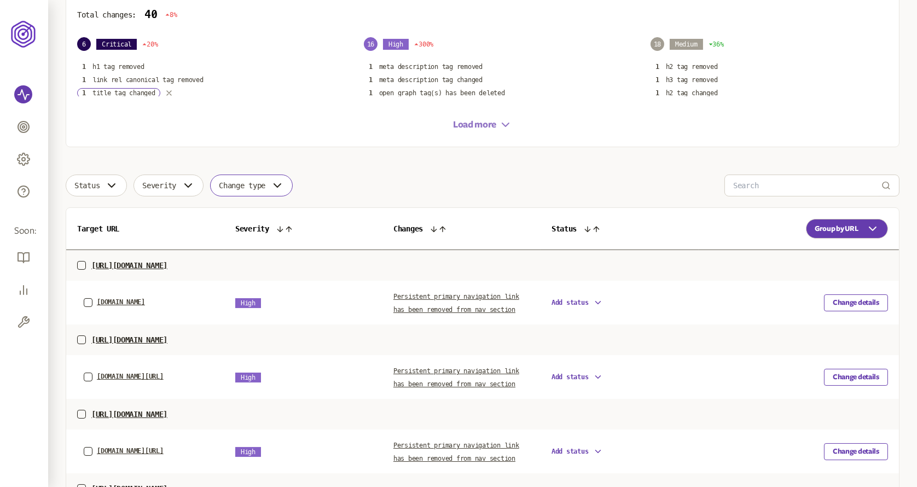
click at [483, 124] on button "Load more" at bounding box center [482, 124] width 59 height 13
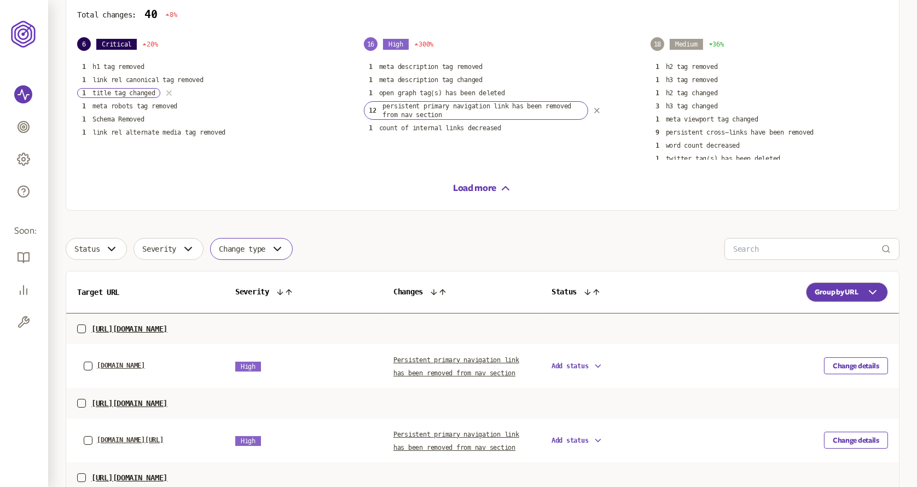
click at [171, 90] on icon "button" at bounding box center [169, 93] width 9 height 9
click at [597, 109] on icon "button" at bounding box center [597, 110] width 9 height 9
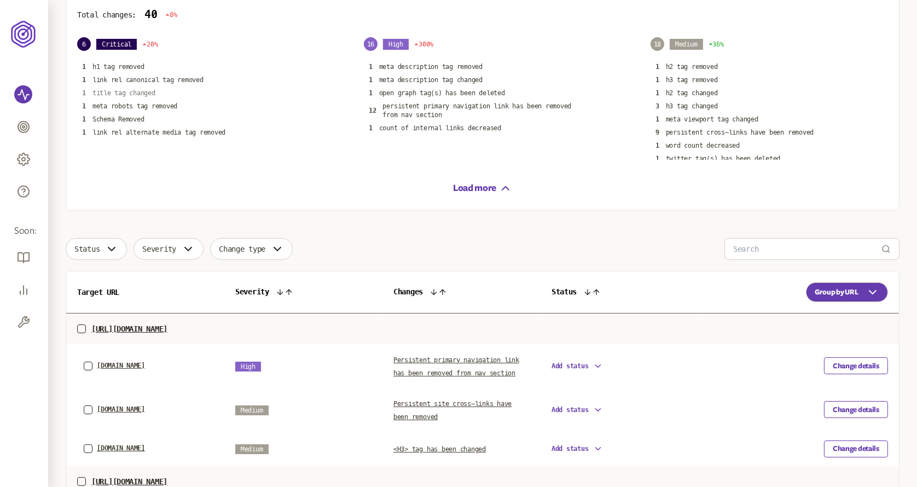
click at [142, 89] on p "title tag changed" at bounding box center [124, 93] width 63 height 9
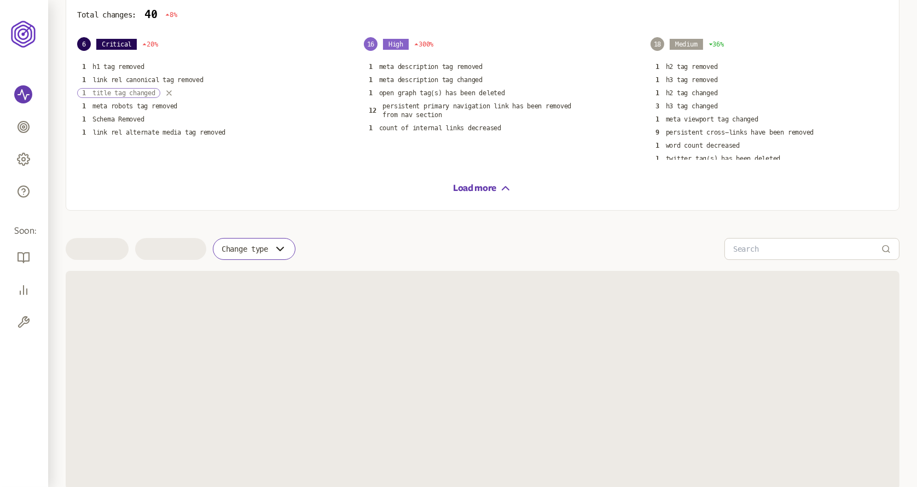
scroll to position [145, 0]
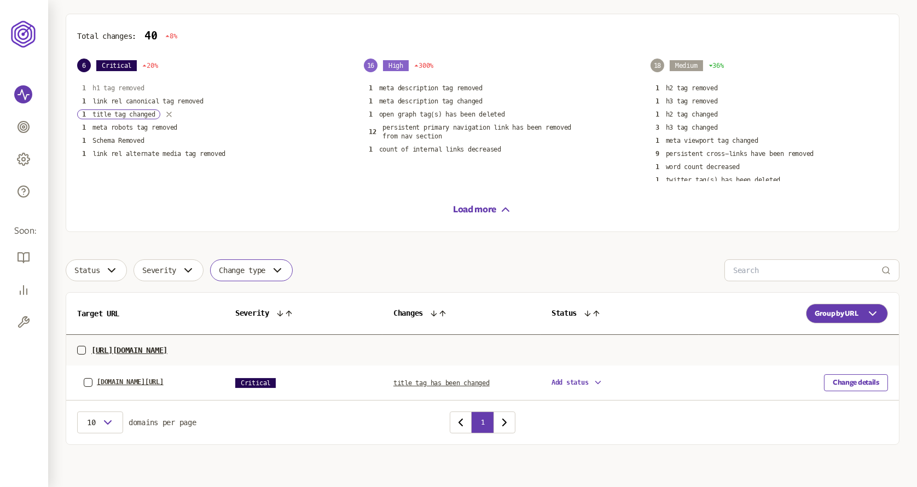
click at [142, 88] on p "h1 tag removed" at bounding box center [119, 88] width 52 height 9
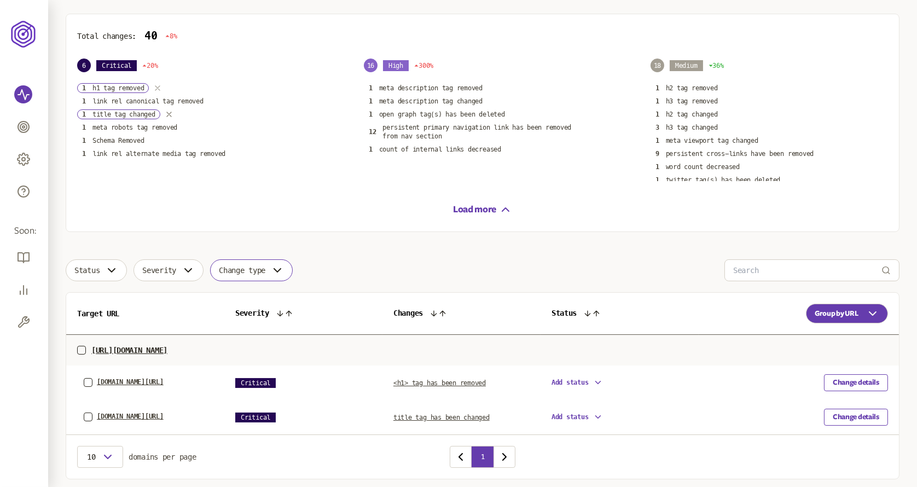
click at [154, 84] on icon "button" at bounding box center [157, 88] width 9 height 9
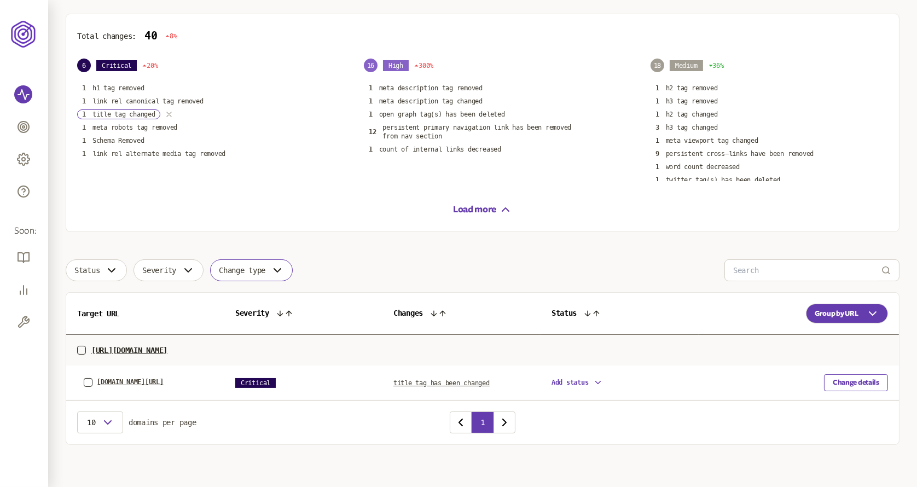
click at [169, 112] on icon "button" at bounding box center [169, 114] width 4 height 4
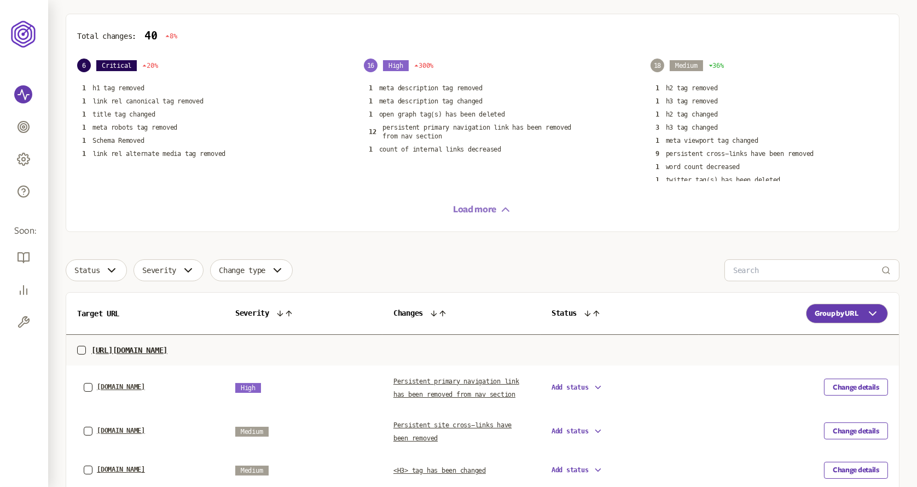
click at [472, 210] on button "Load more" at bounding box center [482, 209] width 59 height 13
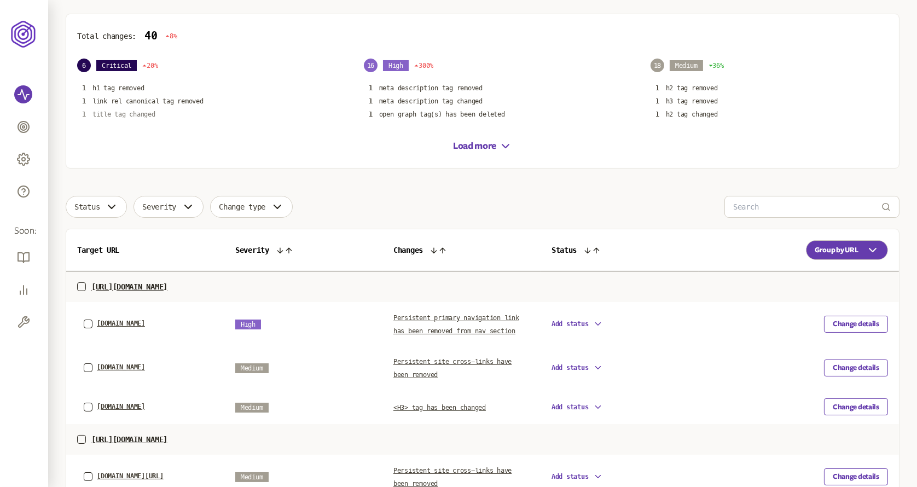
click at [136, 113] on p "title tag changed" at bounding box center [124, 114] width 63 height 9
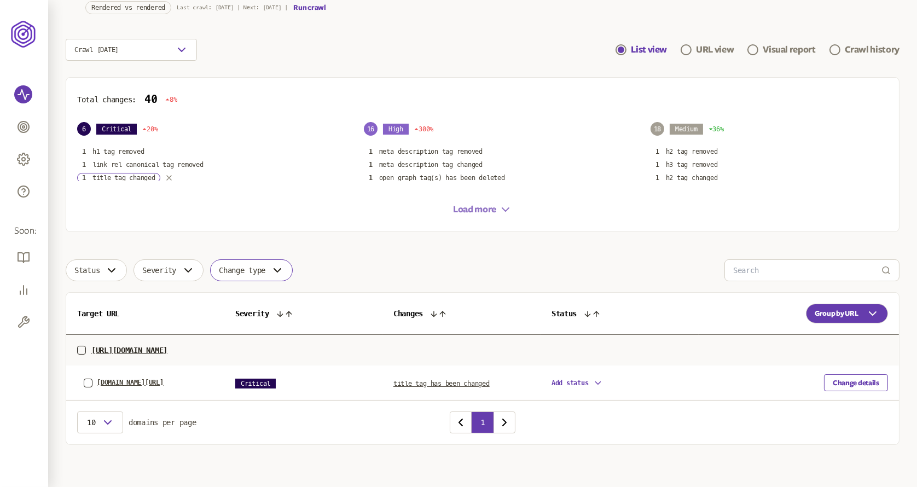
click at [489, 210] on button "Load more" at bounding box center [482, 209] width 59 height 13
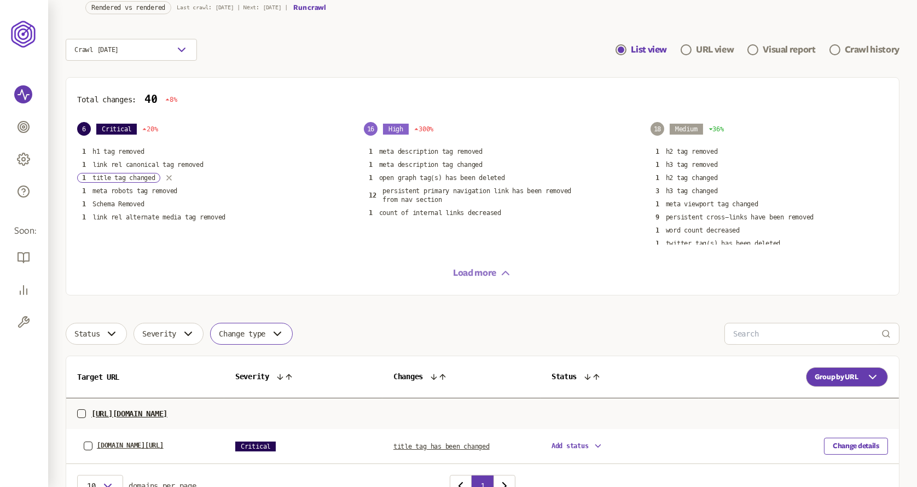
click at [504, 275] on icon "button" at bounding box center [505, 273] width 13 height 13
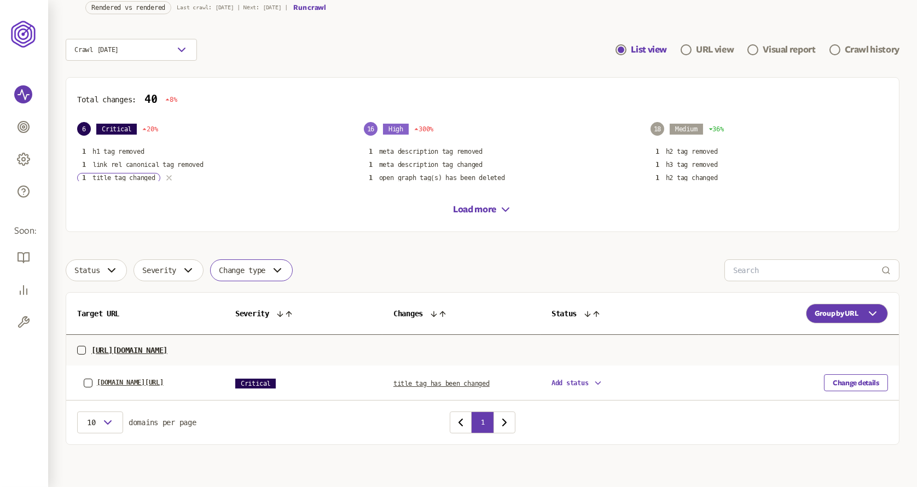
click at [169, 177] on icon "button" at bounding box center [169, 178] width 4 height 4
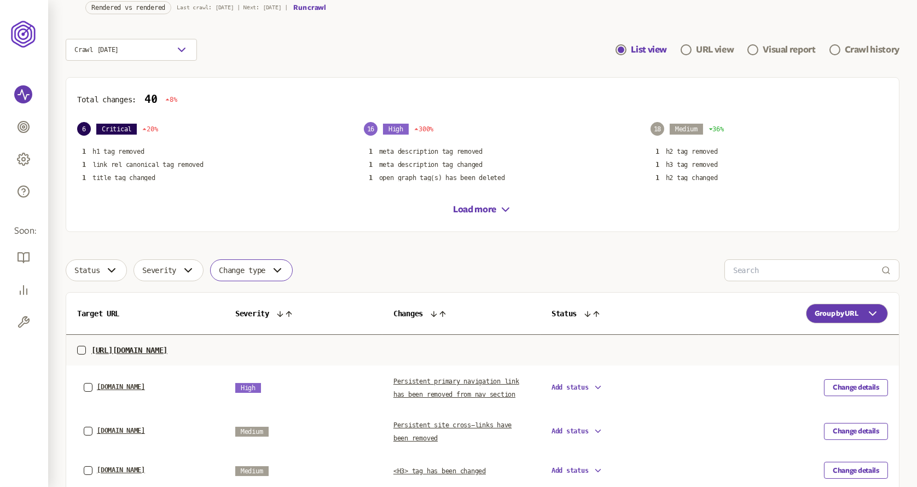
click at [255, 269] on span "Change type" at bounding box center [242, 270] width 47 height 9
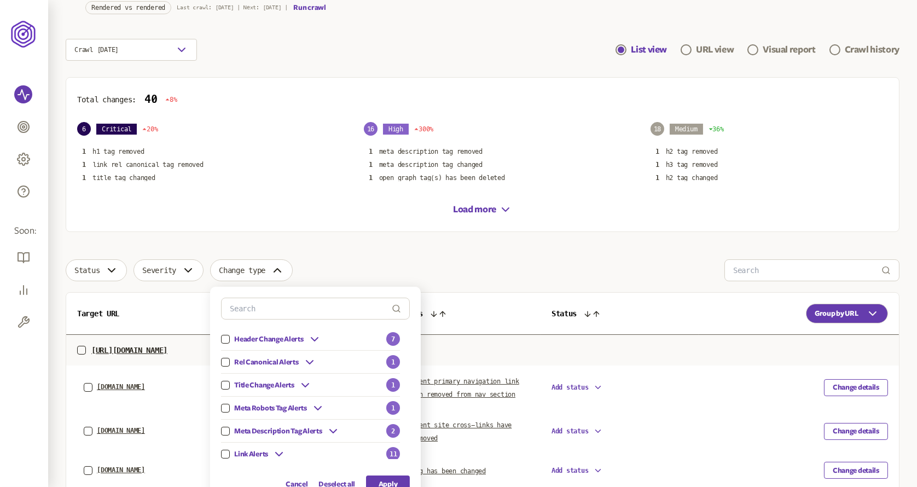
click at [229, 385] on button "button" at bounding box center [225, 385] width 9 height 9
click at [383, 477] on button "Apply" at bounding box center [388, 484] width 44 height 17
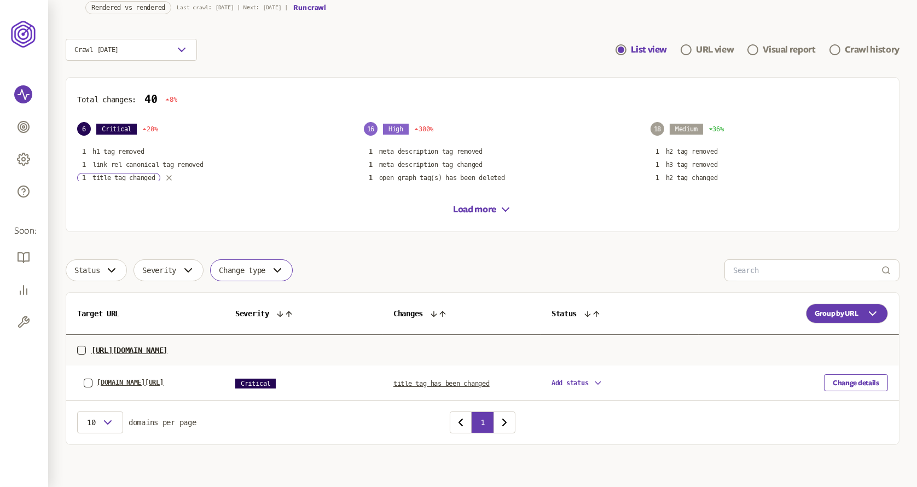
click at [281, 269] on icon "button" at bounding box center [277, 270] width 7 height 3
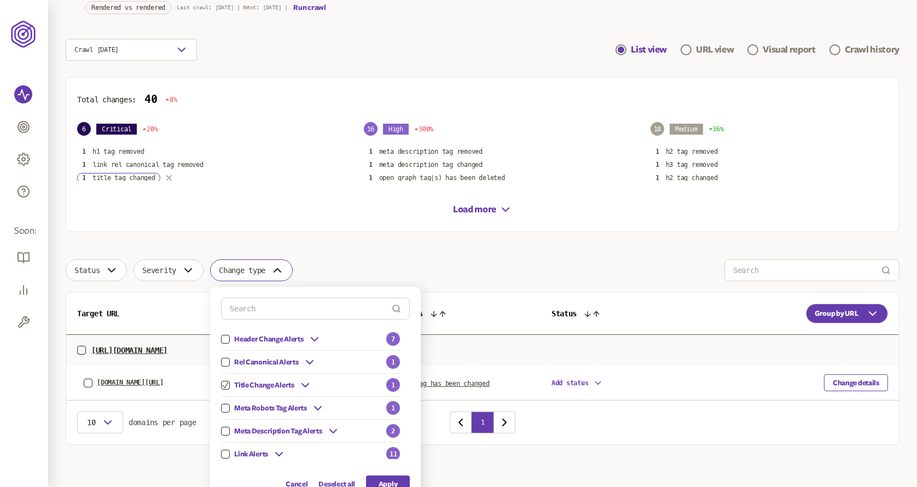
click at [228, 385] on icon "button" at bounding box center [225, 385] width 7 height 7
click at [395, 480] on button "Apply" at bounding box center [388, 484] width 44 height 17
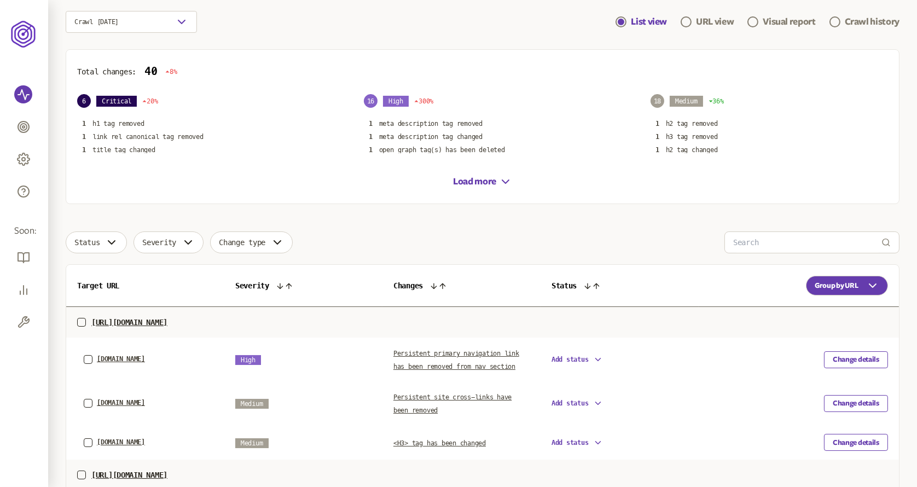
scroll to position [111, 0]
click at [141, 148] on p "title tag changed" at bounding box center [124, 149] width 63 height 9
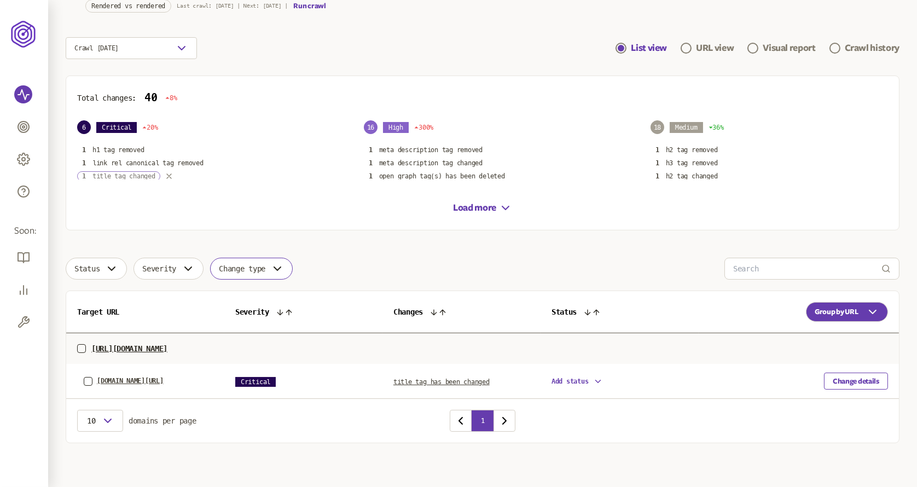
scroll to position [82, 0]
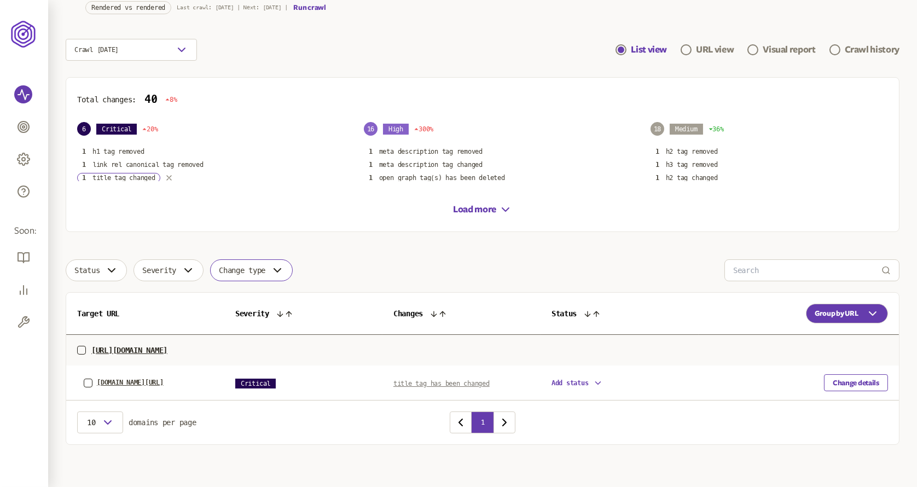
click at [436, 378] on link "title tag has been changed" at bounding box center [442, 383] width 96 height 10
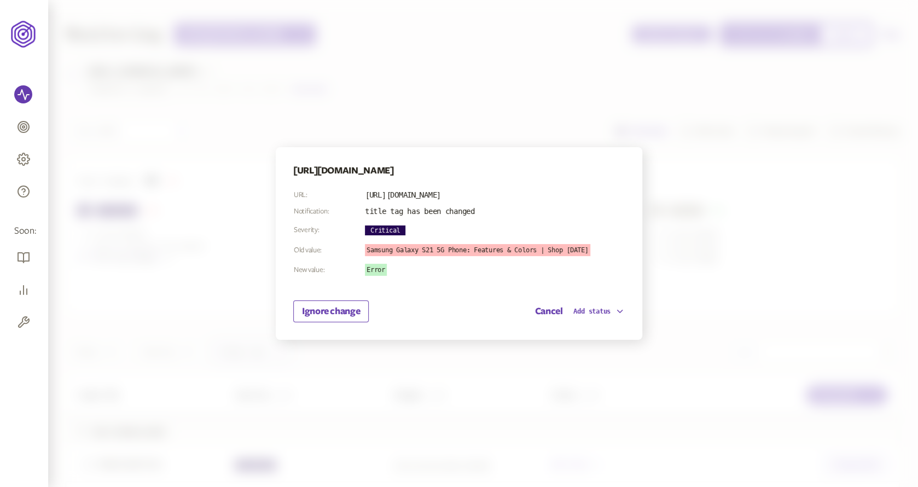
click at [683, 152] on div at bounding box center [459, 243] width 918 height 487
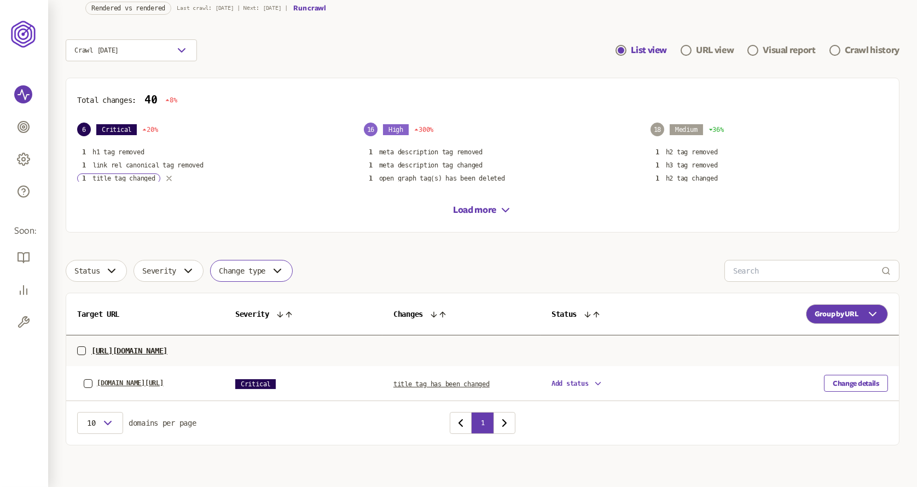
scroll to position [82, 0]
click at [167, 178] on icon "button" at bounding box center [169, 178] width 9 height 9
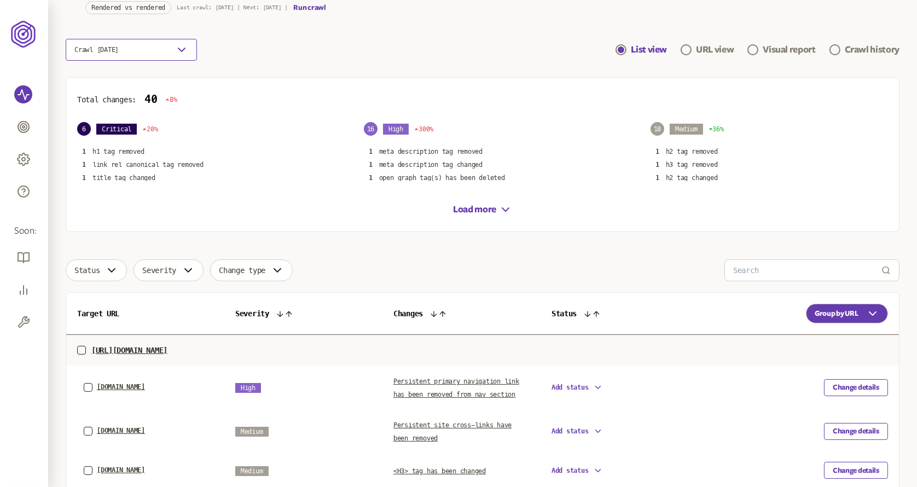
click at [157, 51] on button "Crawl 16th Aug 2025" at bounding box center [131, 50] width 131 height 22
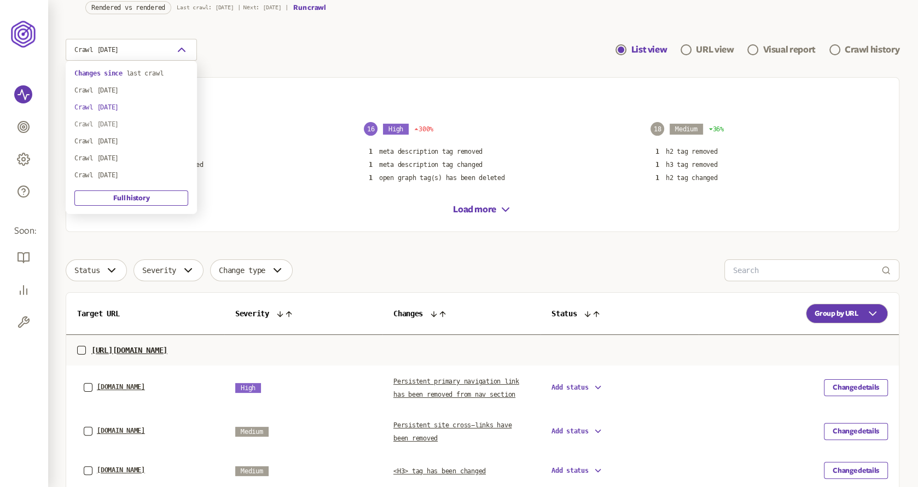
click at [137, 124] on div "Crawl 13th Aug 2025" at bounding box center [131, 124] width 114 height 9
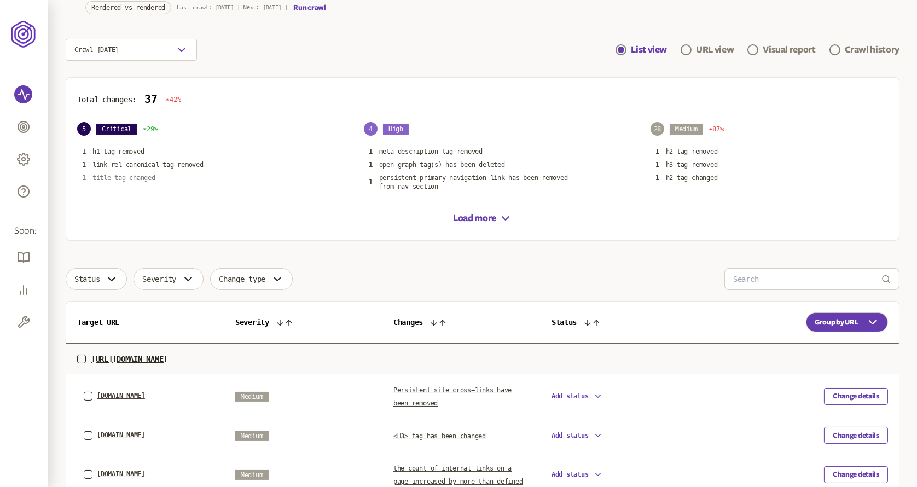
click at [135, 176] on p "title tag changed" at bounding box center [124, 178] width 63 height 9
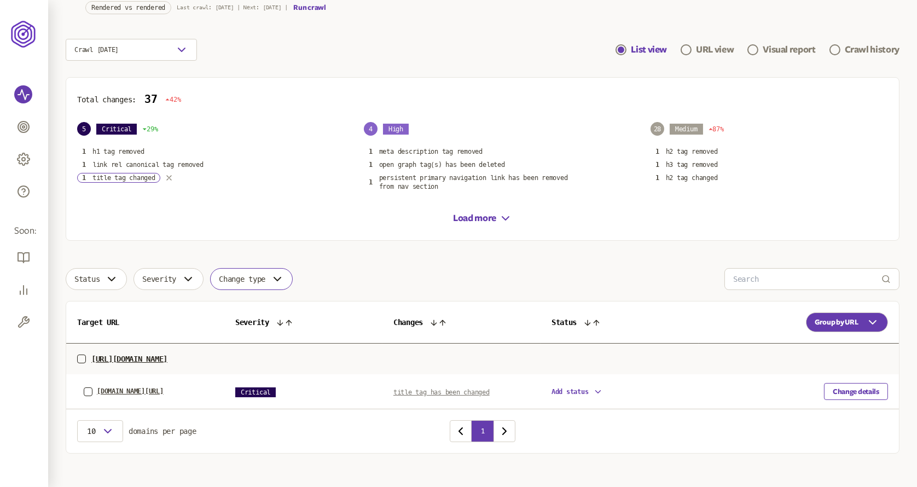
click at [441, 392] on span "title tag has been changed" at bounding box center [442, 393] width 96 height 8
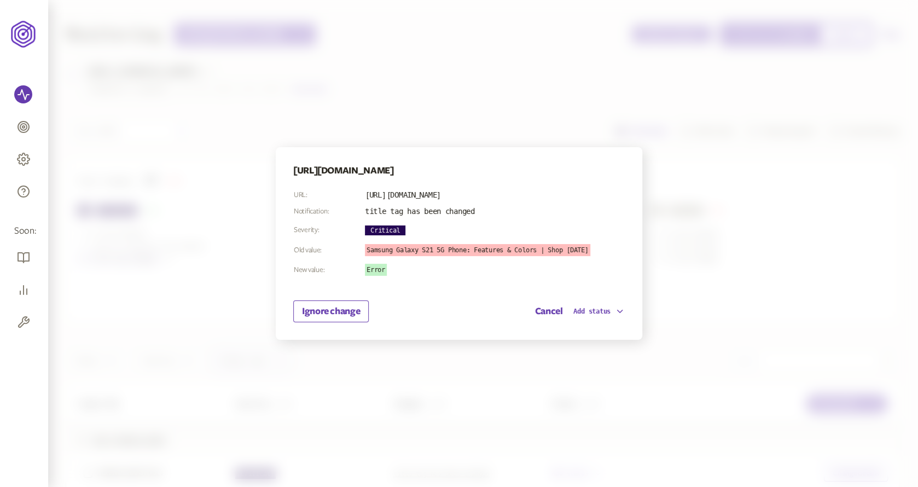
click at [719, 262] on div at bounding box center [459, 243] width 918 height 487
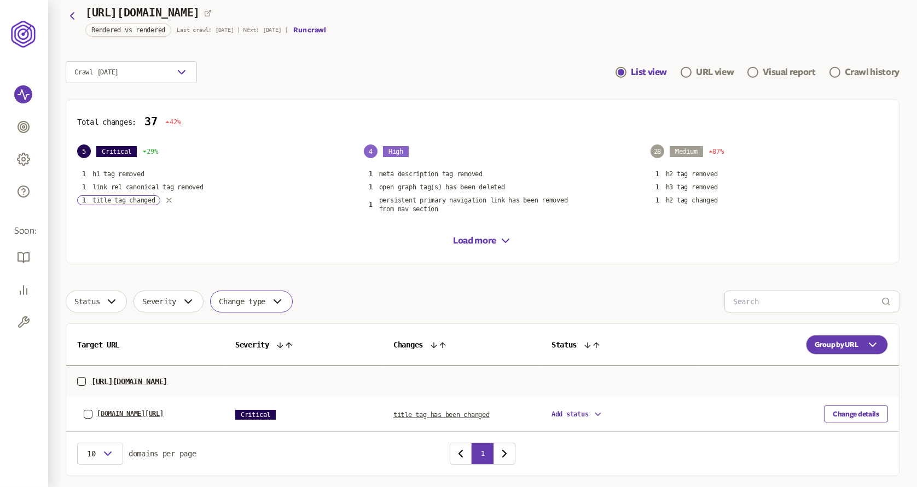
scroll to position [82, 0]
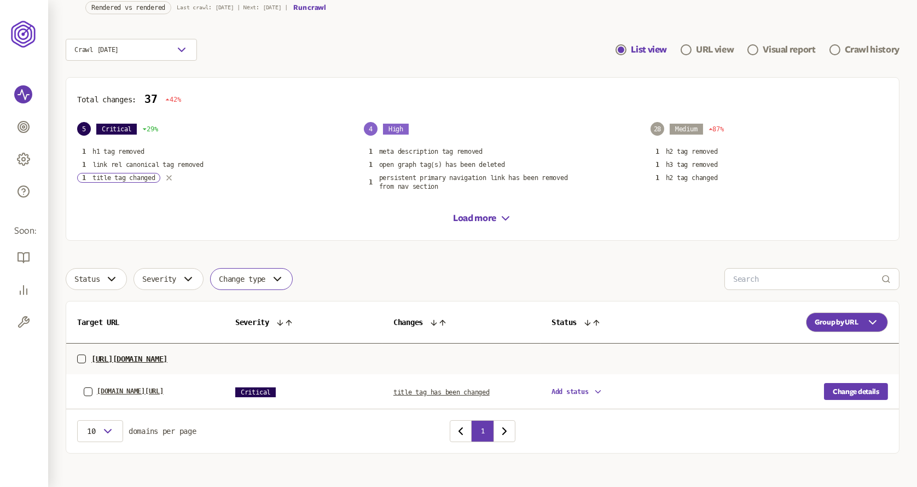
click at [842, 390] on button "Change details" at bounding box center [856, 391] width 64 height 17
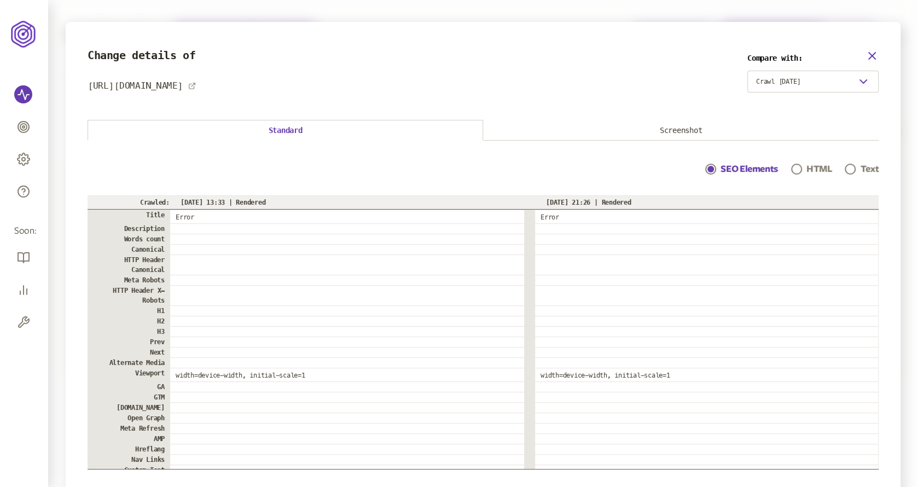
click at [874, 54] on icon "button" at bounding box center [872, 55] width 13 height 13
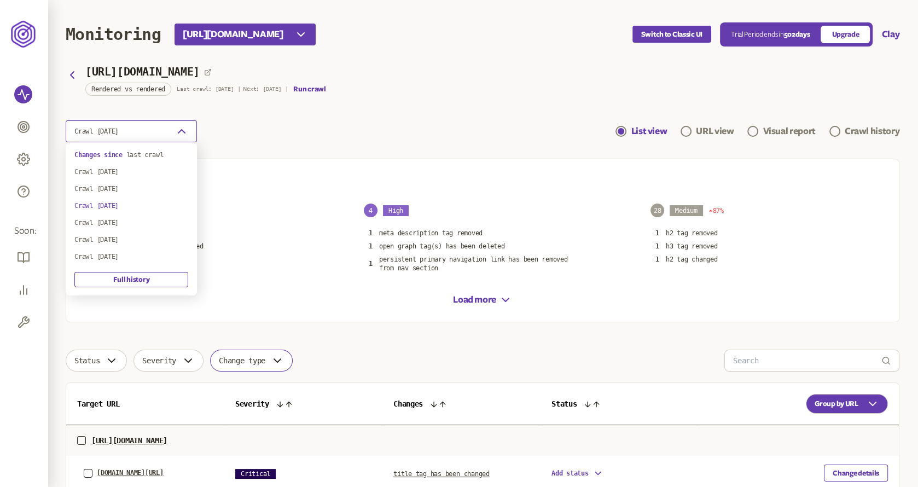
click at [189, 128] on button "Crawl 13th Aug 2025" at bounding box center [131, 131] width 131 height 22
click at [136, 224] on div "Crawl 9th Aug 2025" at bounding box center [131, 222] width 114 height 9
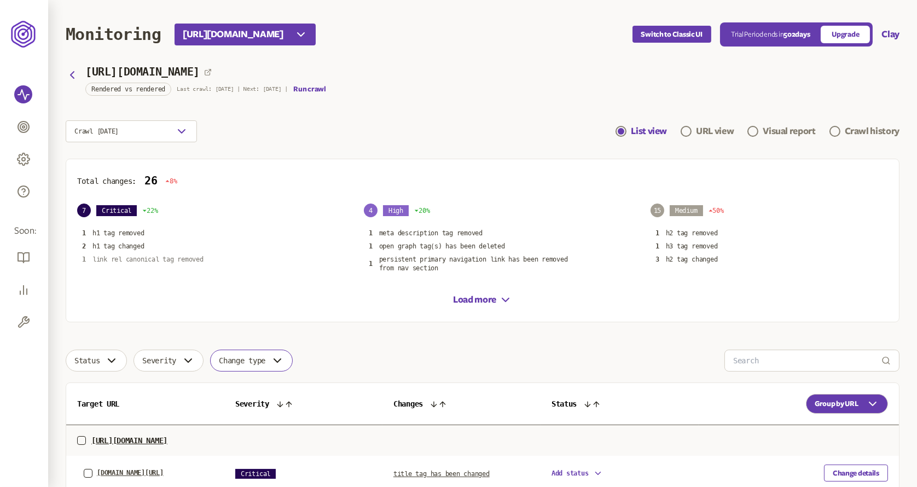
click at [152, 257] on p "link rel canonical tag removed" at bounding box center [148, 259] width 111 height 9
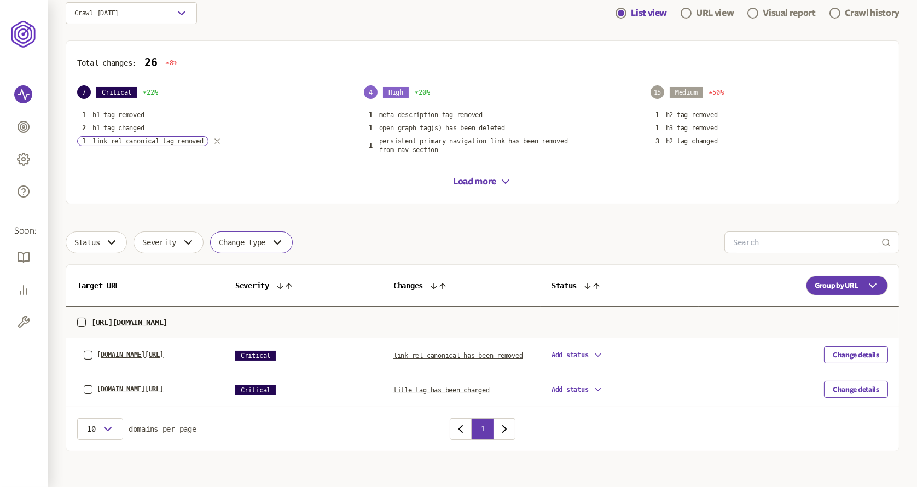
scroll to position [125, 0]
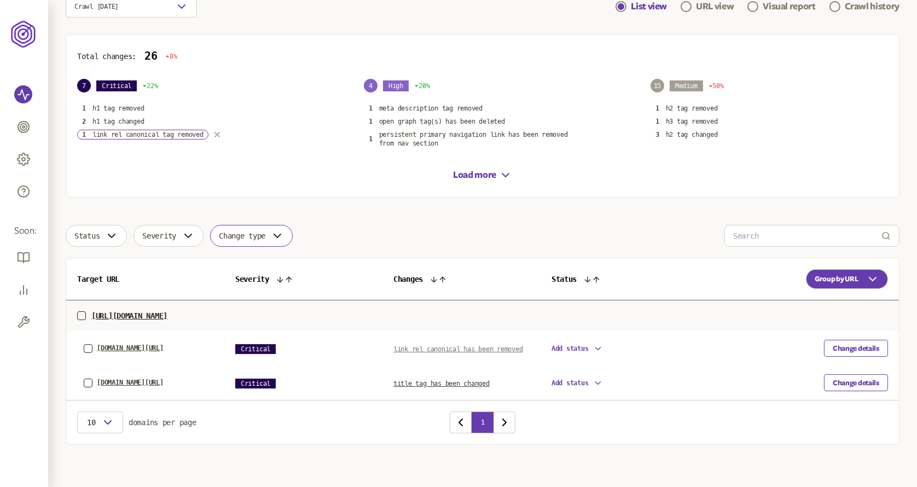
click at [443, 349] on span "link rel canonical has been removed" at bounding box center [459, 349] width 130 height 8
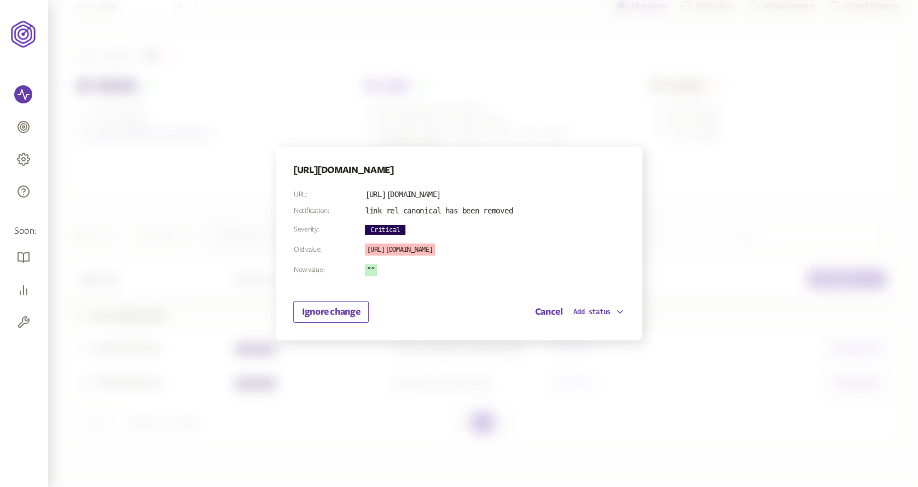
click at [676, 247] on div at bounding box center [459, 243] width 918 height 487
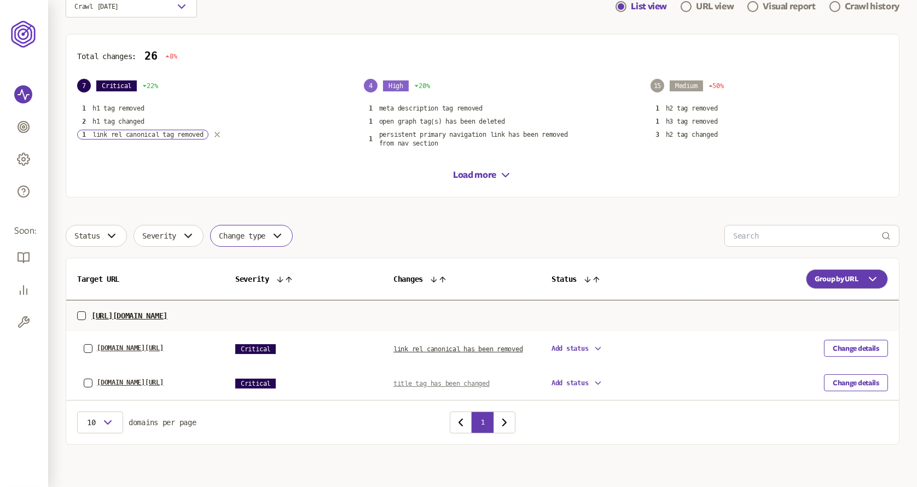
click at [448, 383] on span "title tag has been changed" at bounding box center [442, 384] width 96 height 8
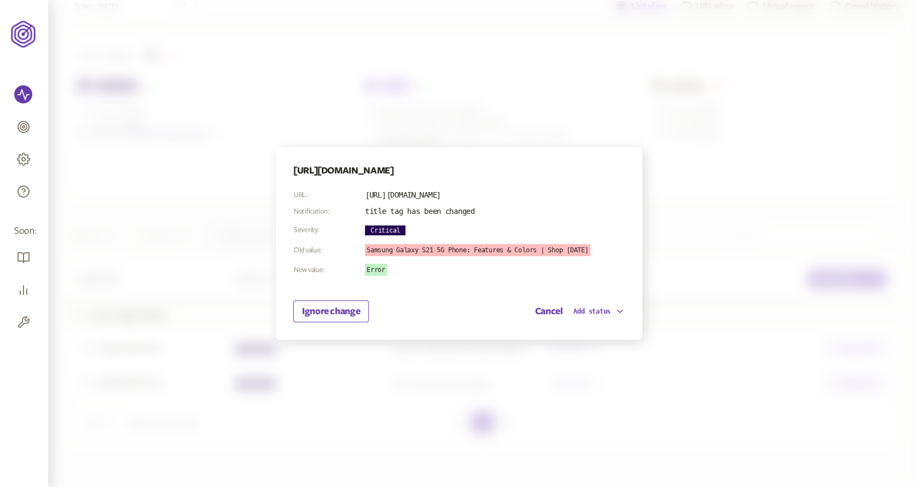
click at [684, 224] on div at bounding box center [459, 243] width 918 height 487
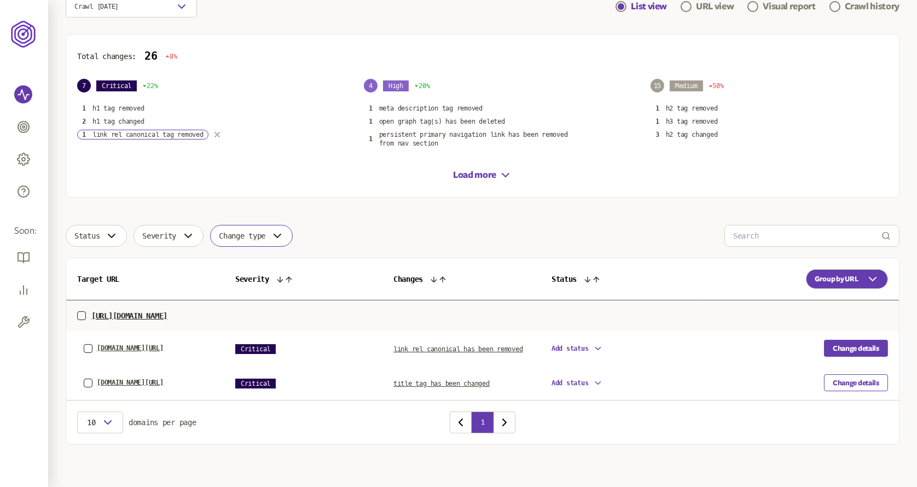
click at [862, 346] on button "Change details" at bounding box center [856, 348] width 64 height 17
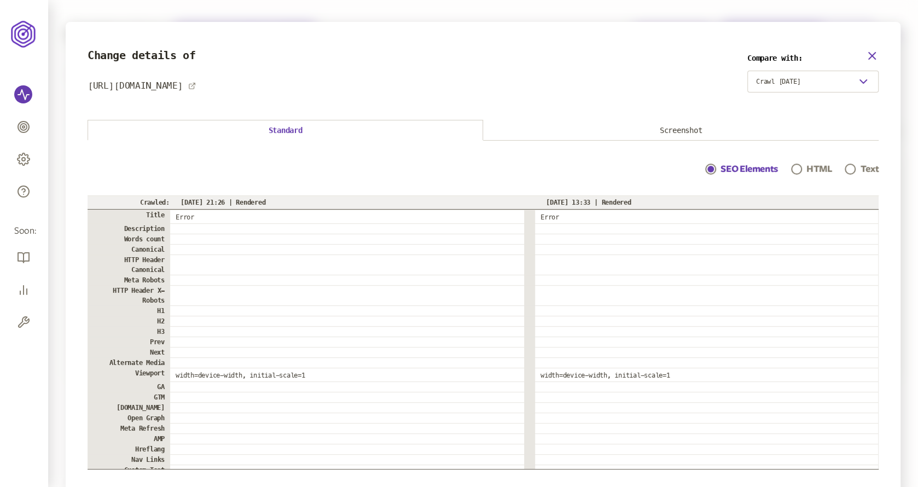
click at [871, 53] on icon "button" at bounding box center [872, 55] width 13 height 13
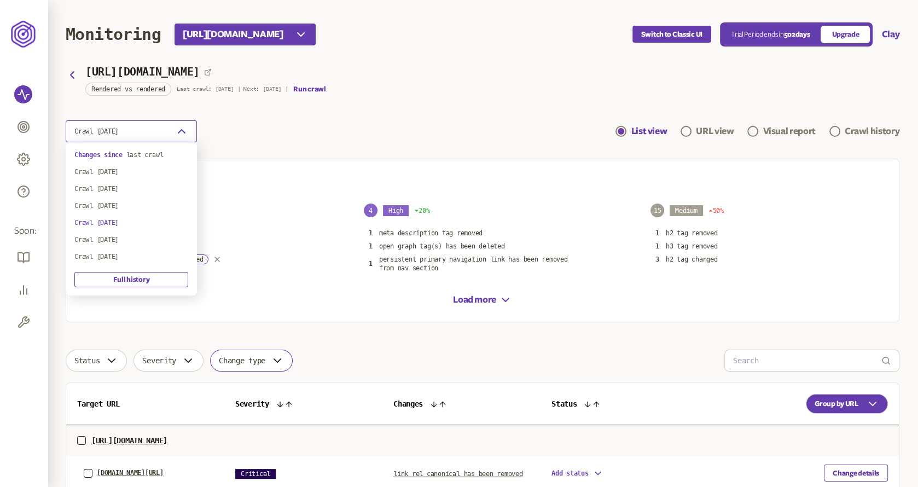
click at [164, 128] on button "Crawl 9th Aug 2025" at bounding box center [131, 131] width 131 height 22
click at [141, 239] on div "Crawl 6th Aug 2025" at bounding box center [131, 239] width 114 height 9
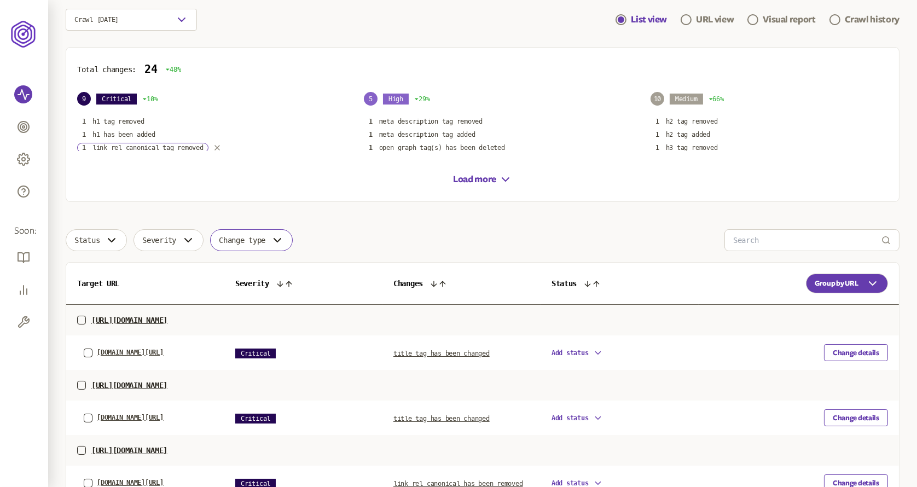
scroll to position [122, 0]
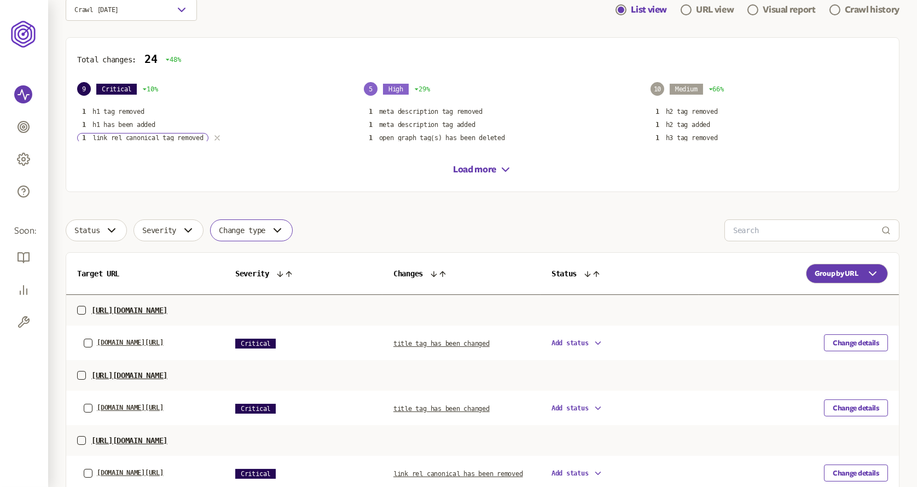
click at [220, 138] on icon "button" at bounding box center [217, 138] width 9 height 9
click at [444, 346] on span "title tag has been changed" at bounding box center [442, 344] width 96 height 8
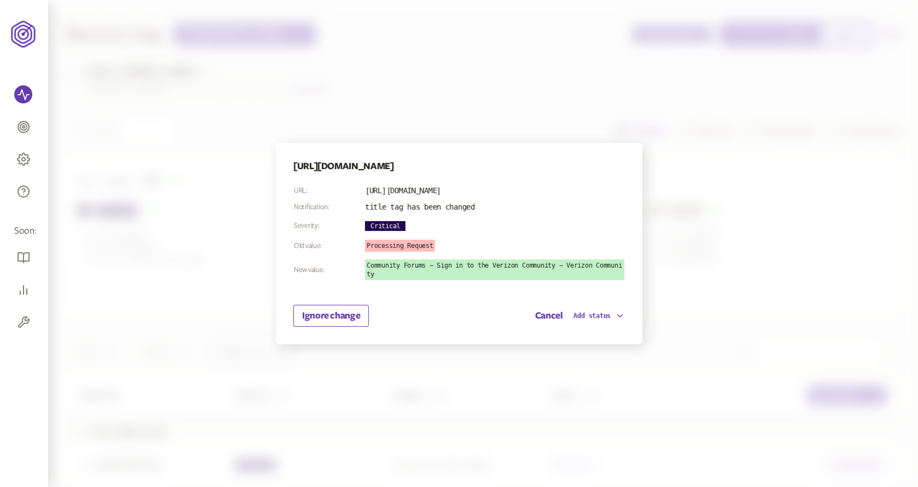
click at [657, 158] on div at bounding box center [459, 243] width 918 height 487
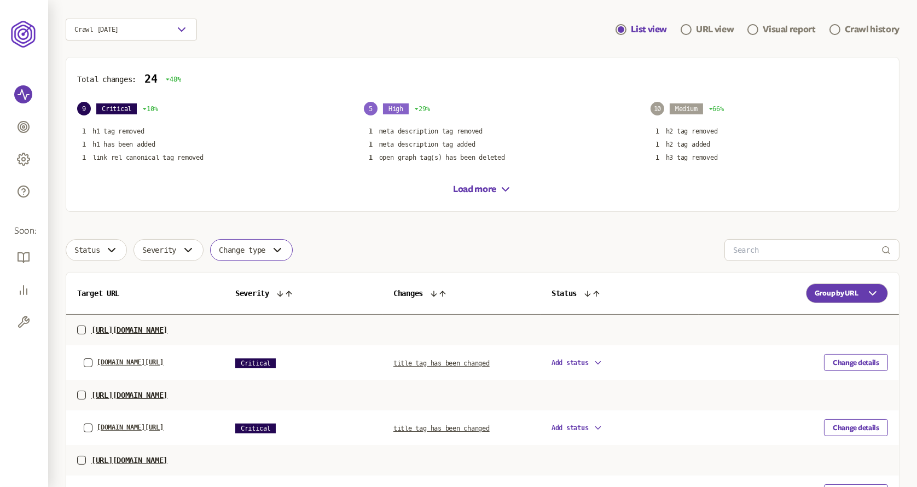
scroll to position [122, 0]
